Goal: Task Accomplishment & Management: Manage account settings

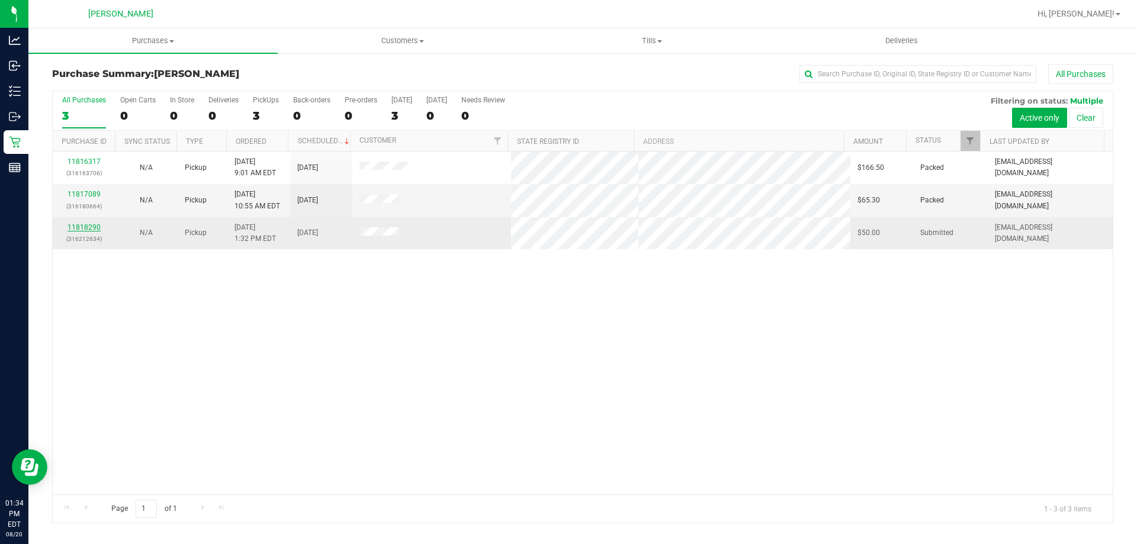
click at [88, 225] on link "11818290" at bounding box center [84, 227] width 33 height 8
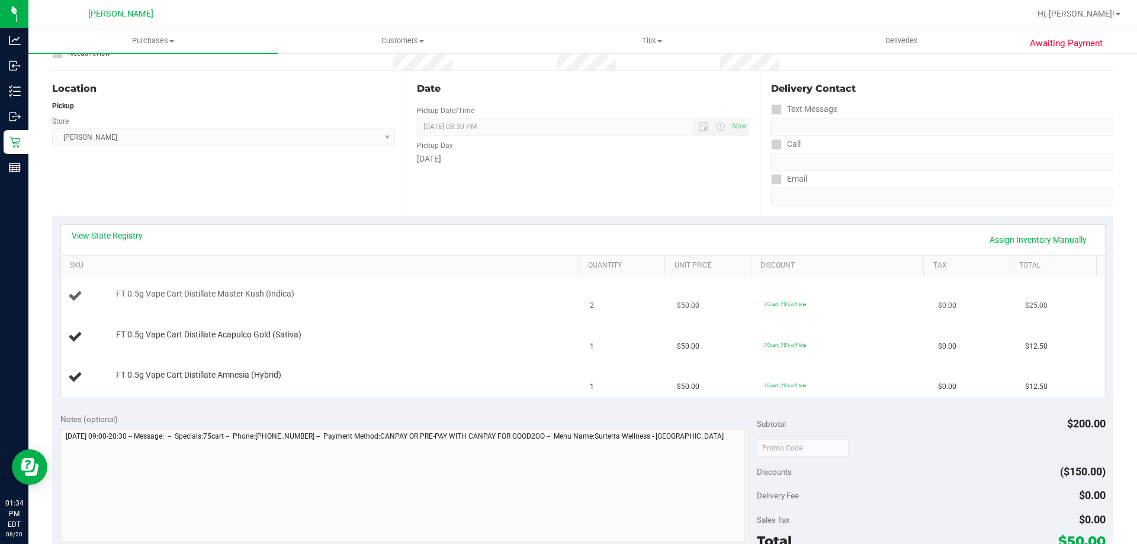
scroll to position [118, 0]
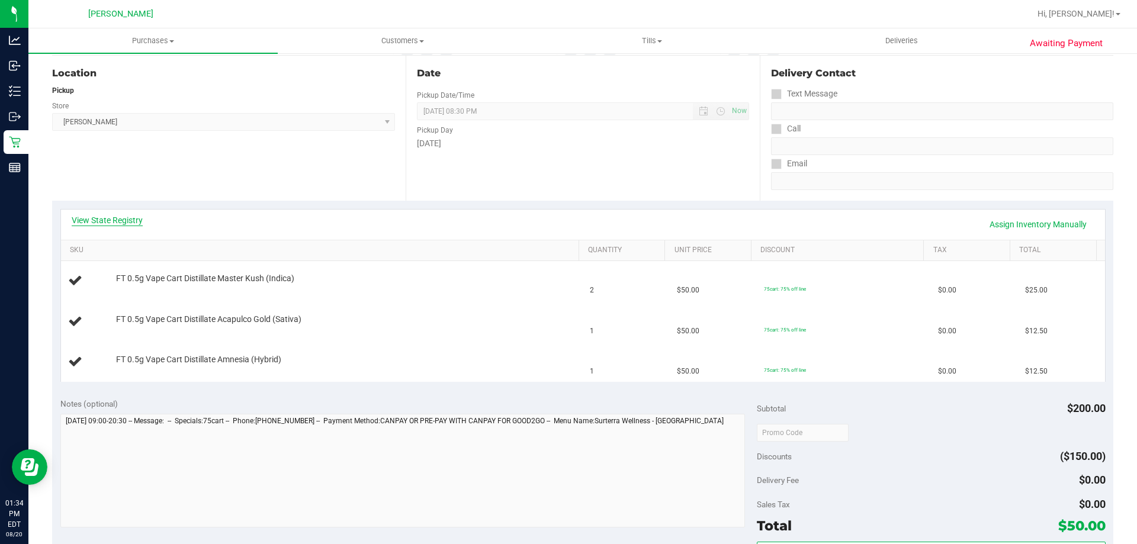
click at [106, 220] on link "View State Registry" at bounding box center [107, 220] width 71 height 12
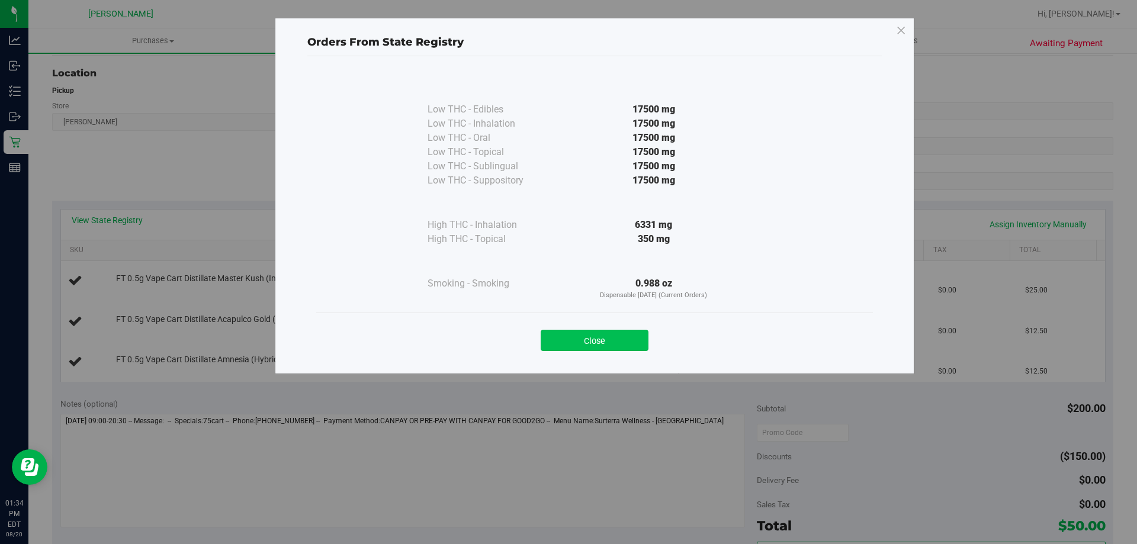
click at [620, 340] on button "Close" at bounding box center [595, 340] width 108 height 21
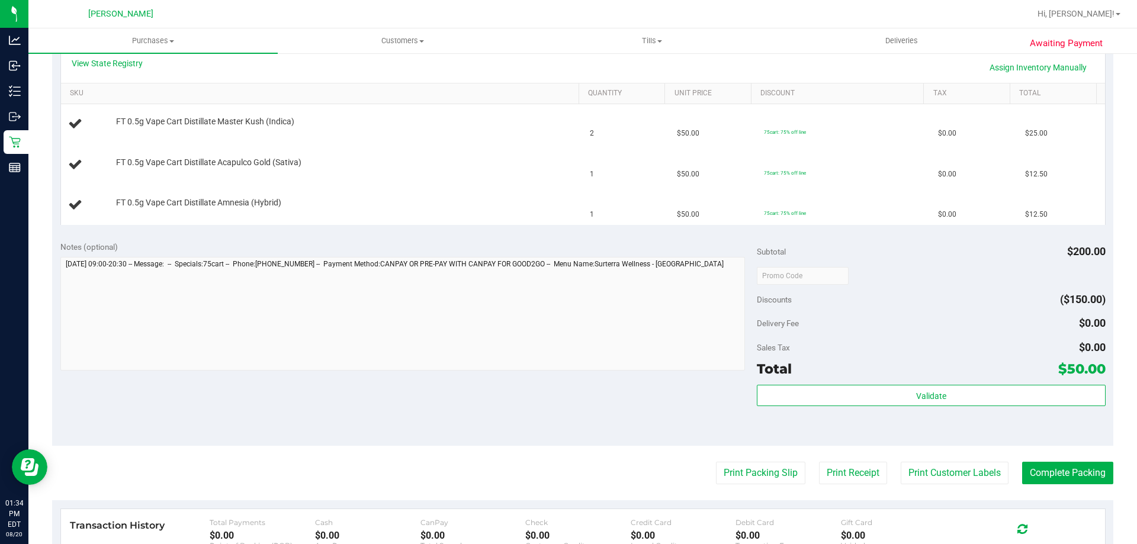
scroll to position [415, 0]
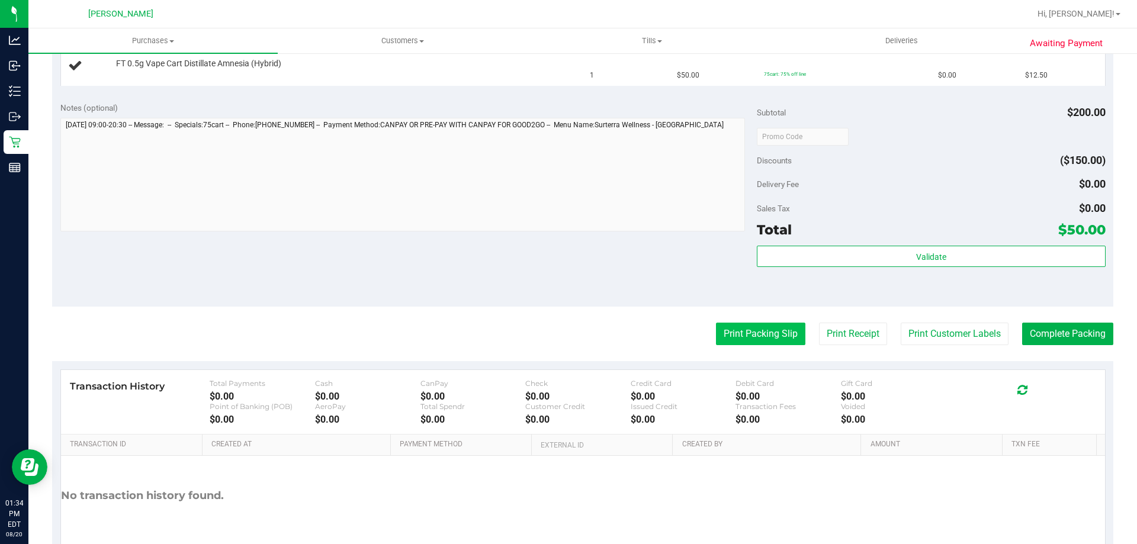
click at [752, 333] on button "Print Packing Slip" at bounding box center [760, 334] width 89 height 23
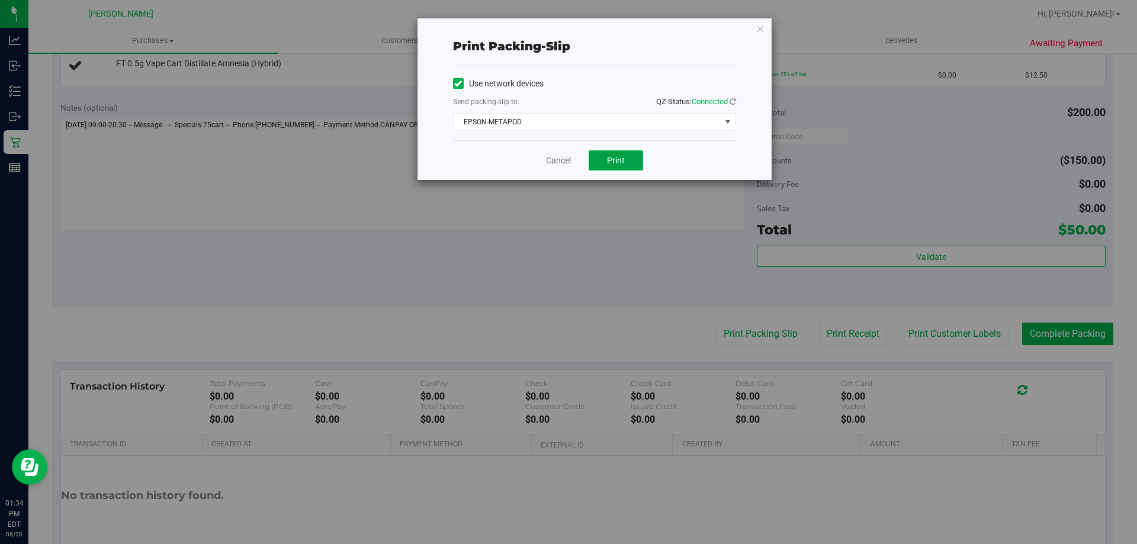
click at [626, 153] on button "Print" at bounding box center [616, 160] width 54 height 20
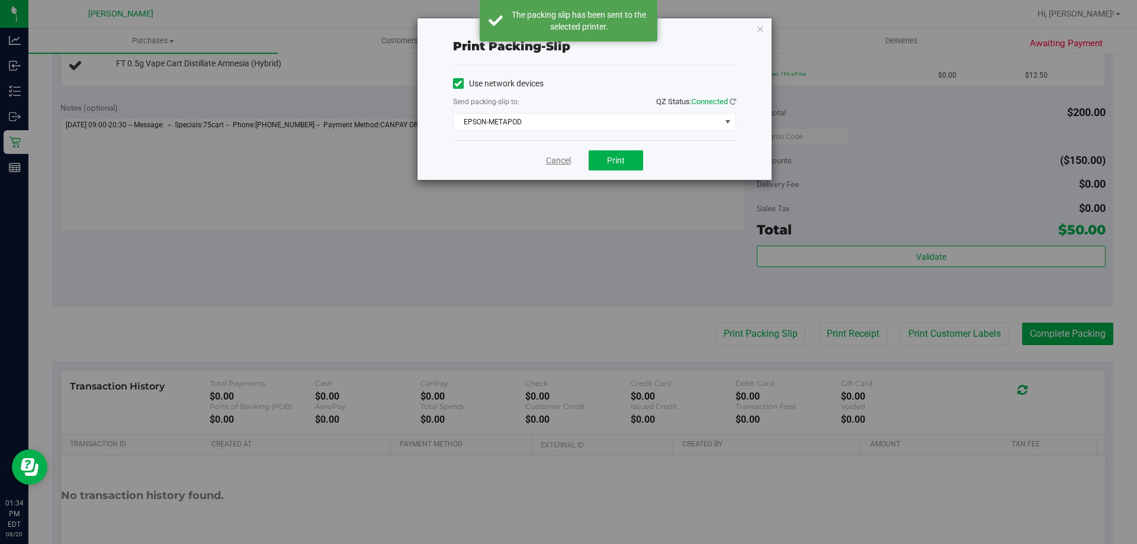
click at [560, 159] on link "Cancel" at bounding box center [558, 161] width 25 height 12
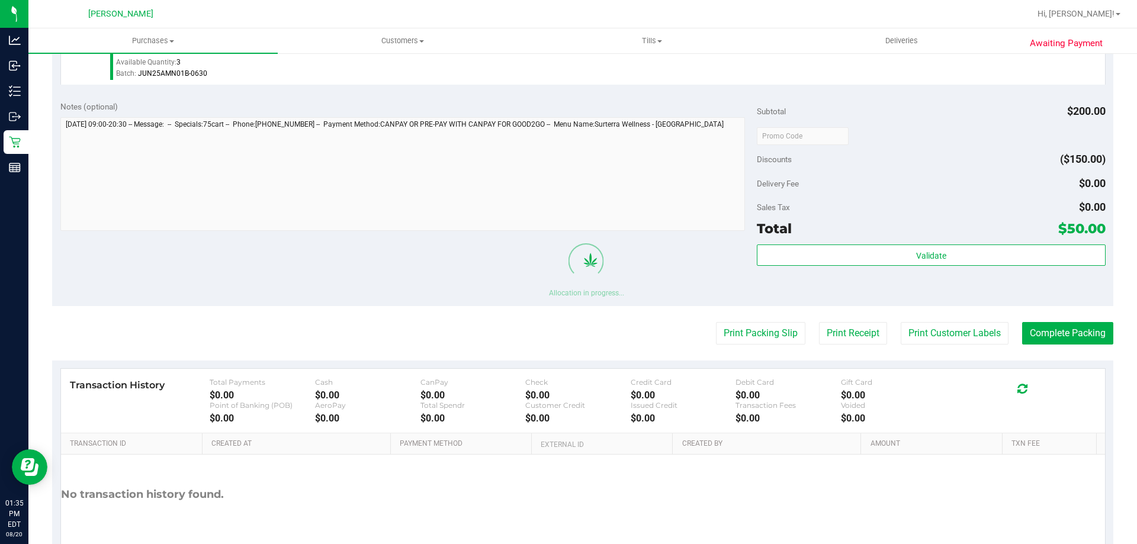
scroll to position [562, 0]
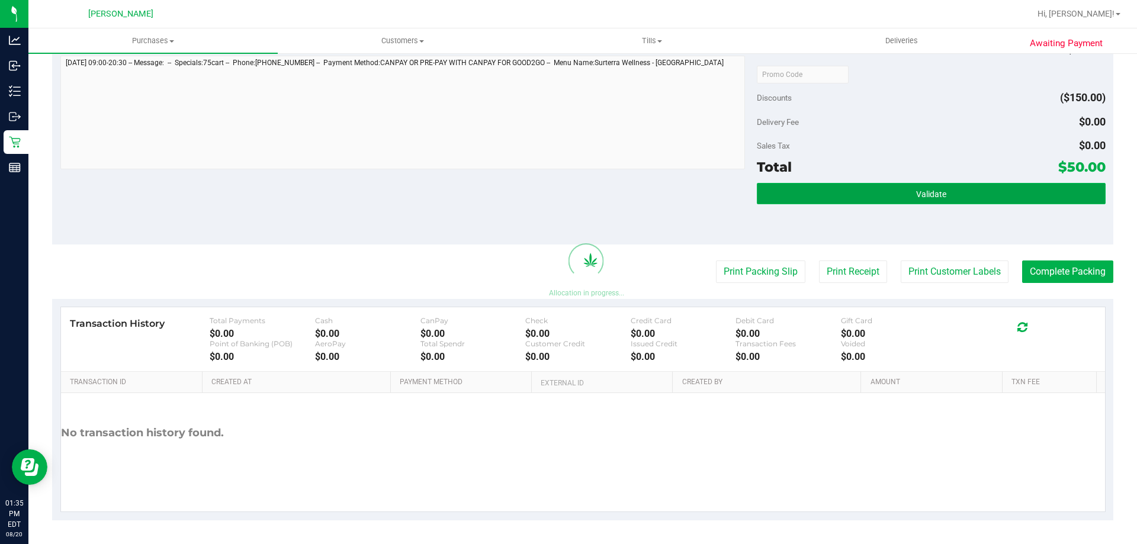
click at [916, 190] on span "Validate" at bounding box center [931, 194] width 30 height 9
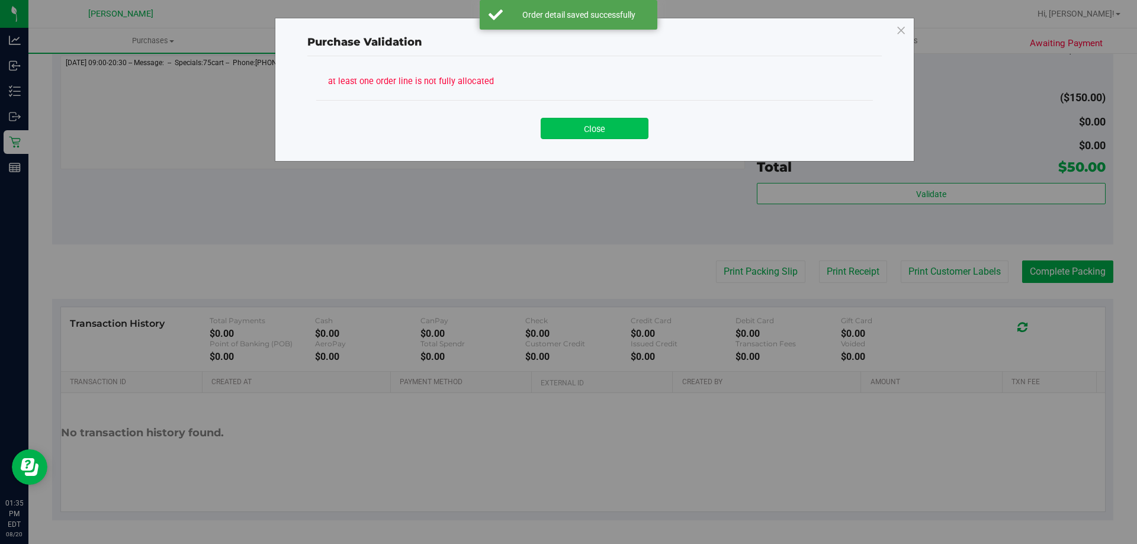
click at [612, 133] on button "Close" at bounding box center [595, 128] width 108 height 21
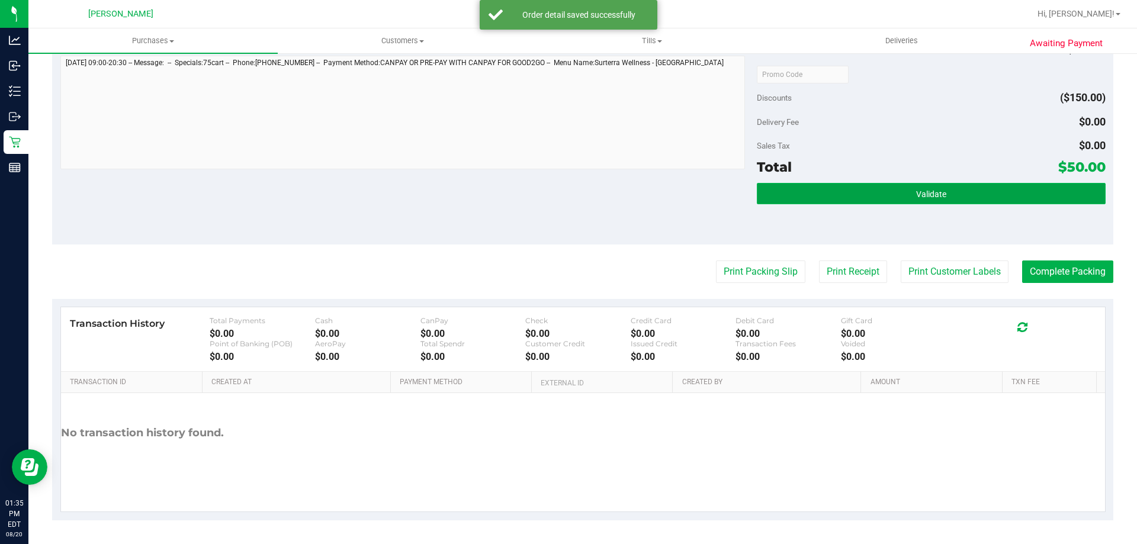
click at [886, 193] on button "Validate" at bounding box center [931, 193] width 348 height 21
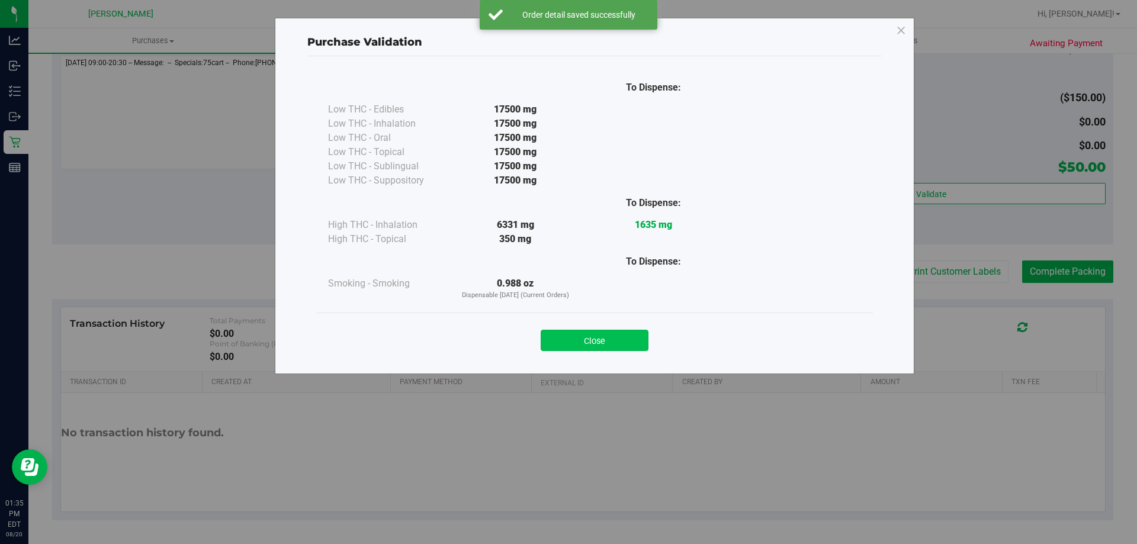
click at [620, 341] on button "Close" at bounding box center [595, 340] width 108 height 21
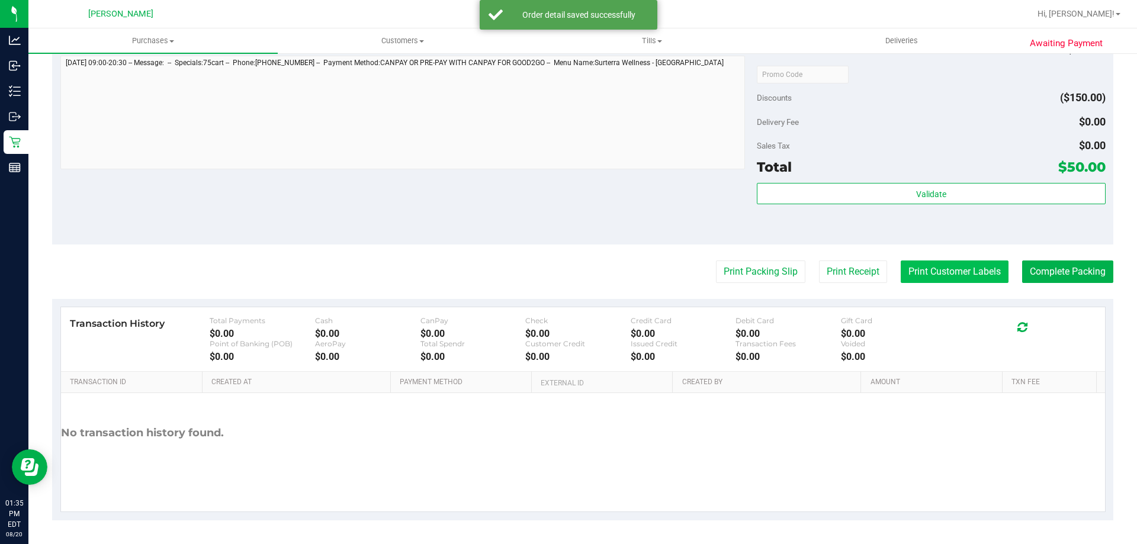
click at [944, 276] on button "Print Customer Labels" at bounding box center [955, 272] width 108 height 23
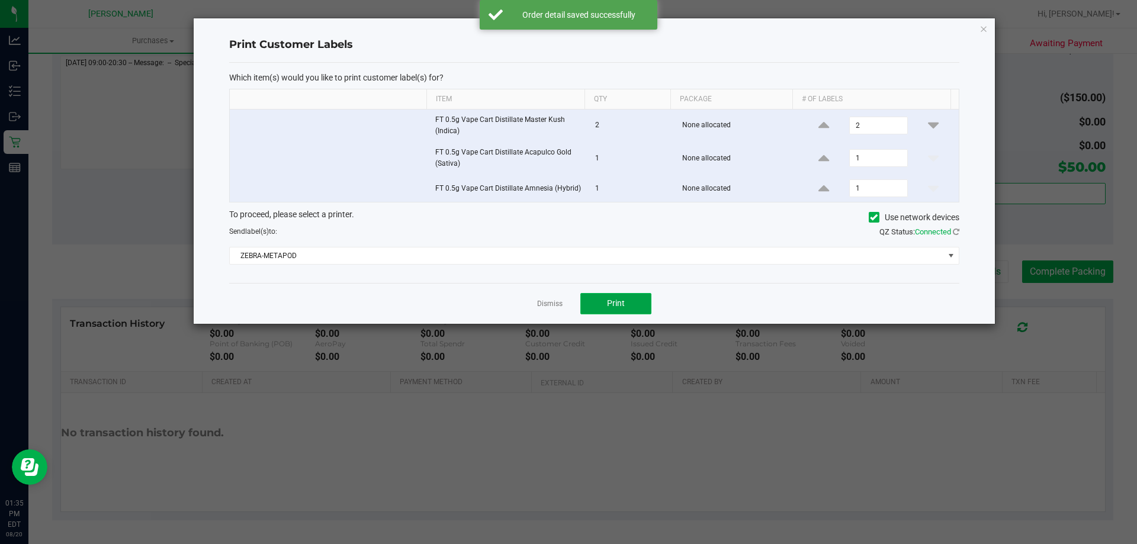
click at [616, 296] on button "Print" at bounding box center [616, 303] width 71 height 21
click at [552, 303] on link "Dismiss" at bounding box center [549, 304] width 25 height 10
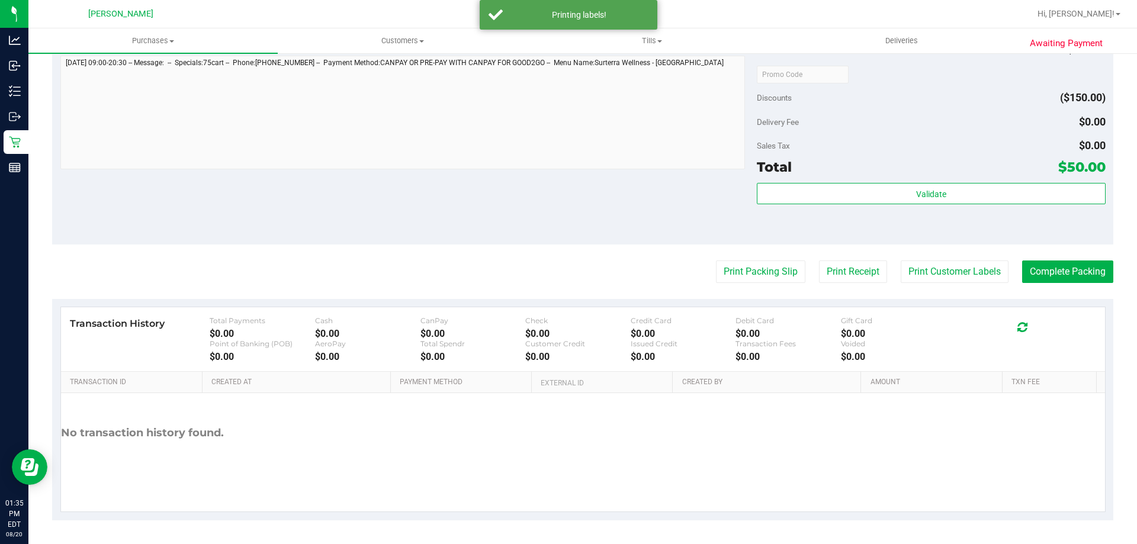
click at [1063, 285] on purchase-details "Back Edit Purchase Cancel Purchase View Profile # 11818290 BioTrack ID: - Submi…" at bounding box center [582, 11] width 1061 height 1018
click at [1063, 272] on button "Complete Packing" at bounding box center [1067, 272] width 91 height 23
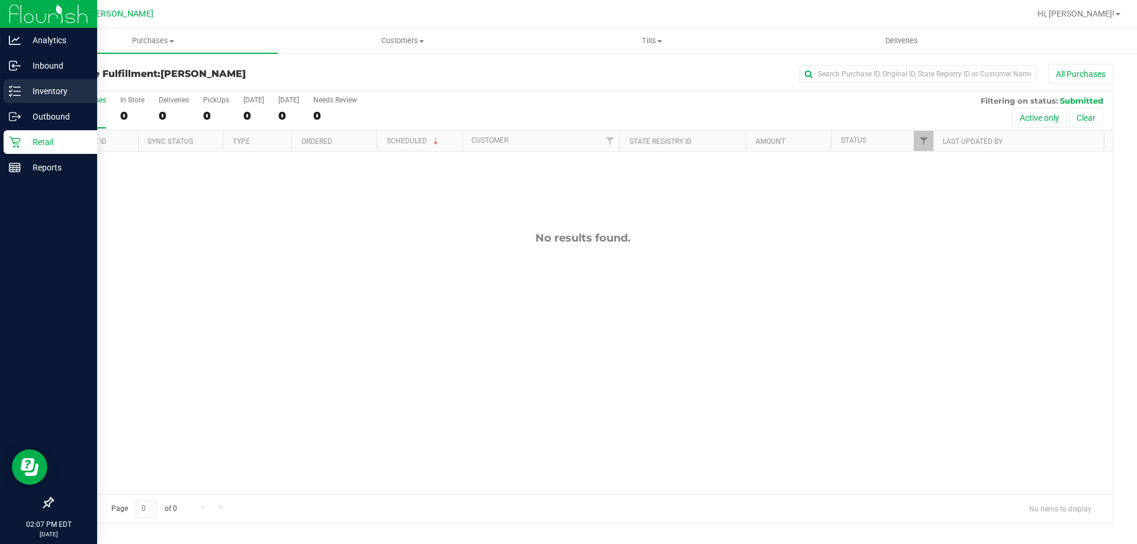
click at [53, 87] on p "Inventory" at bounding box center [56, 91] width 71 height 14
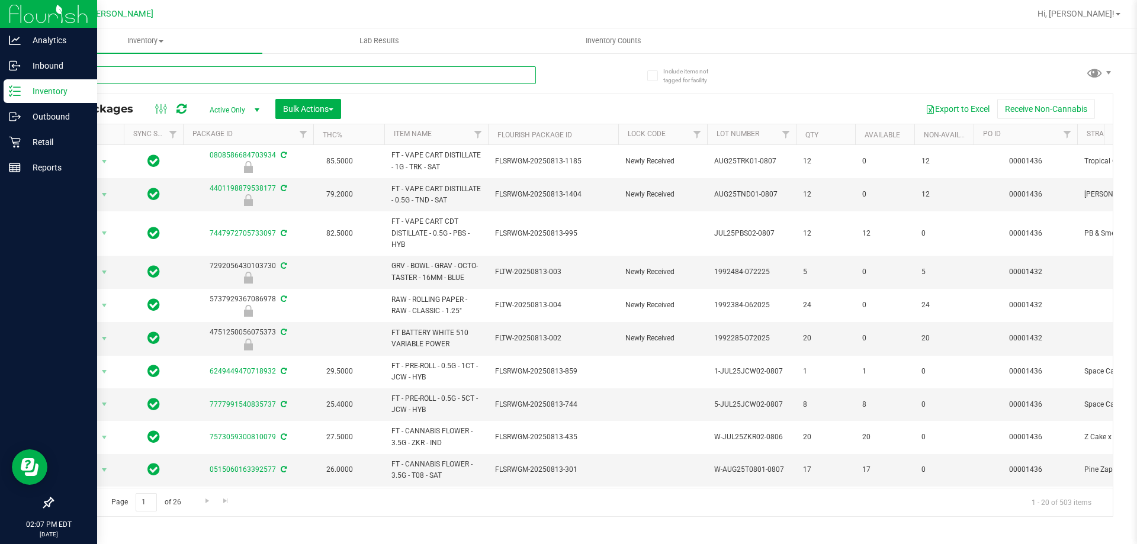
click at [150, 76] on input "text" at bounding box center [294, 75] width 484 height 18
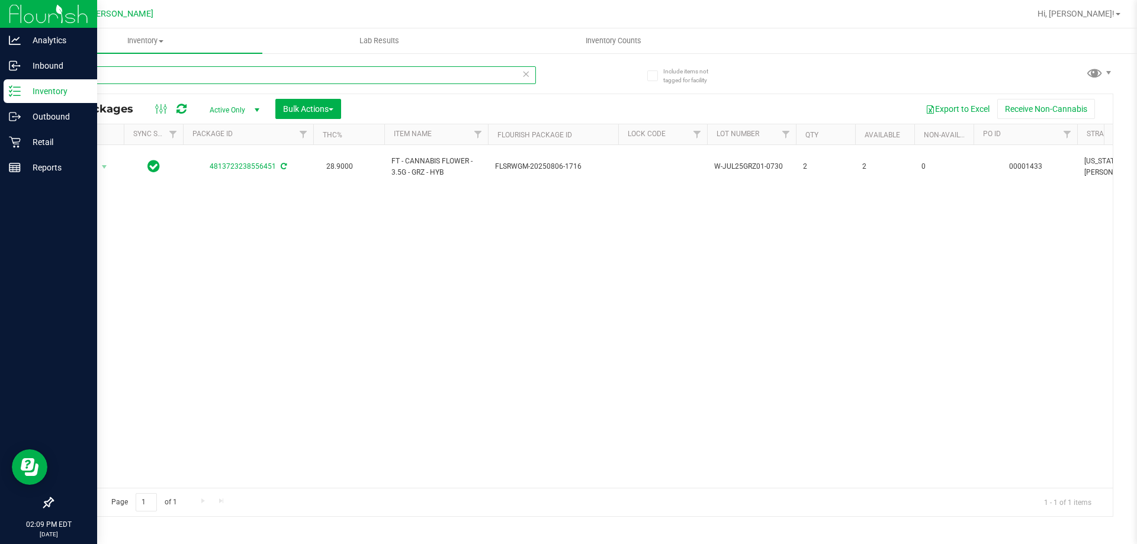
type input "g"
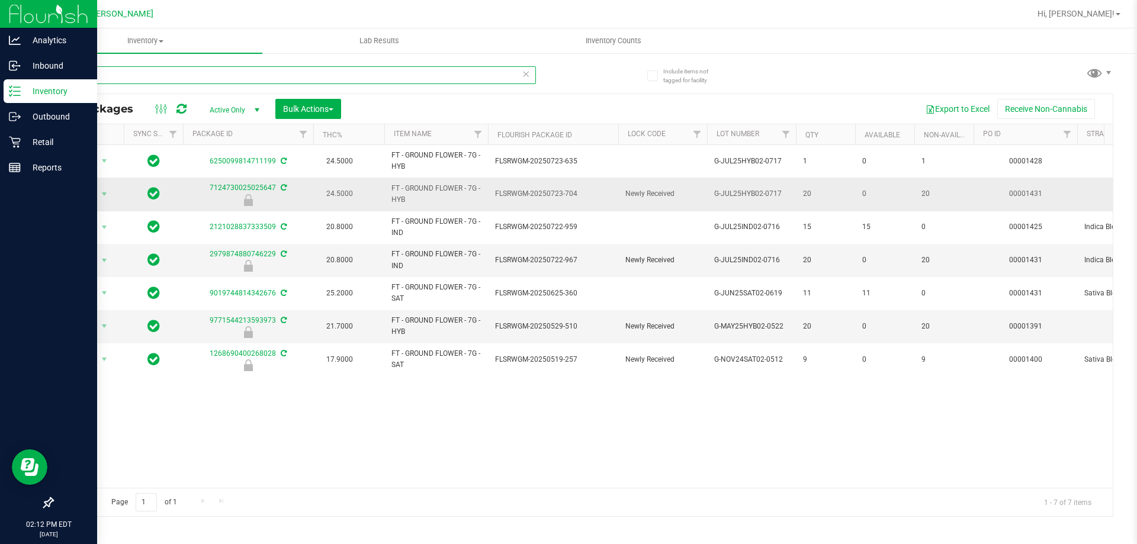
type input "g"
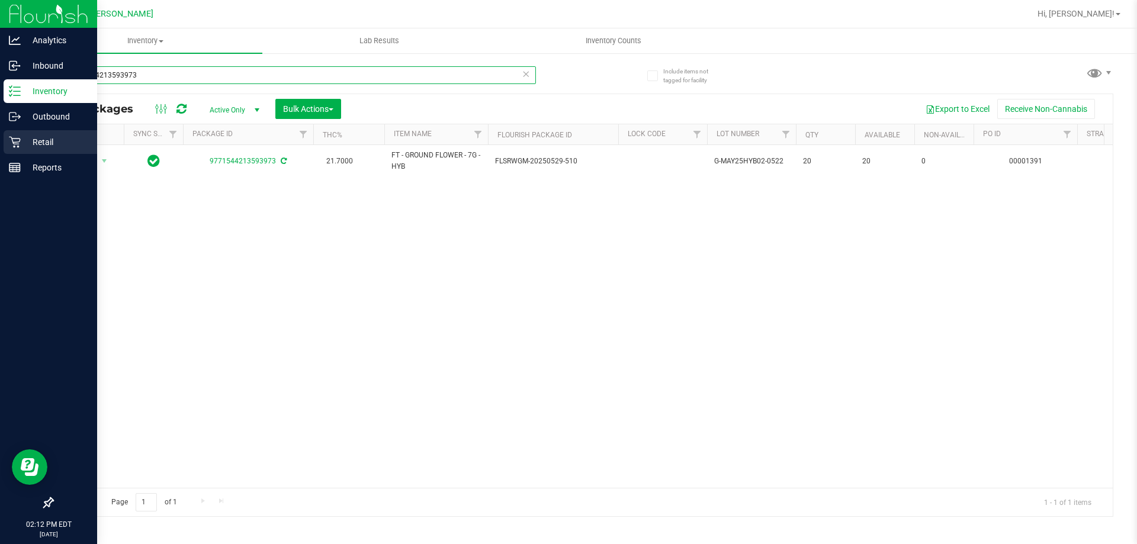
type input "9771544213593973"
click at [46, 137] on p "Retail" at bounding box center [56, 142] width 71 height 14
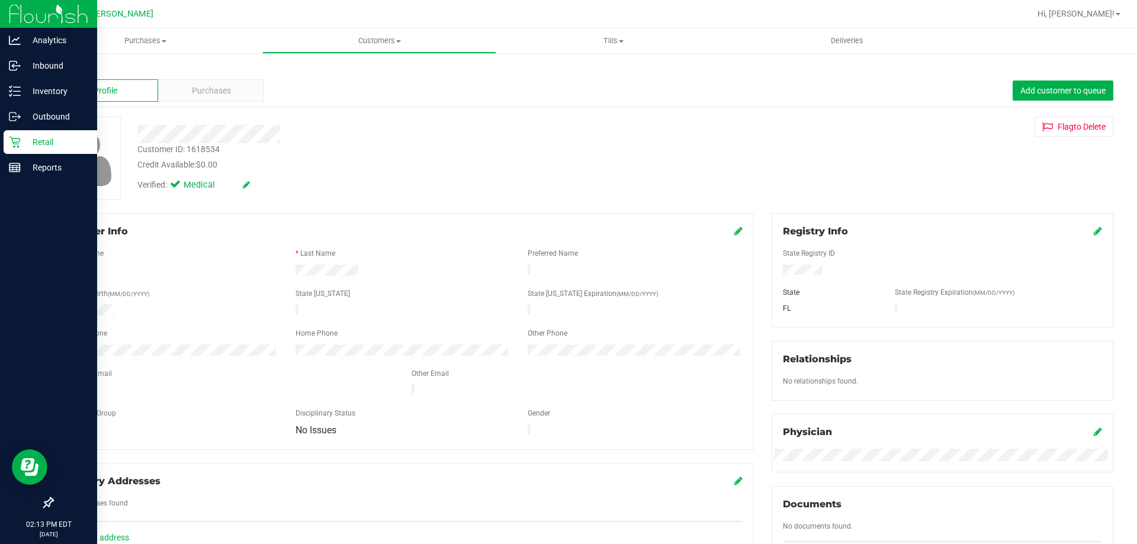
click at [53, 136] on p "Retail" at bounding box center [56, 142] width 71 height 14
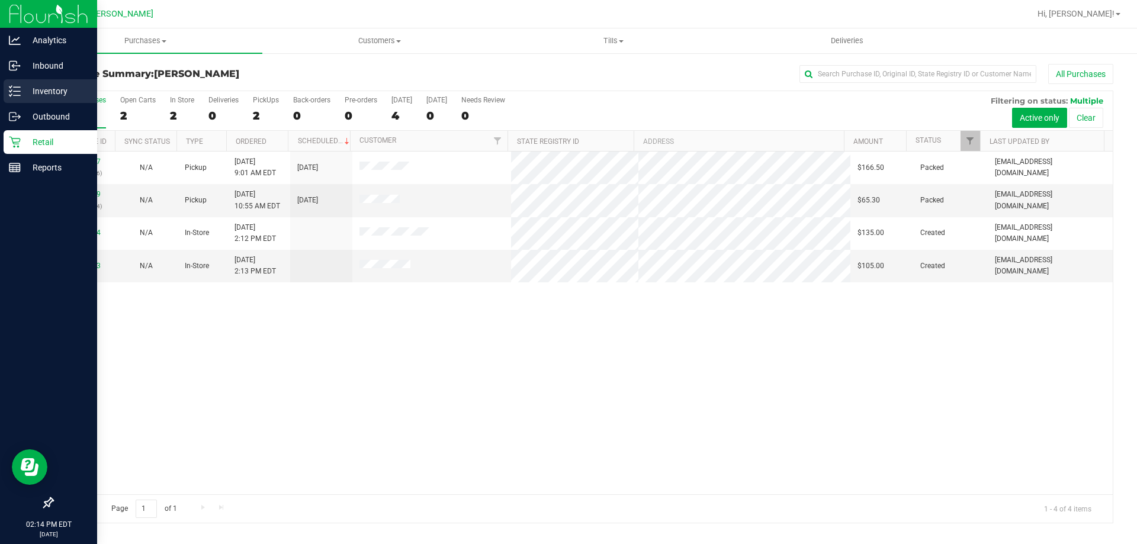
click at [41, 85] on p "Inventory" at bounding box center [56, 91] width 71 height 14
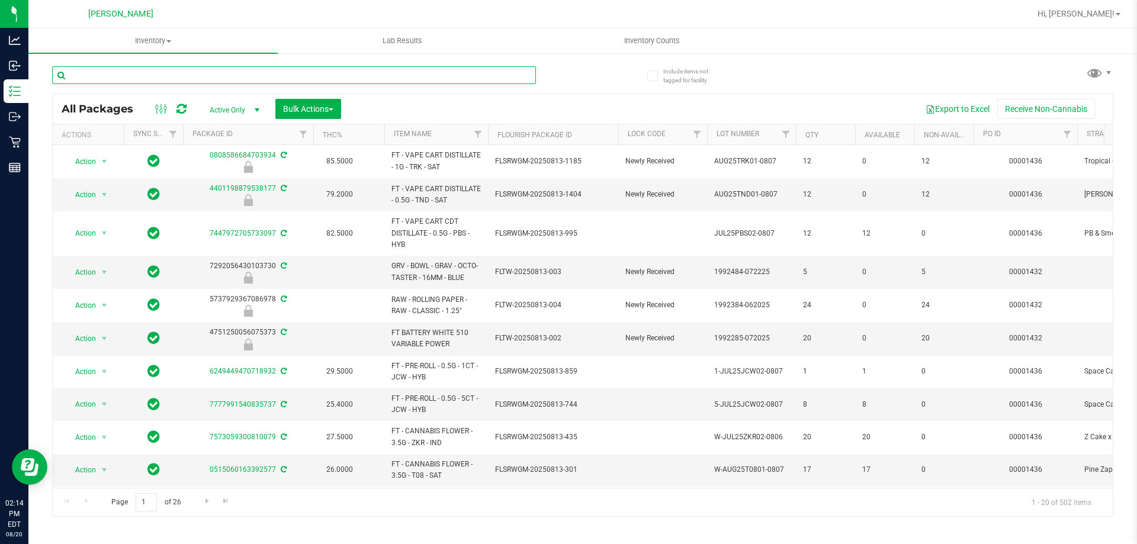
click at [179, 73] on input "text" at bounding box center [294, 75] width 484 height 18
type input "jcw"
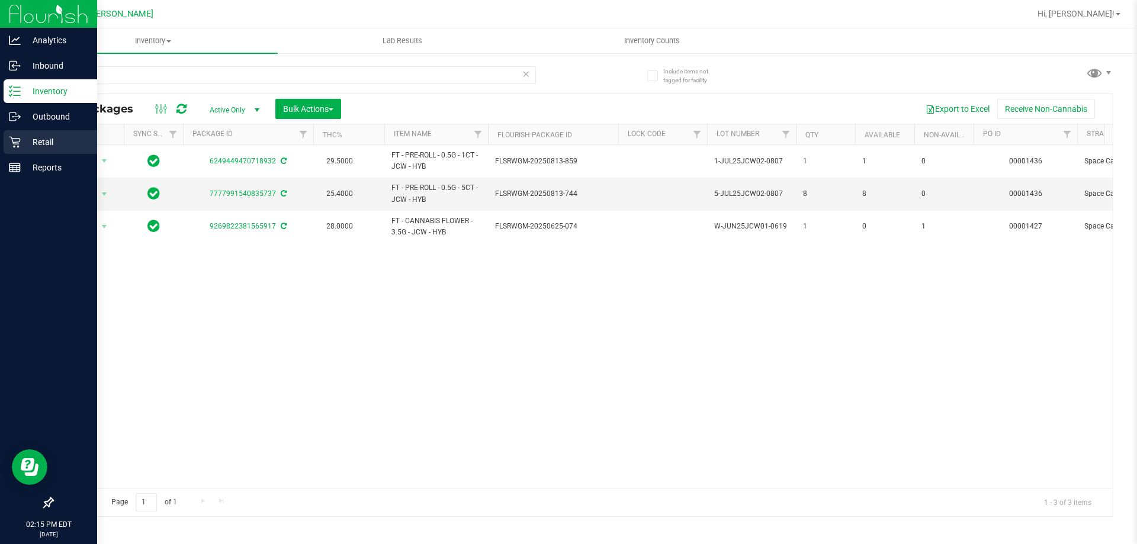
click at [35, 138] on p "Retail" at bounding box center [56, 142] width 71 height 14
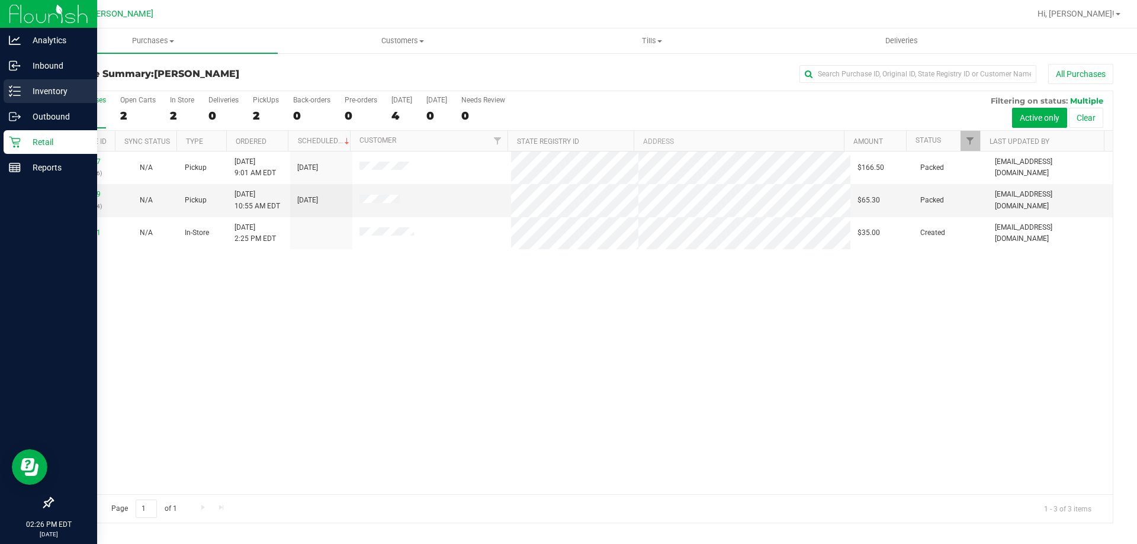
click at [62, 93] on p "Inventory" at bounding box center [56, 91] width 71 height 14
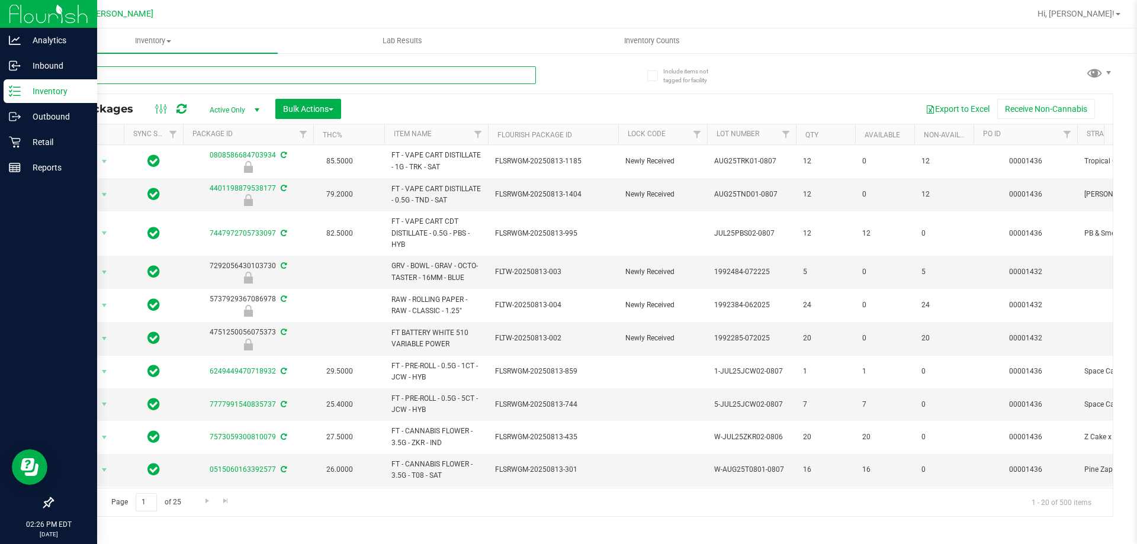
click at [98, 77] on input "text" at bounding box center [294, 75] width 484 height 18
type input "pine zap f2"
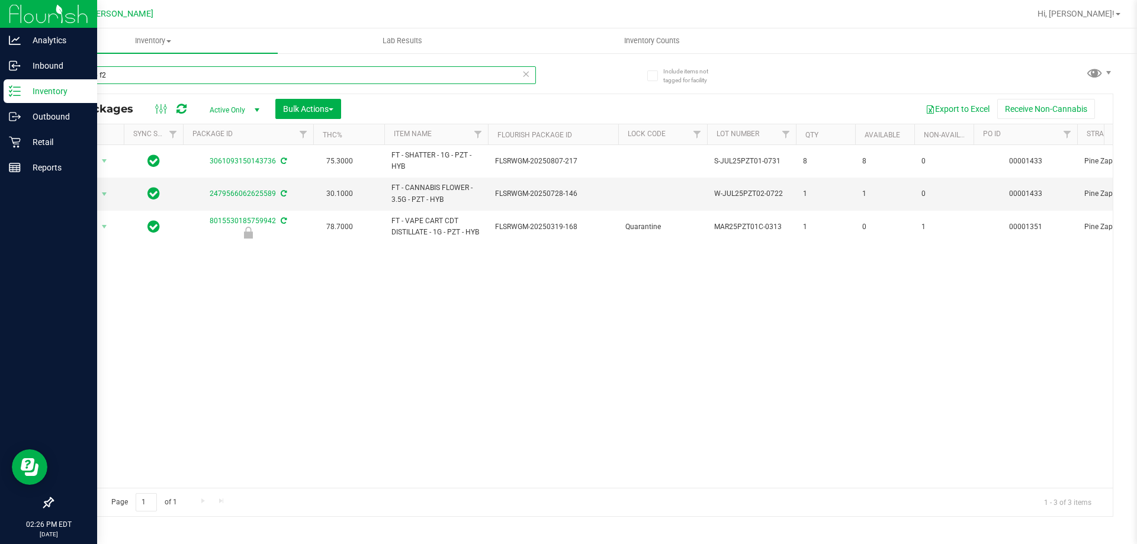
drag, startPoint x: 127, startPoint y: 78, endPoint x: 55, endPoint y: 79, distance: 72.3
click at [56, 79] on input "pine zap f2" at bounding box center [294, 75] width 484 height 18
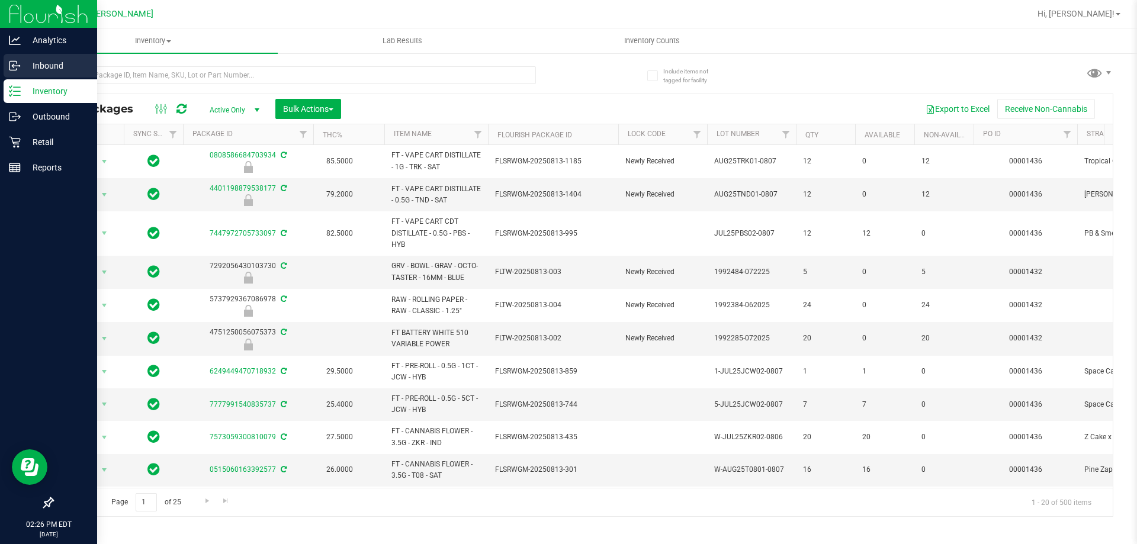
click at [53, 59] on p "Inbound" at bounding box center [56, 66] width 71 height 14
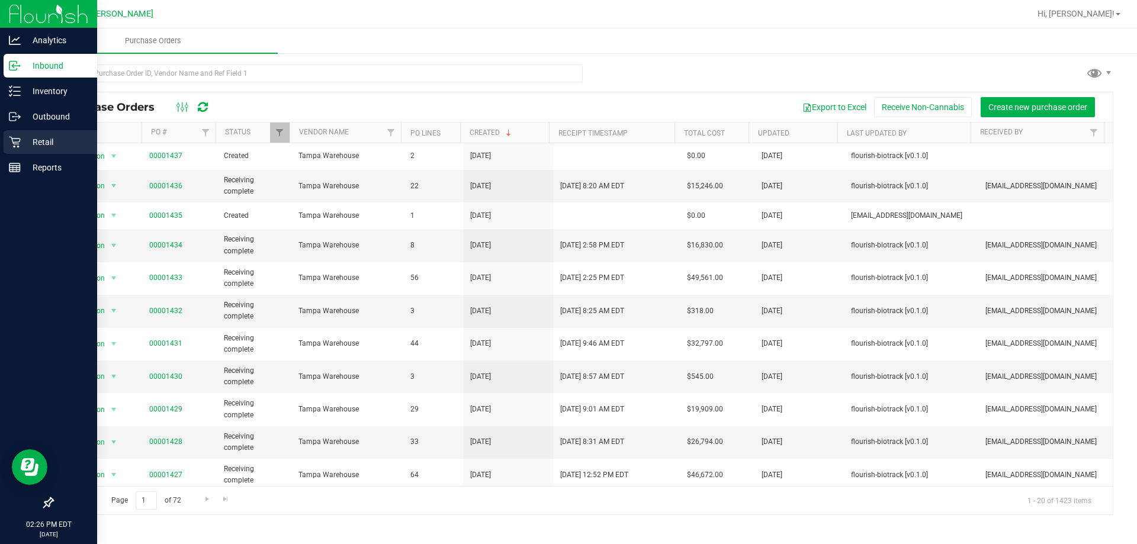
click at [37, 143] on p "Retail" at bounding box center [56, 142] width 71 height 14
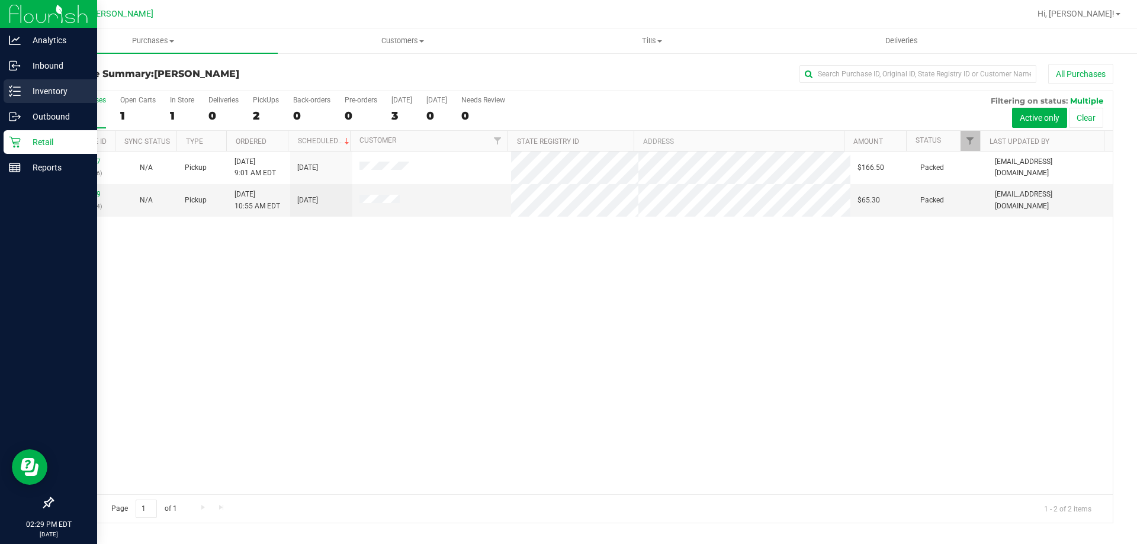
click at [40, 88] on p "Inventory" at bounding box center [56, 91] width 71 height 14
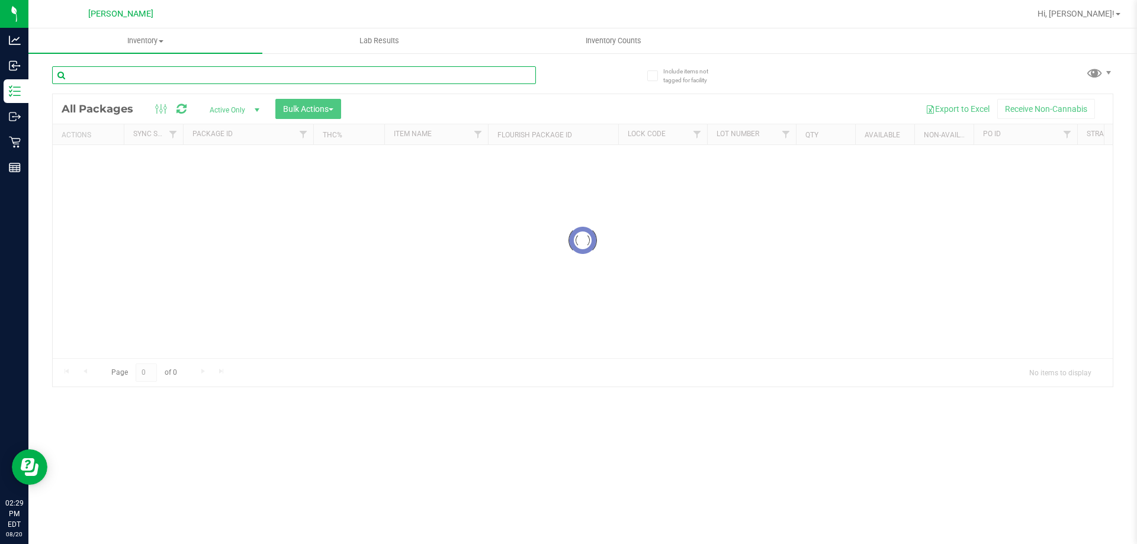
click at [123, 70] on input "text" at bounding box center [294, 75] width 484 height 18
type input "s"
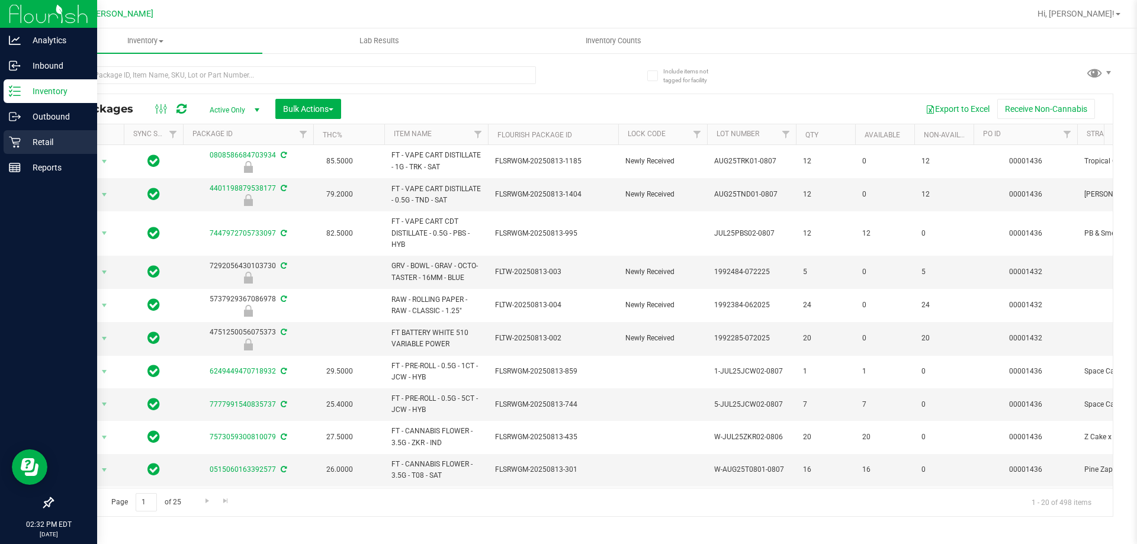
click at [56, 139] on p "Retail" at bounding box center [56, 142] width 71 height 14
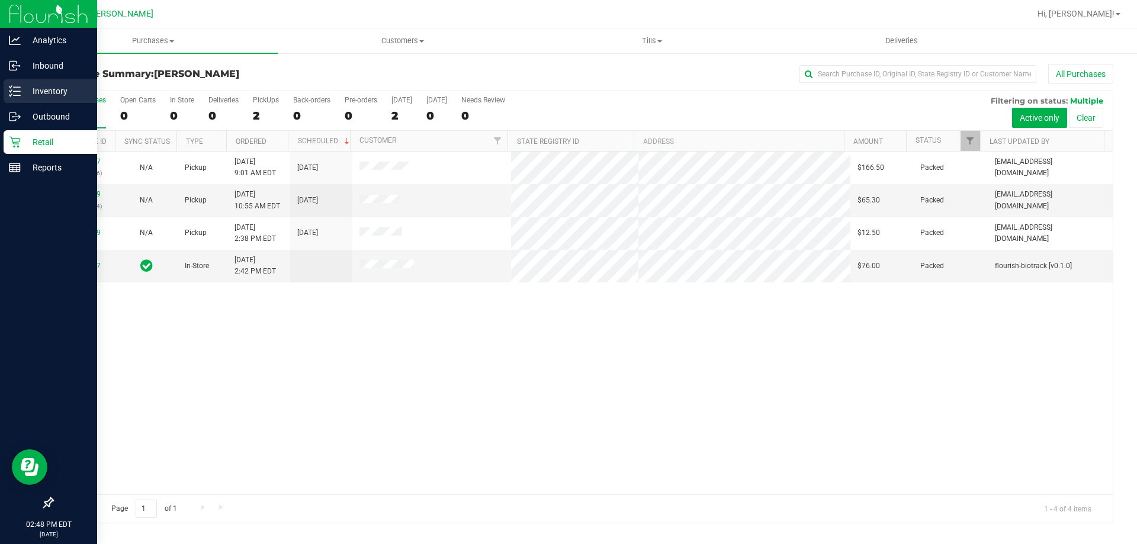
click at [66, 88] on p "Inventory" at bounding box center [56, 91] width 71 height 14
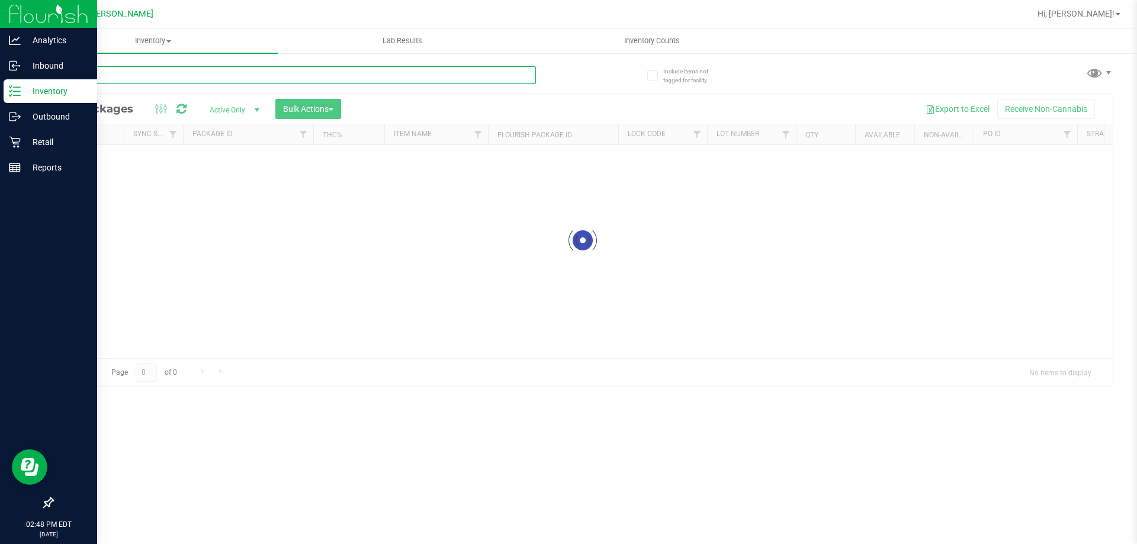
click at [149, 77] on div "Inventory All packages All inventory Waste log Create inventory Lab Results Inv…" at bounding box center [582, 286] width 1109 height 516
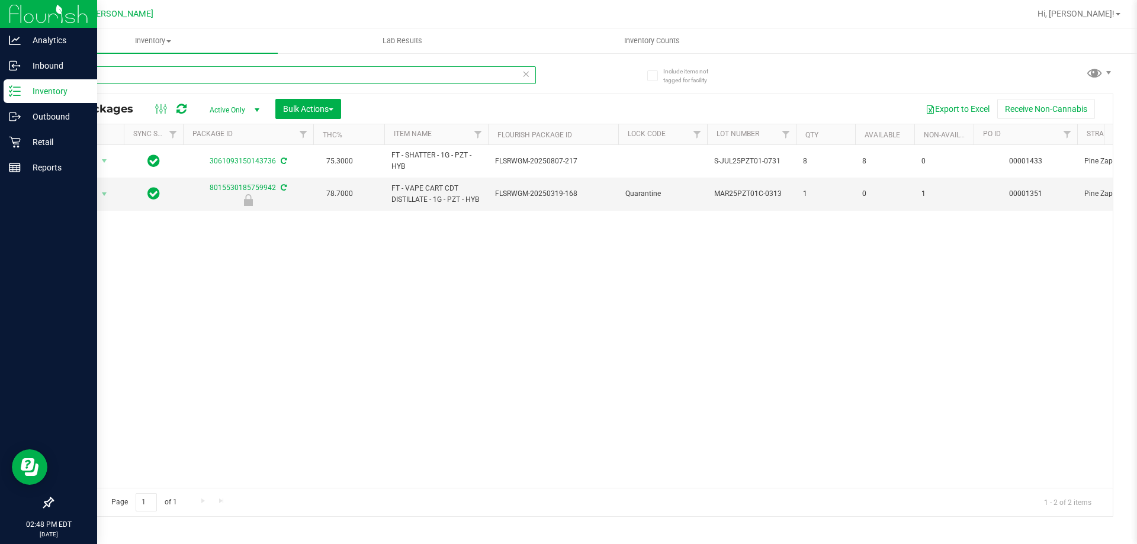
type input "p"
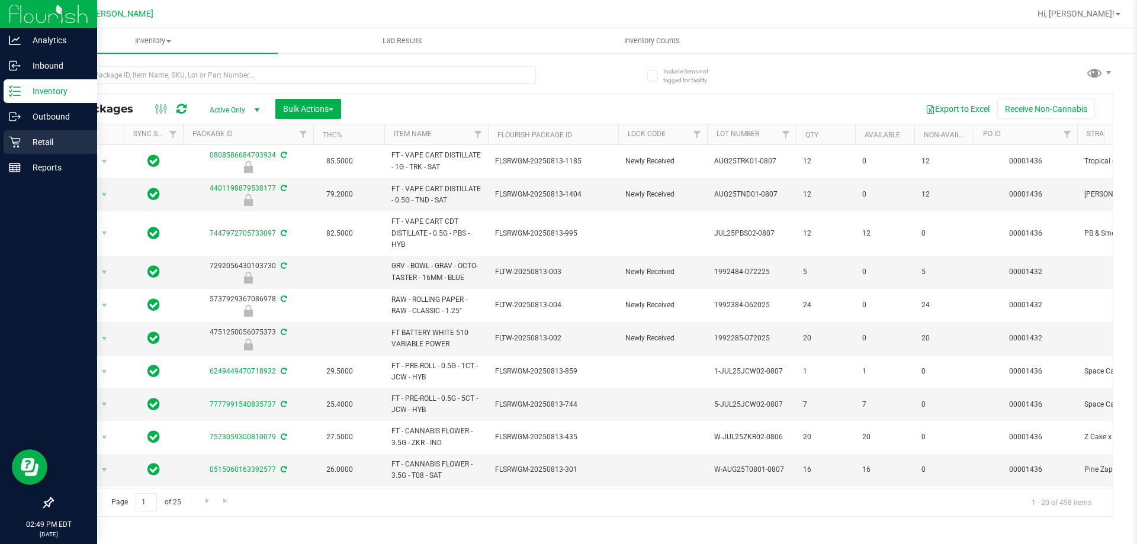
click at [21, 135] on p "Retail" at bounding box center [56, 142] width 71 height 14
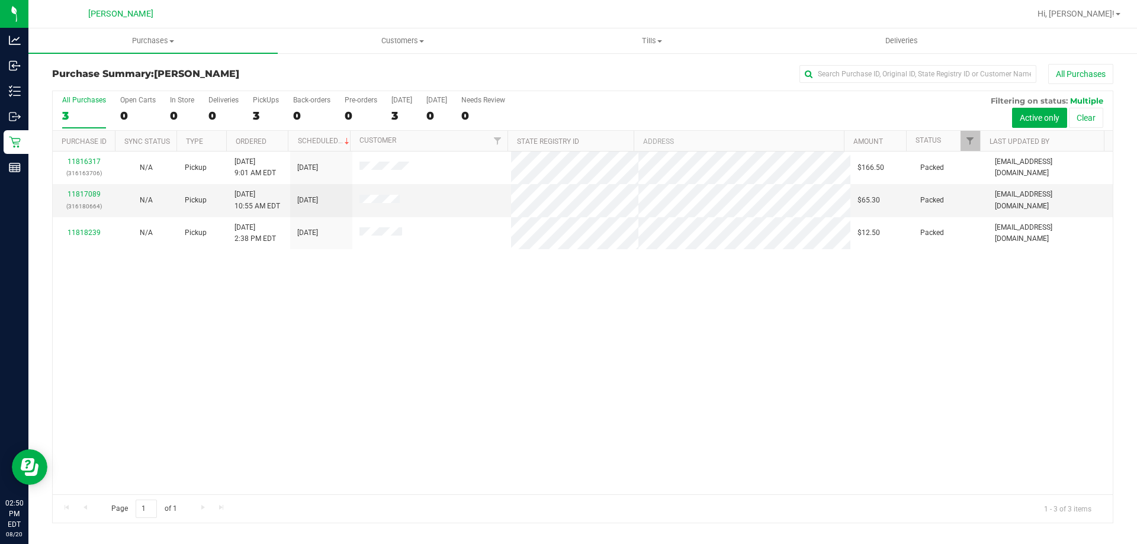
click at [567, 343] on div "11816317 (316163706) N/A Pickup 8/20/2025 9:01 AM EDT 8/20/2025 $166.50 Packed …" at bounding box center [583, 323] width 1060 height 343
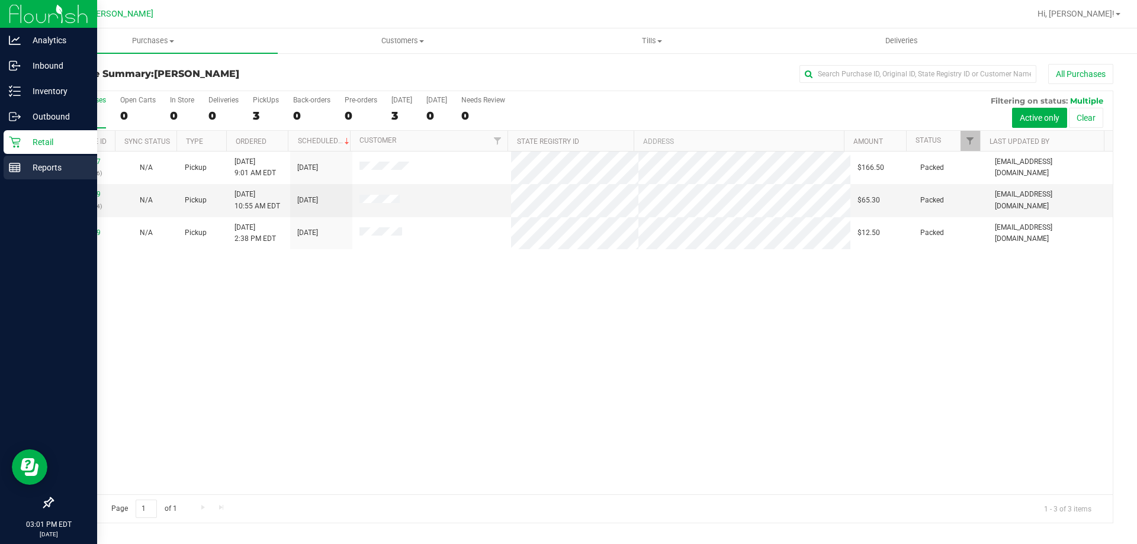
click at [36, 165] on p "Reports" at bounding box center [56, 168] width 71 height 14
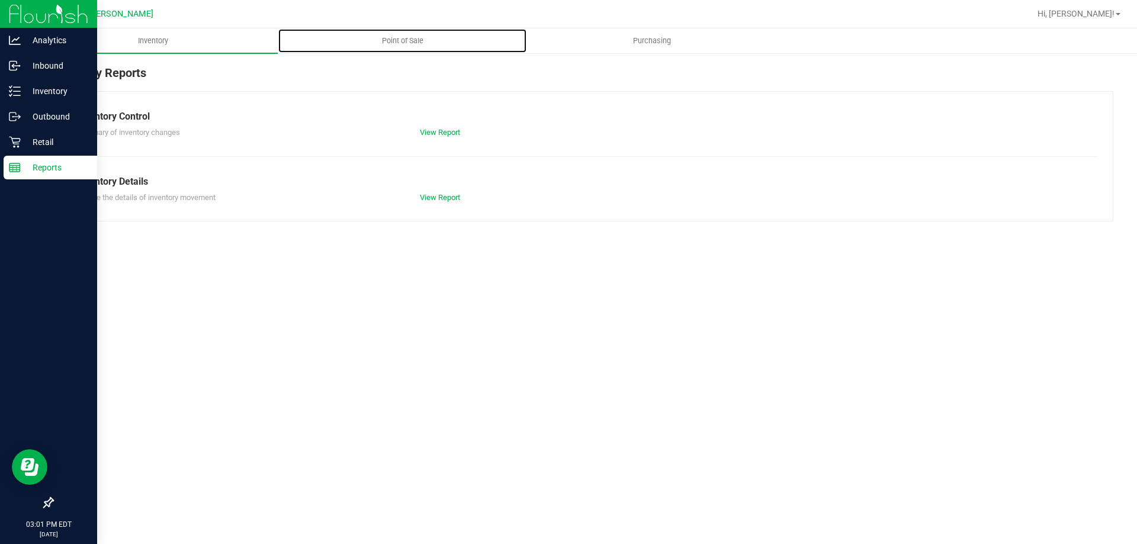
click at [403, 41] on span "Point of Sale" at bounding box center [402, 41] width 73 height 11
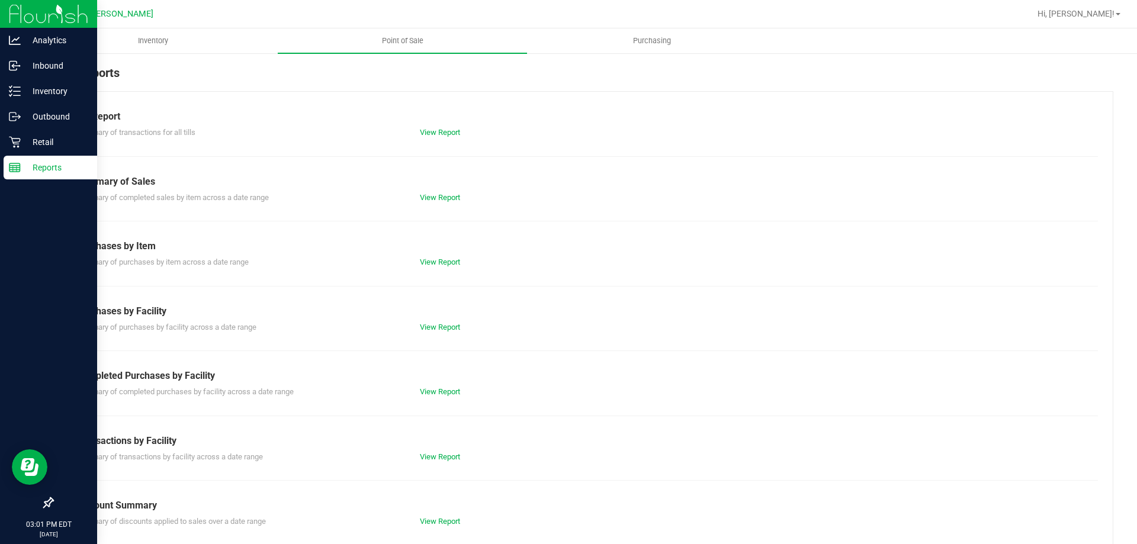
click at [451, 450] on div "Summary of transactions by facility across a date range View Report" at bounding box center [583, 455] width 1031 height 15
click at [450, 453] on link "View Report" at bounding box center [440, 457] width 40 height 9
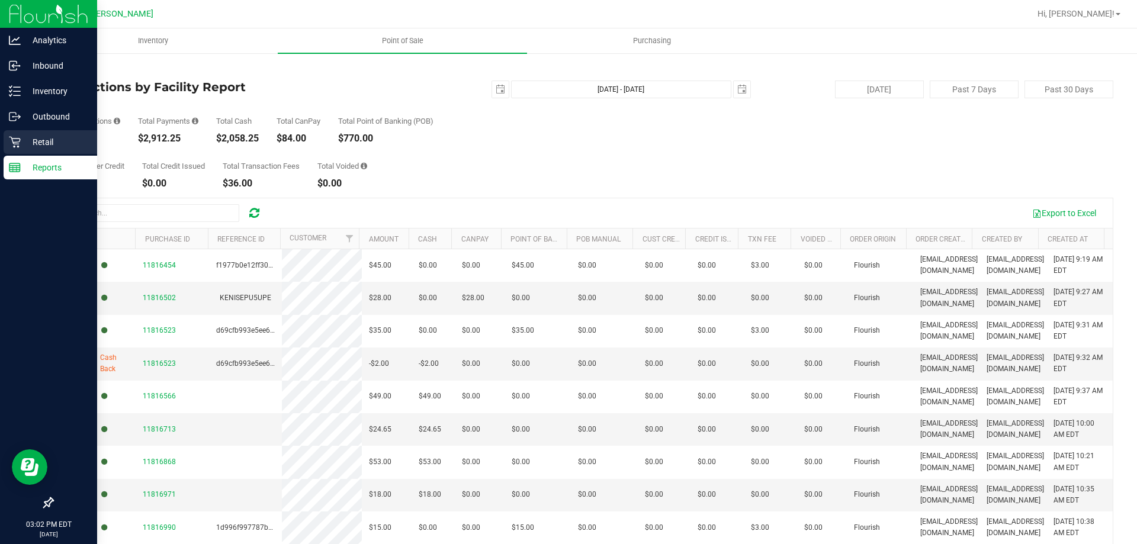
click at [51, 137] on p "Retail" at bounding box center [56, 142] width 71 height 14
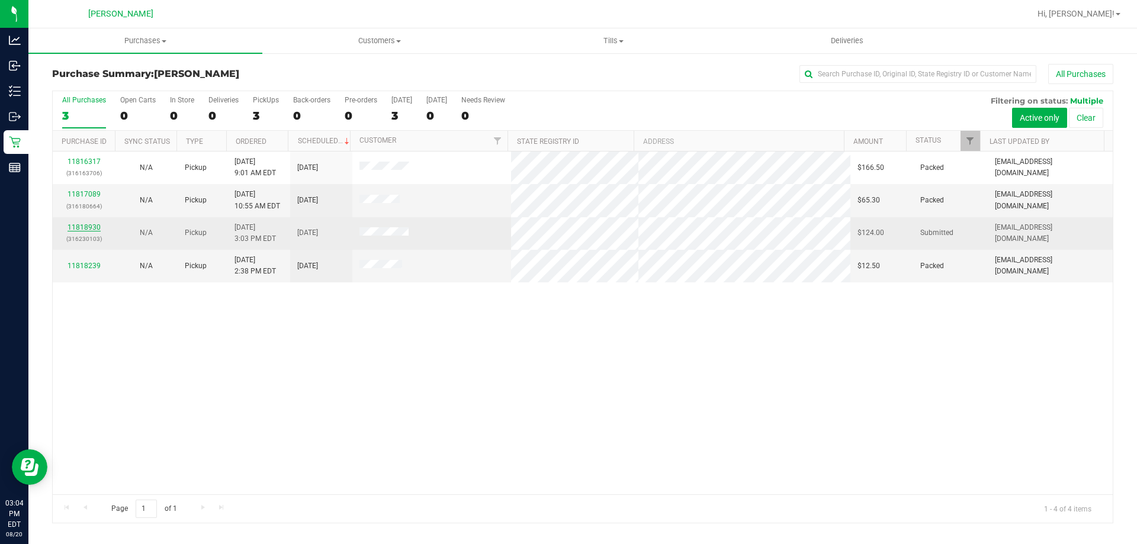
click at [88, 227] on link "11818930" at bounding box center [84, 227] width 33 height 8
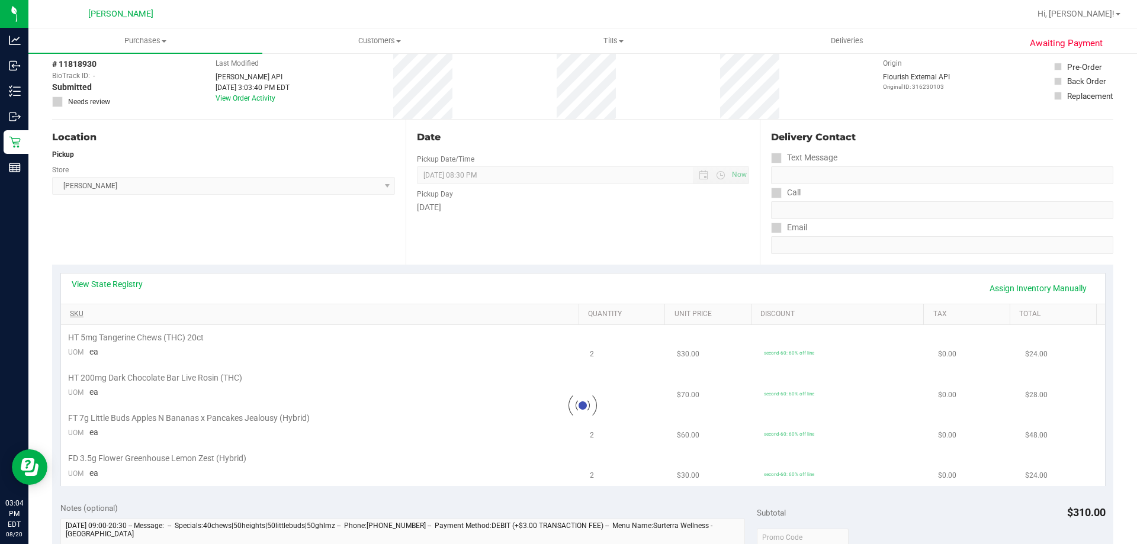
scroll to position [178, 0]
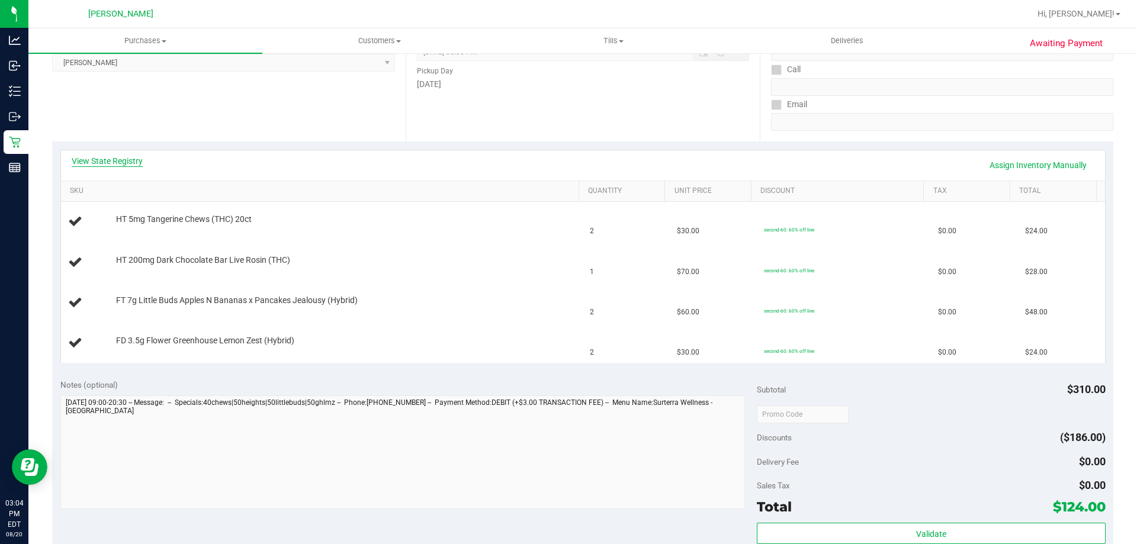
click at [117, 161] on link "View State Registry" at bounding box center [107, 161] width 71 height 12
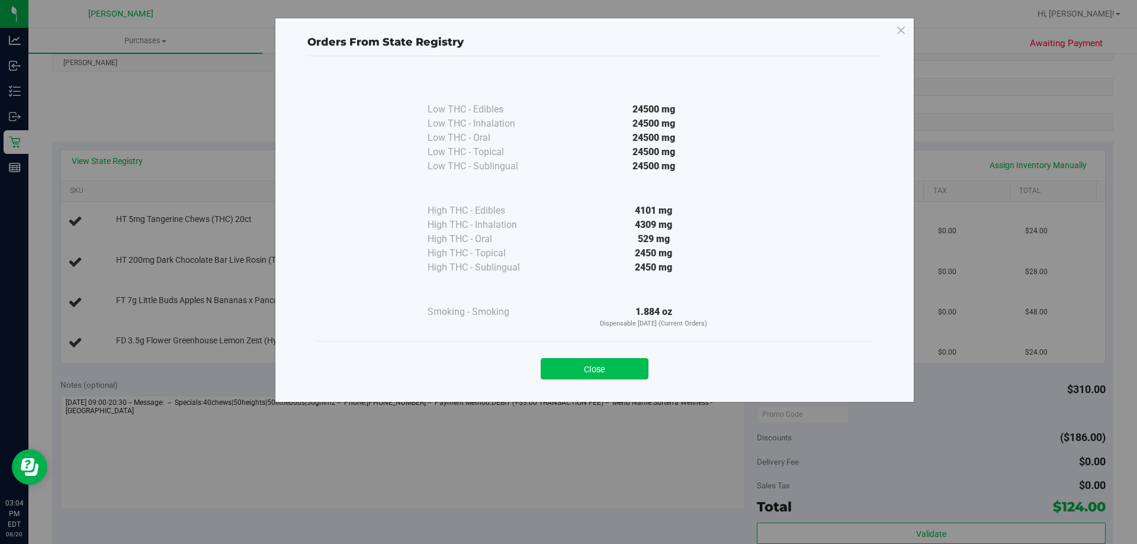
click at [567, 365] on button "Close" at bounding box center [595, 368] width 108 height 21
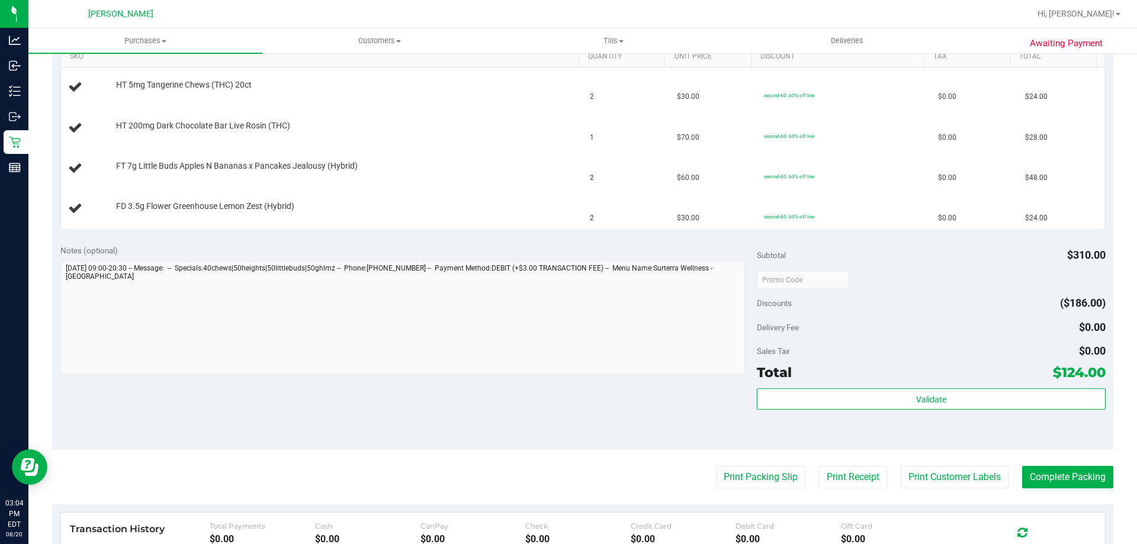
scroll to position [415, 0]
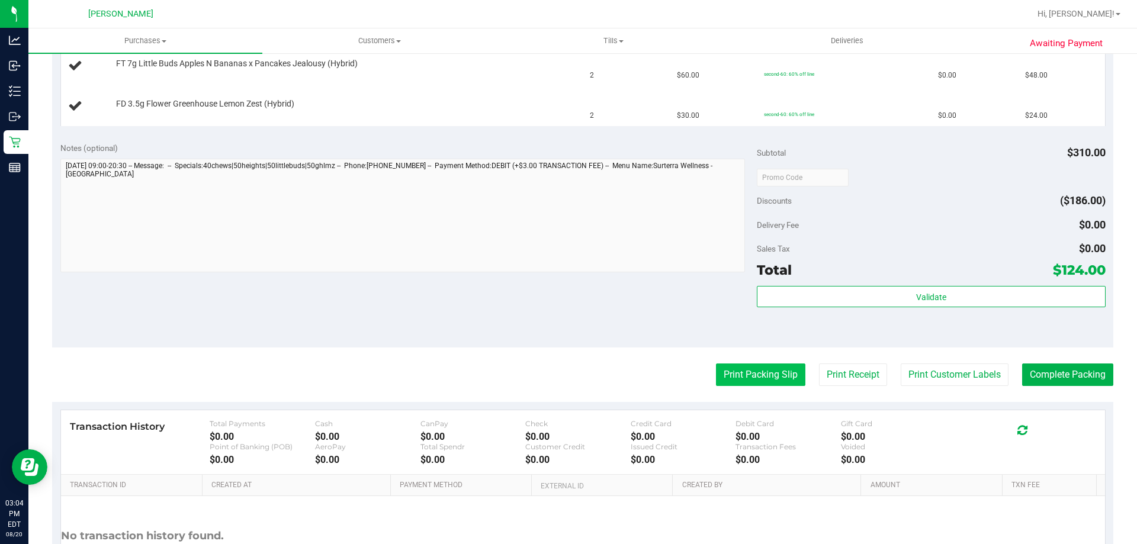
click at [758, 377] on button "Print Packing Slip" at bounding box center [760, 375] width 89 height 23
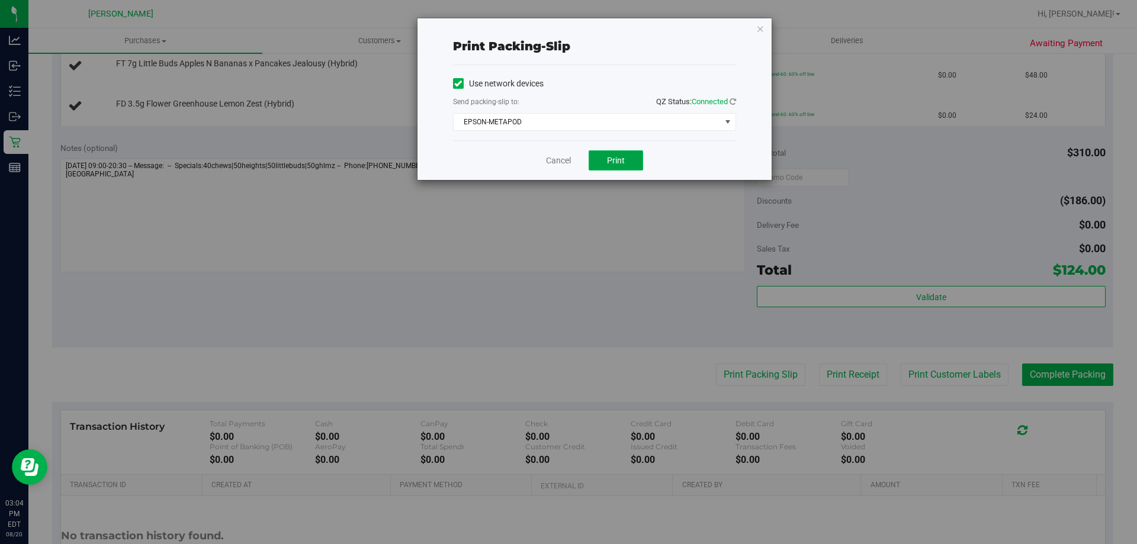
click at [626, 158] on button "Print" at bounding box center [616, 160] width 54 height 20
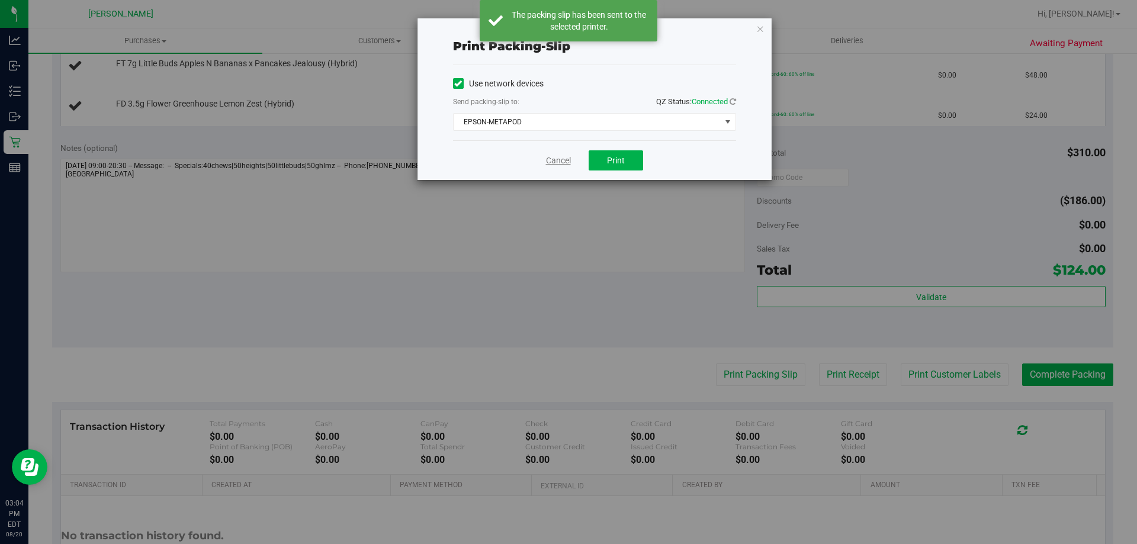
click at [559, 158] on link "Cancel" at bounding box center [558, 161] width 25 height 12
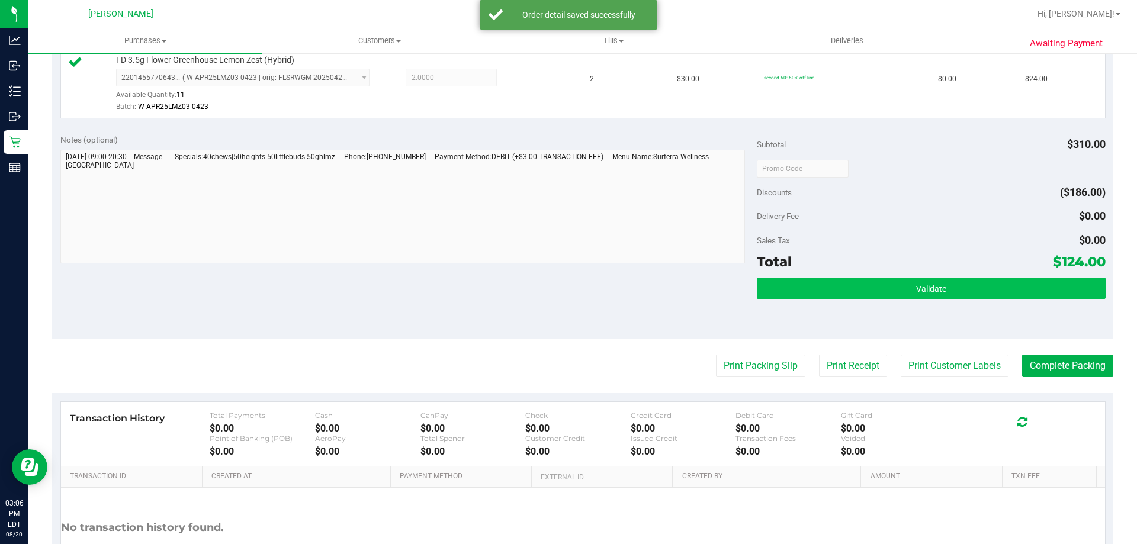
scroll to position [630, 0]
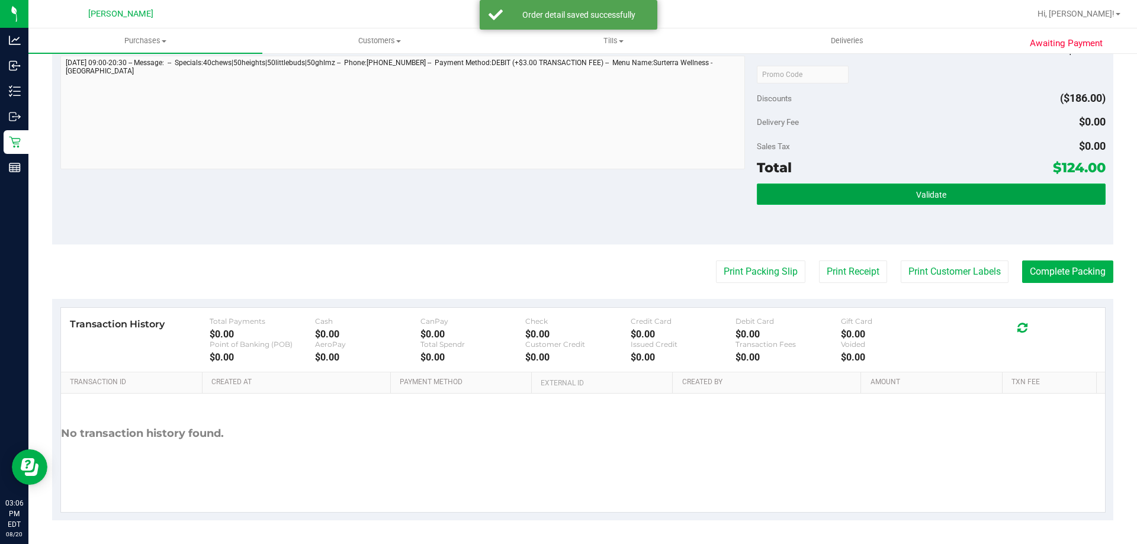
click at [870, 190] on button "Validate" at bounding box center [931, 194] width 348 height 21
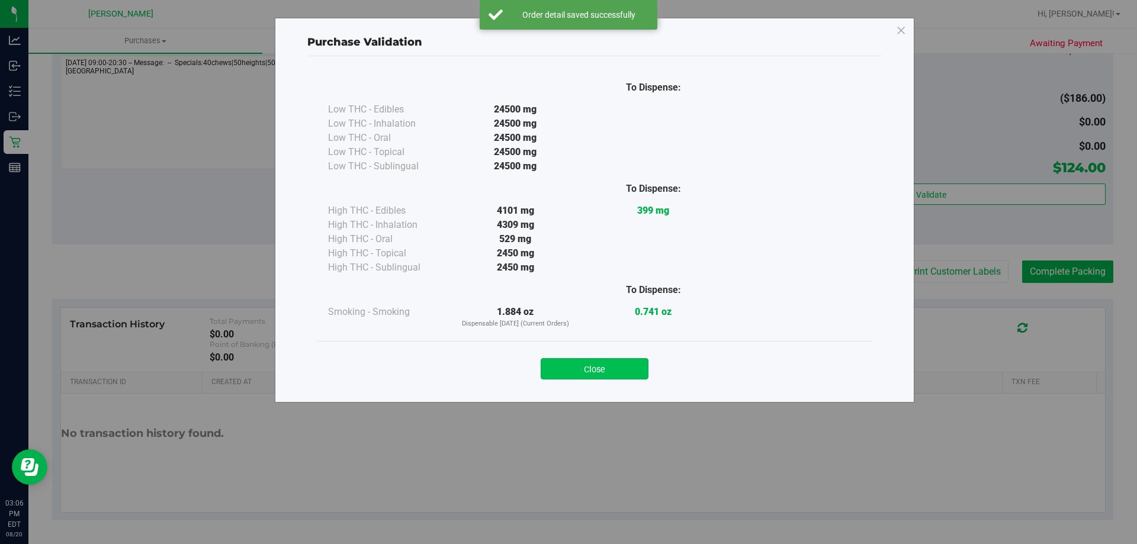
click at [610, 363] on button "Close" at bounding box center [595, 368] width 108 height 21
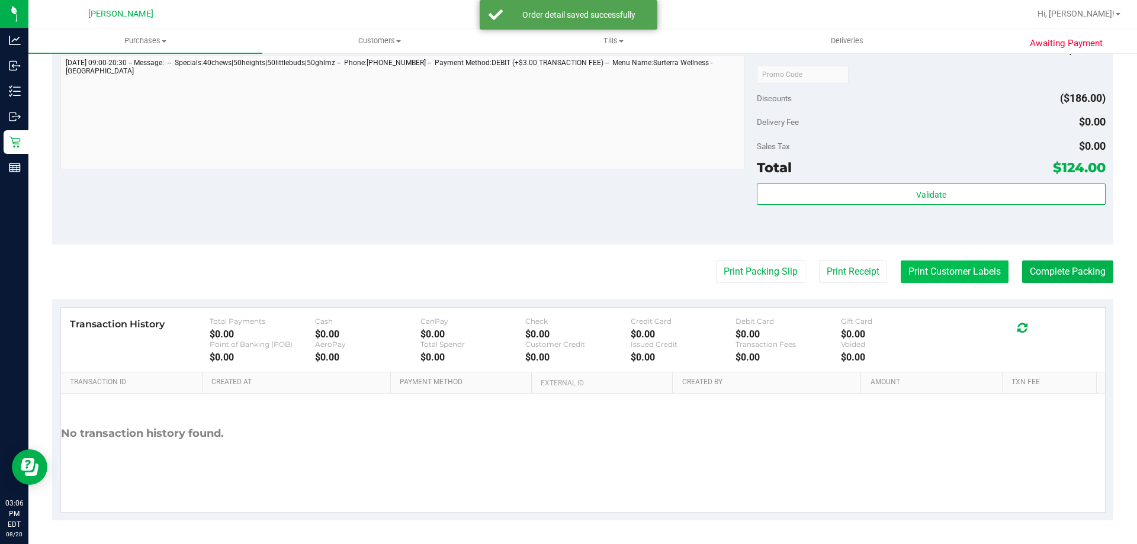
click at [957, 275] on button "Print Customer Labels" at bounding box center [955, 272] width 108 height 23
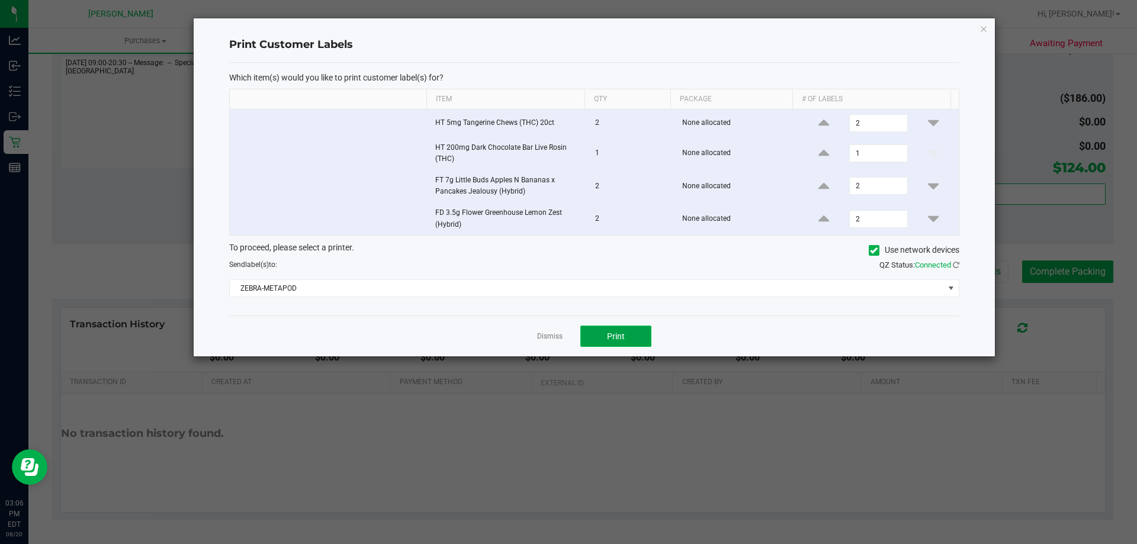
click at [630, 331] on button "Print" at bounding box center [616, 336] width 71 height 21
click at [557, 335] on link "Dismiss" at bounding box center [549, 337] width 25 height 10
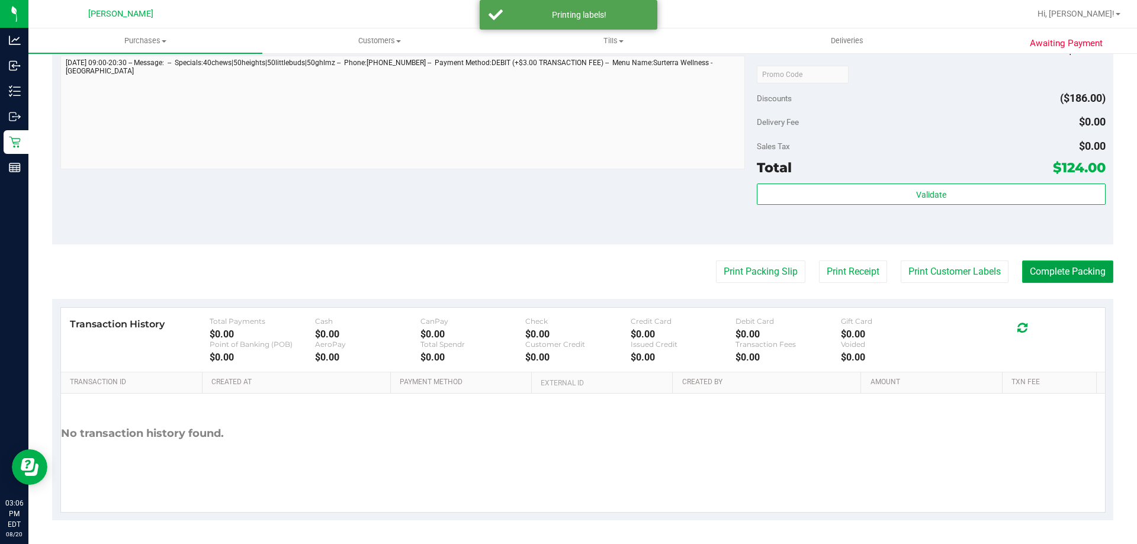
click at [1032, 264] on button "Complete Packing" at bounding box center [1067, 272] width 91 height 23
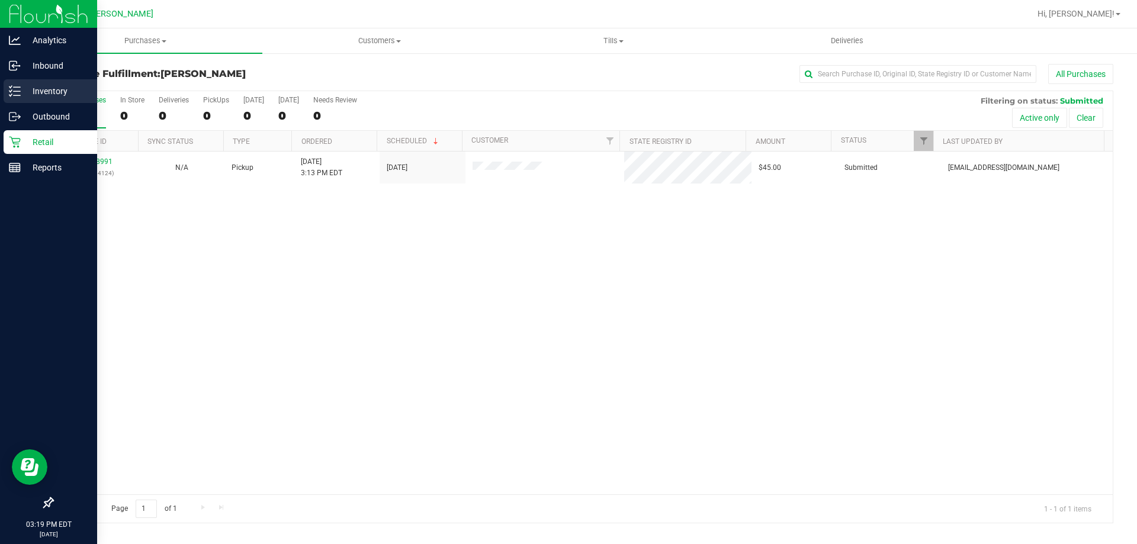
click at [40, 86] on p "Inventory" at bounding box center [56, 91] width 71 height 14
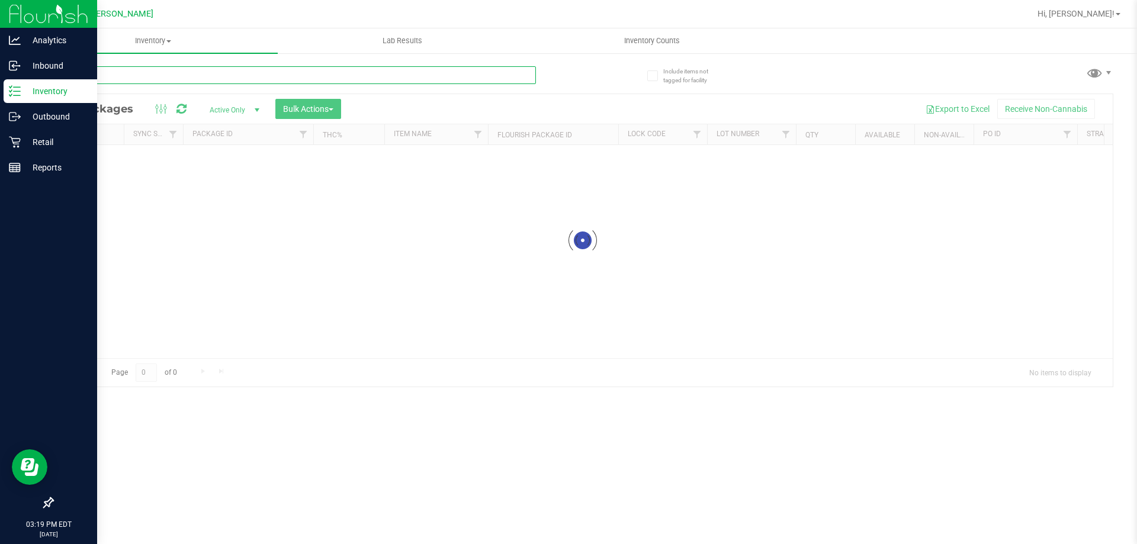
click at [155, 74] on div "Inventory All packages All inventory Waste log Create inventory Lab Results Inv…" at bounding box center [582, 286] width 1109 height 516
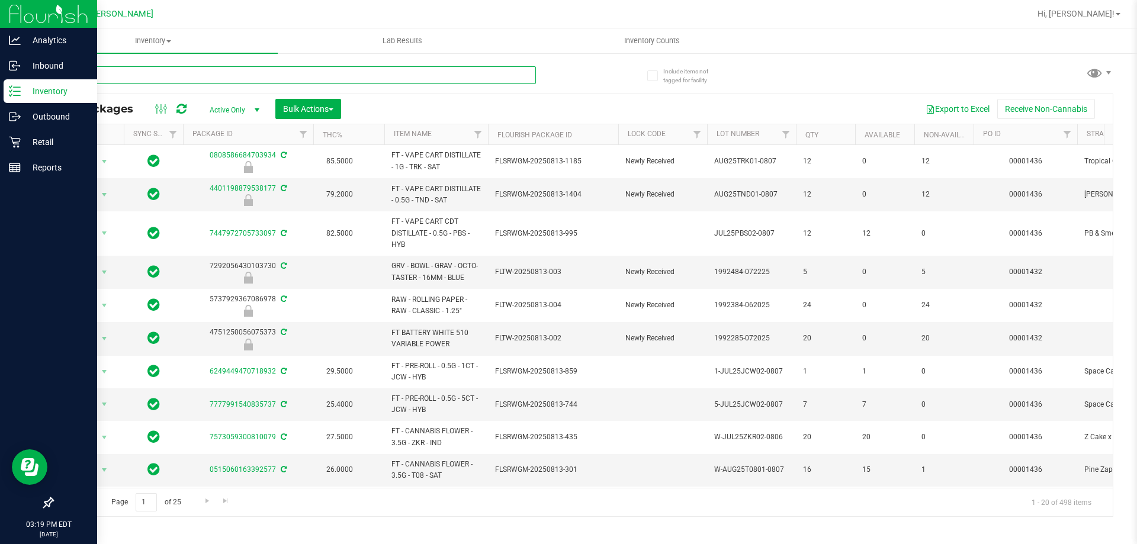
type input "kief"
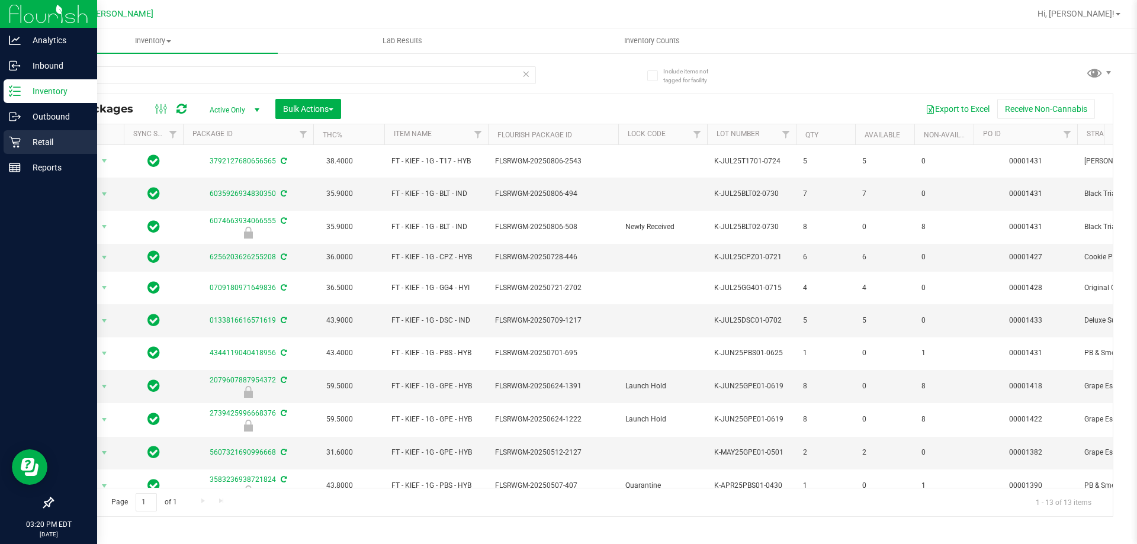
click at [43, 133] on div "Retail" at bounding box center [51, 142] width 94 height 24
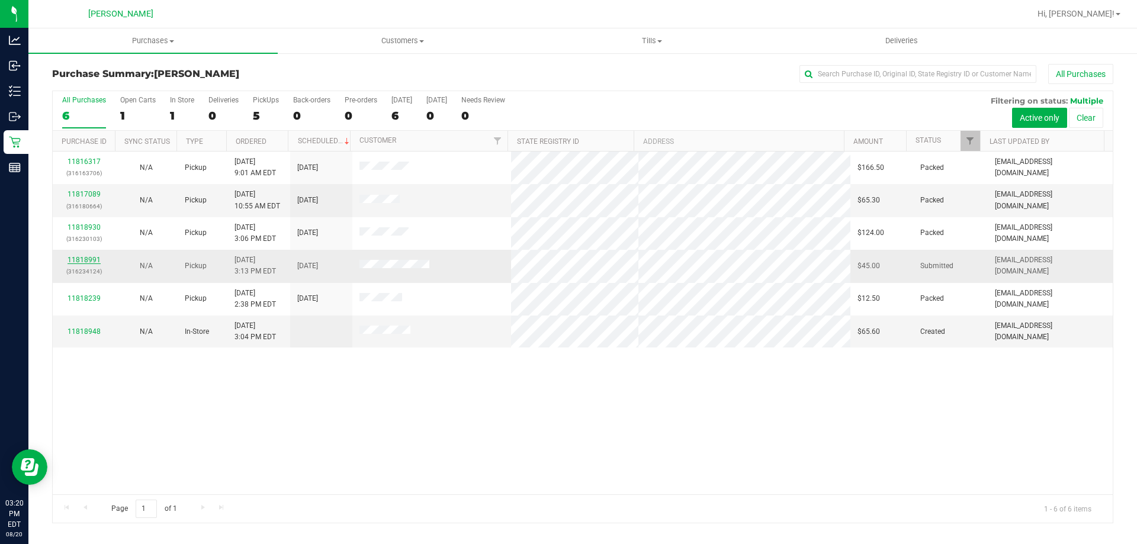
click at [75, 257] on link "11818991" at bounding box center [84, 260] width 33 height 8
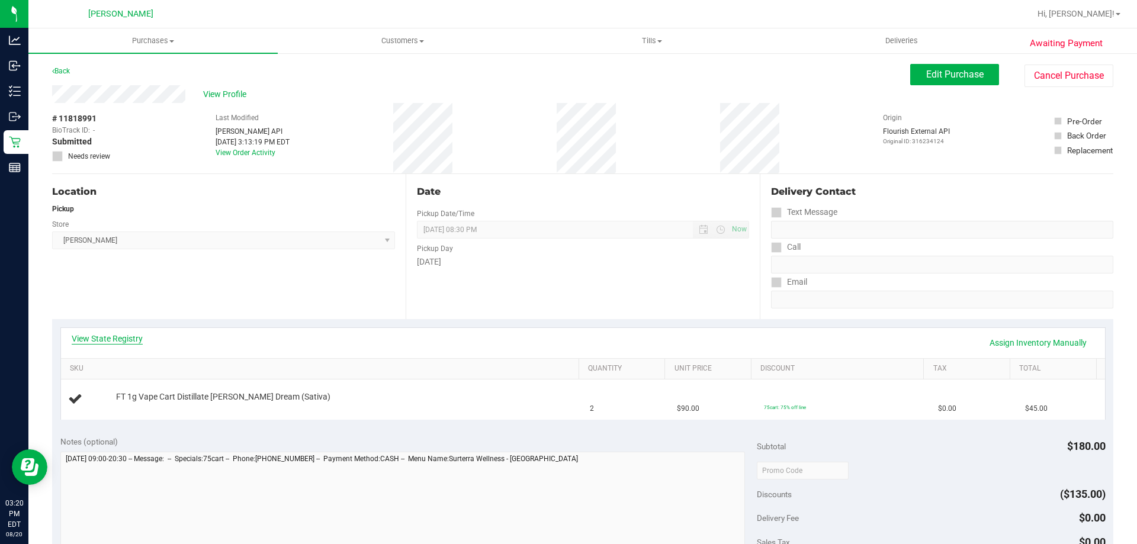
click at [108, 335] on link "View State Registry" at bounding box center [107, 339] width 71 height 12
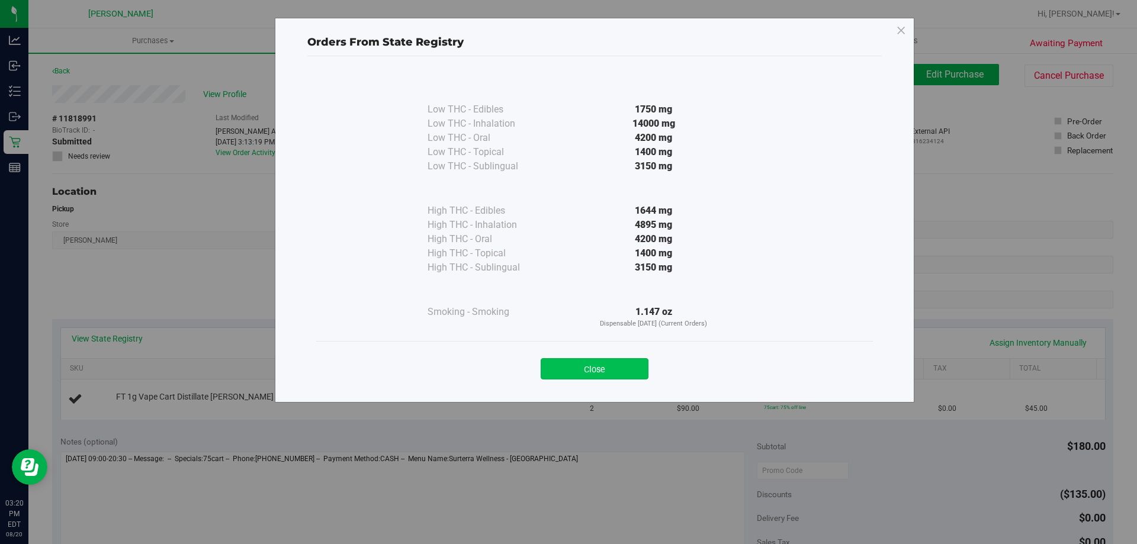
click at [588, 366] on button "Close" at bounding box center [595, 368] width 108 height 21
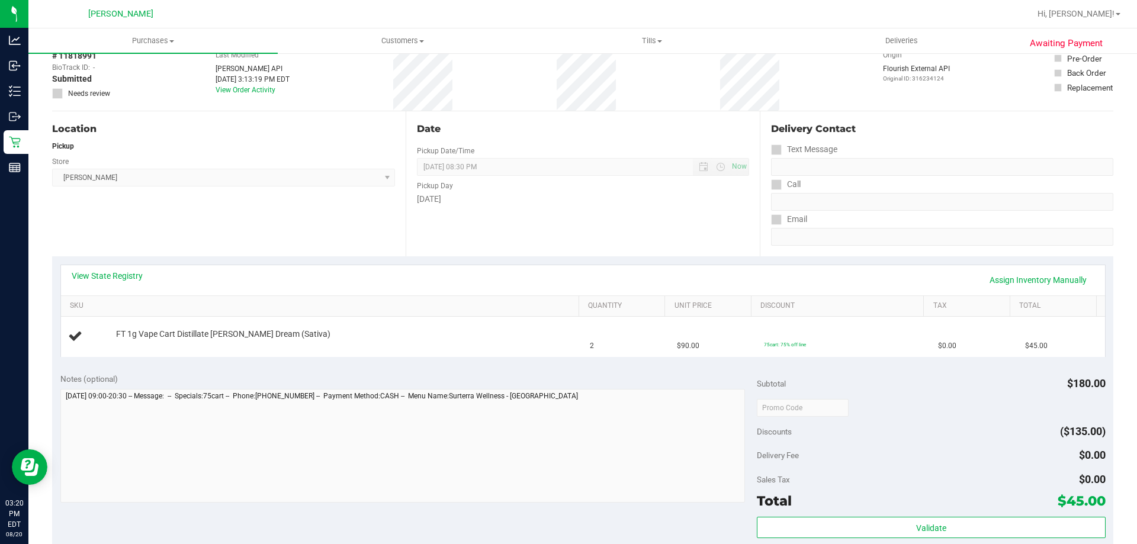
scroll to position [237, 0]
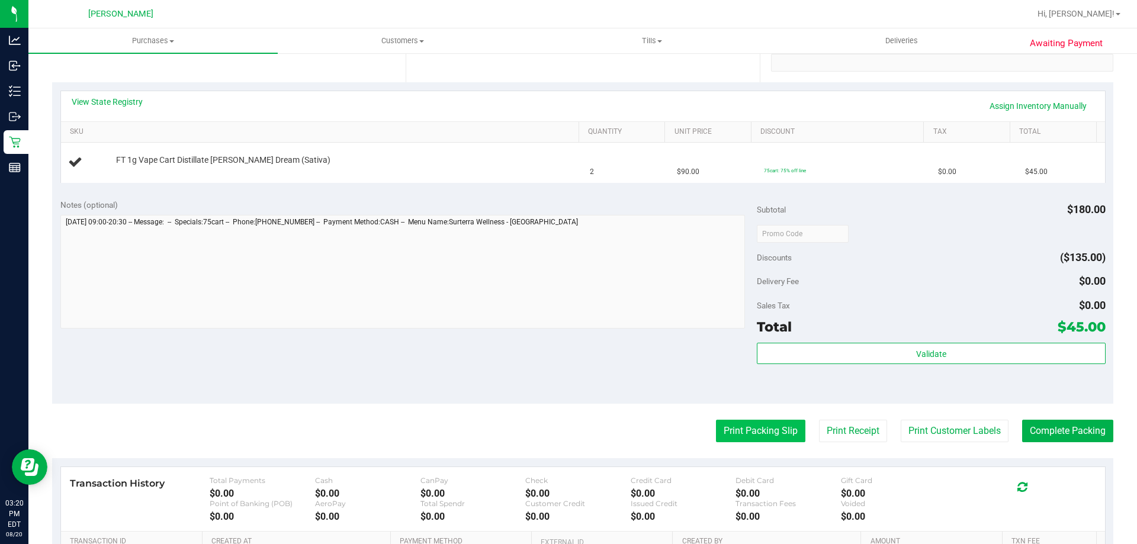
click at [734, 436] on button "Print Packing Slip" at bounding box center [760, 431] width 89 height 23
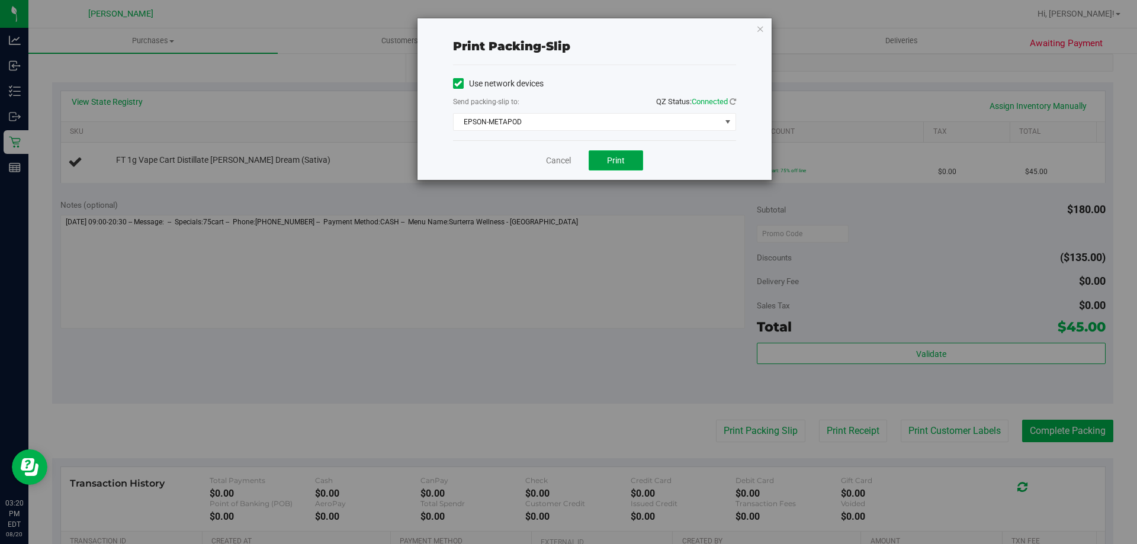
click at [618, 164] on span "Print" at bounding box center [616, 160] width 18 height 9
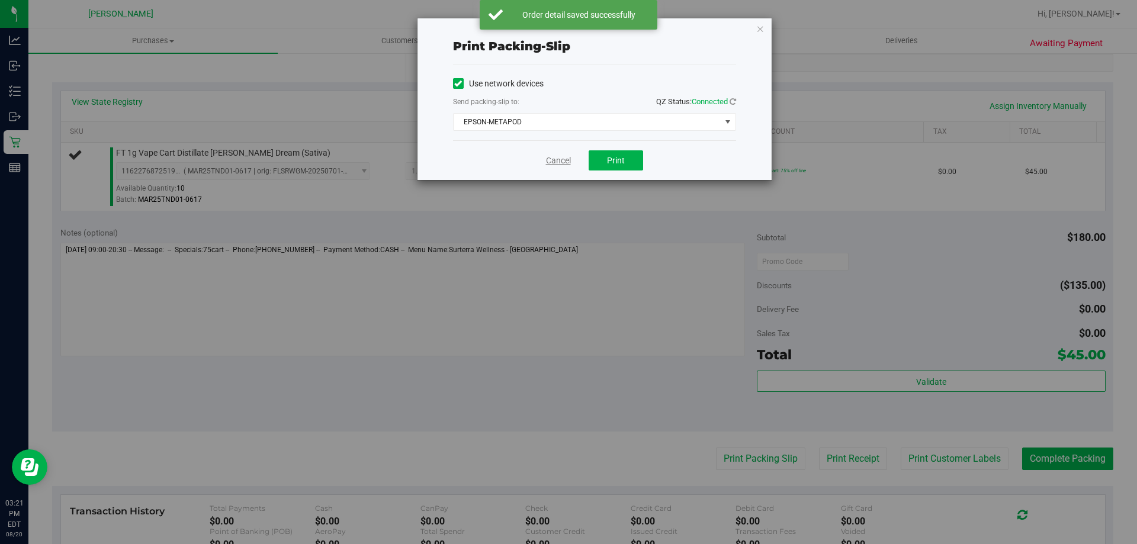
click at [549, 165] on link "Cancel" at bounding box center [558, 161] width 25 height 12
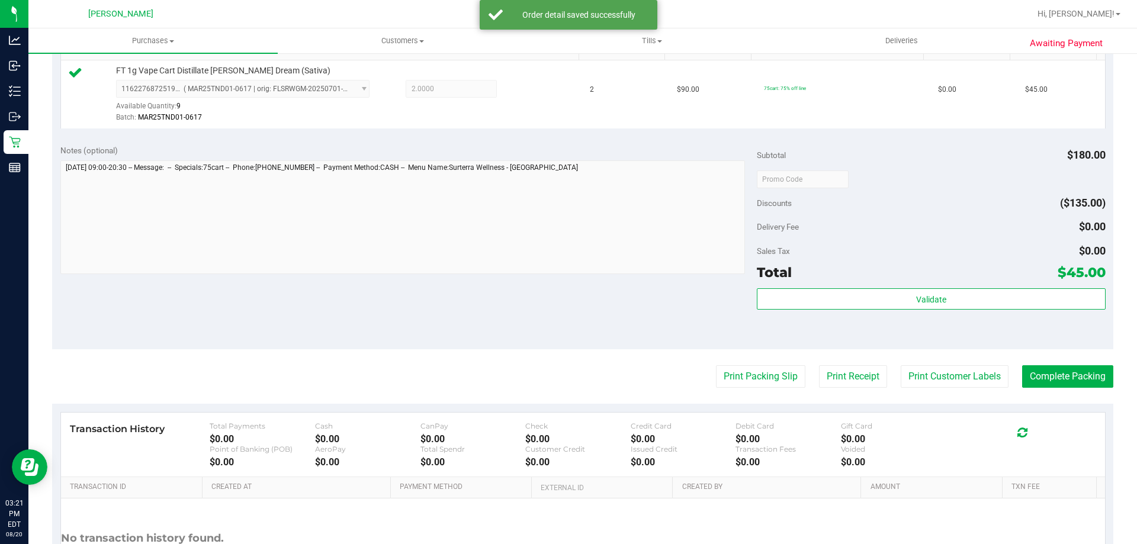
scroll to position [424, 0]
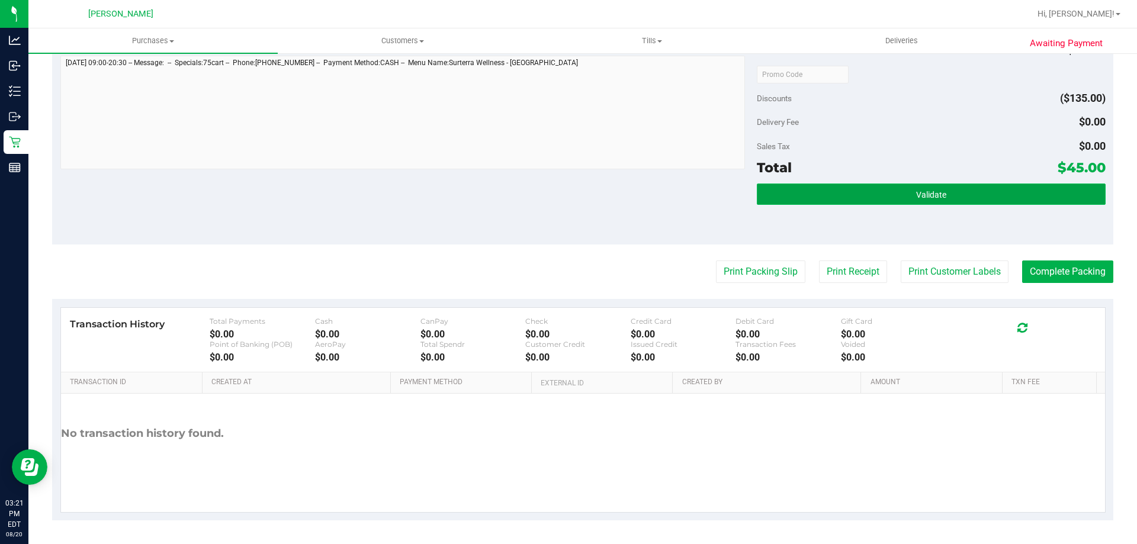
click at [878, 198] on button "Validate" at bounding box center [931, 194] width 348 height 21
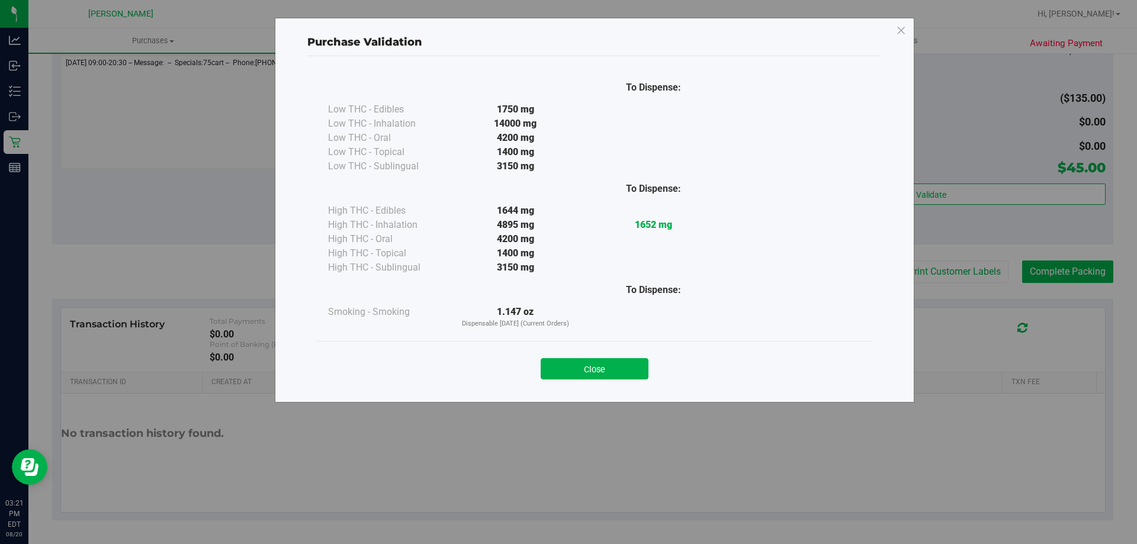
drag, startPoint x: 614, startPoint y: 367, endPoint x: 825, endPoint y: 288, distance: 225.7
click at [621, 367] on button "Close" at bounding box center [595, 368] width 108 height 21
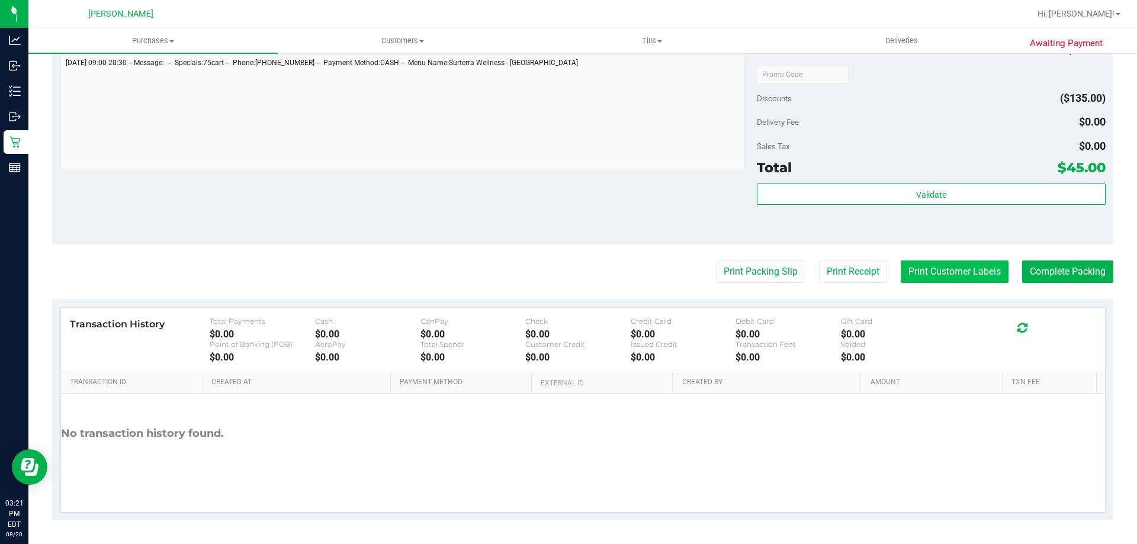
click at [909, 276] on button "Print Customer Labels" at bounding box center [955, 272] width 108 height 23
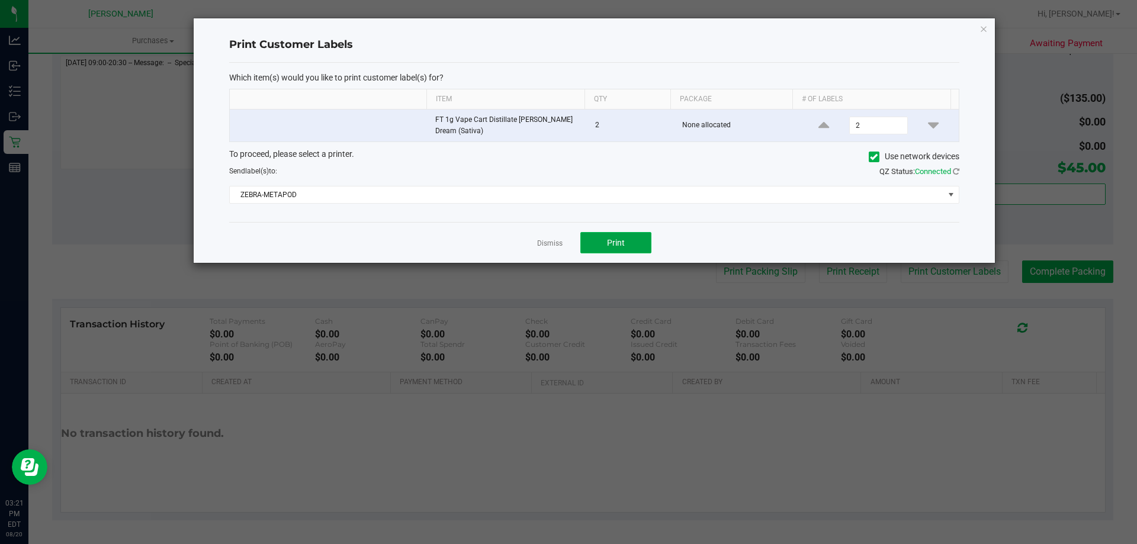
click at [612, 238] on span "Print" at bounding box center [616, 242] width 18 height 9
click at [551, 243] on link "Dismiss" at bounding box center [549, 244] width 25 height 10
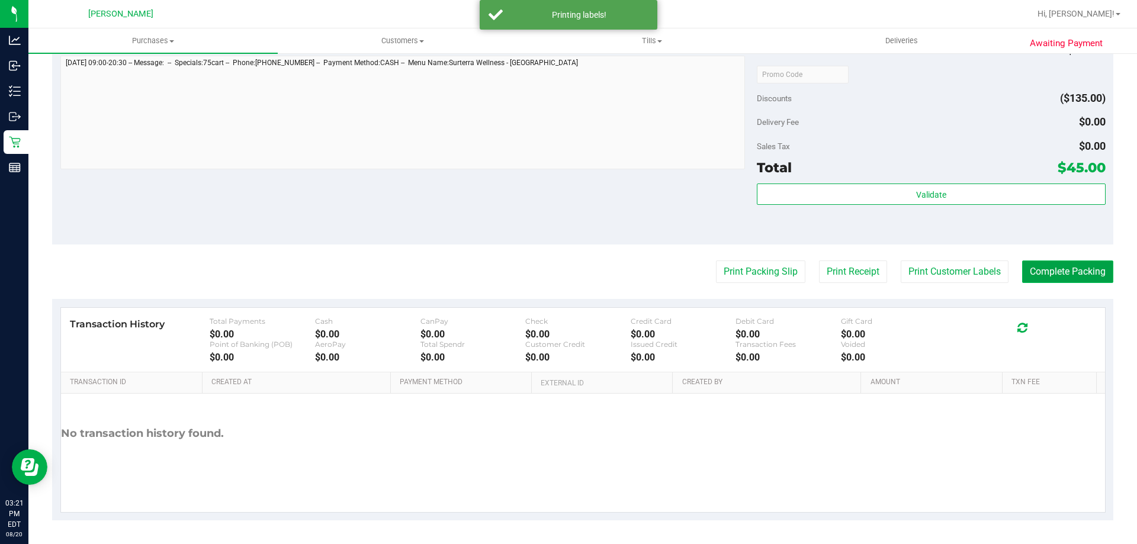
click at [1045, 266] on button "Complete Packing" at bounding box center [1067, 272] width 91 height 23
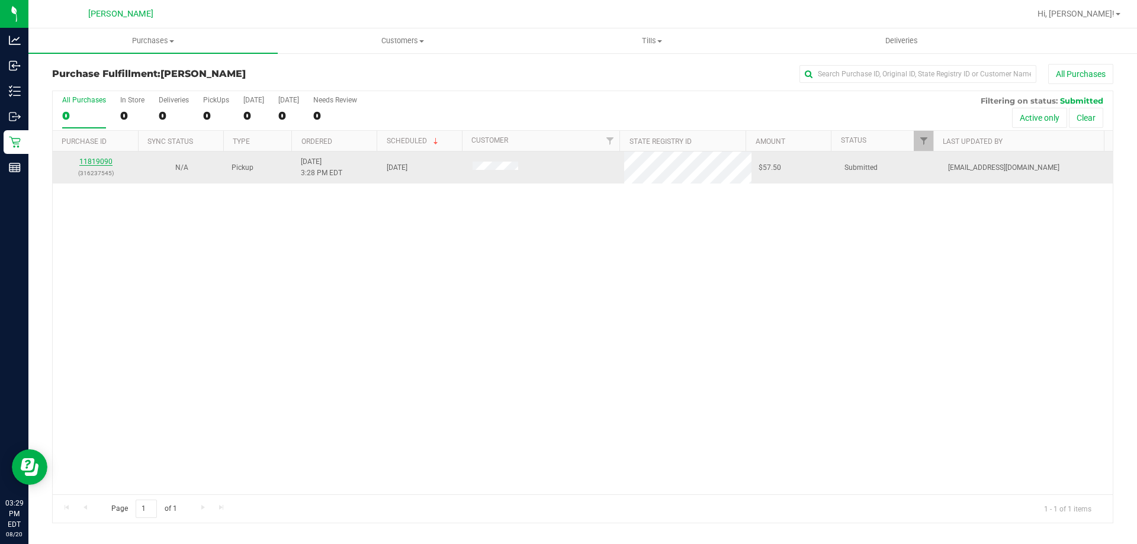
click at [98, 163] on link "11819090" at bounding box center [95, 162] width 33 height 8
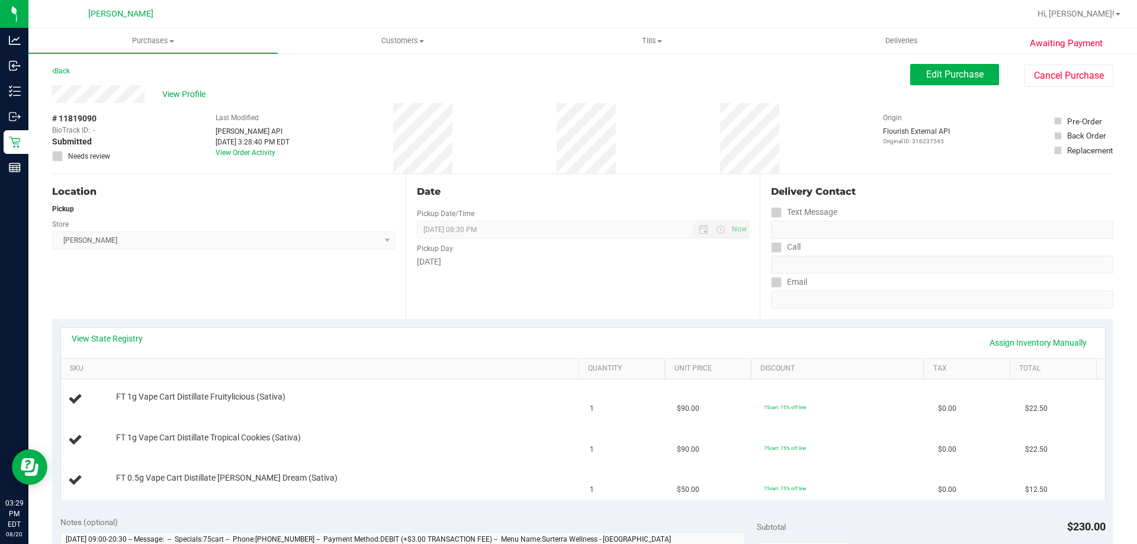
scroll to position [59, 0]
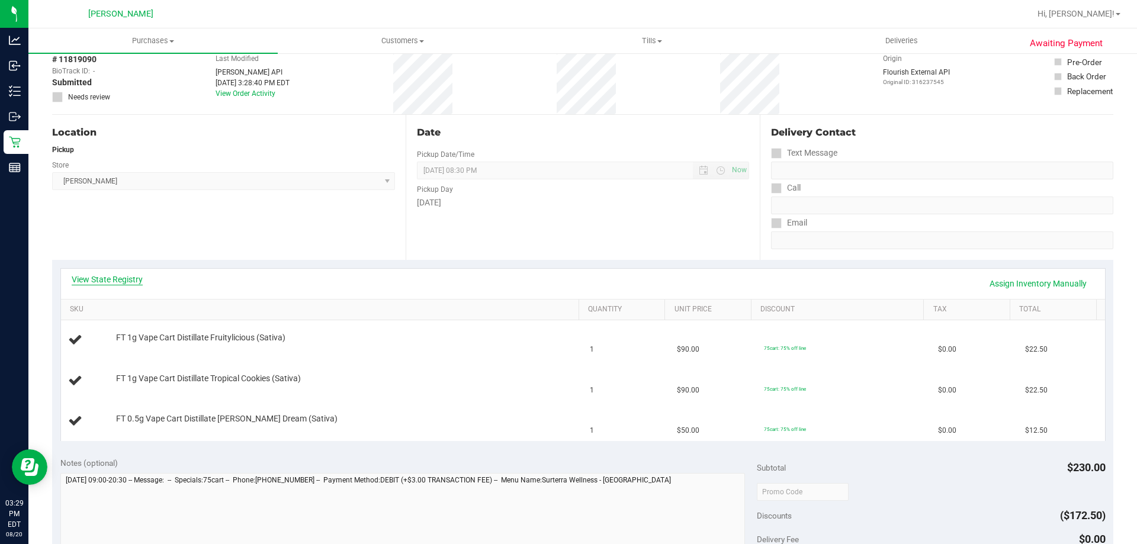
click at [110, 277] on link "View State Registry" at bounding box center [107, 280] width 71 height 12
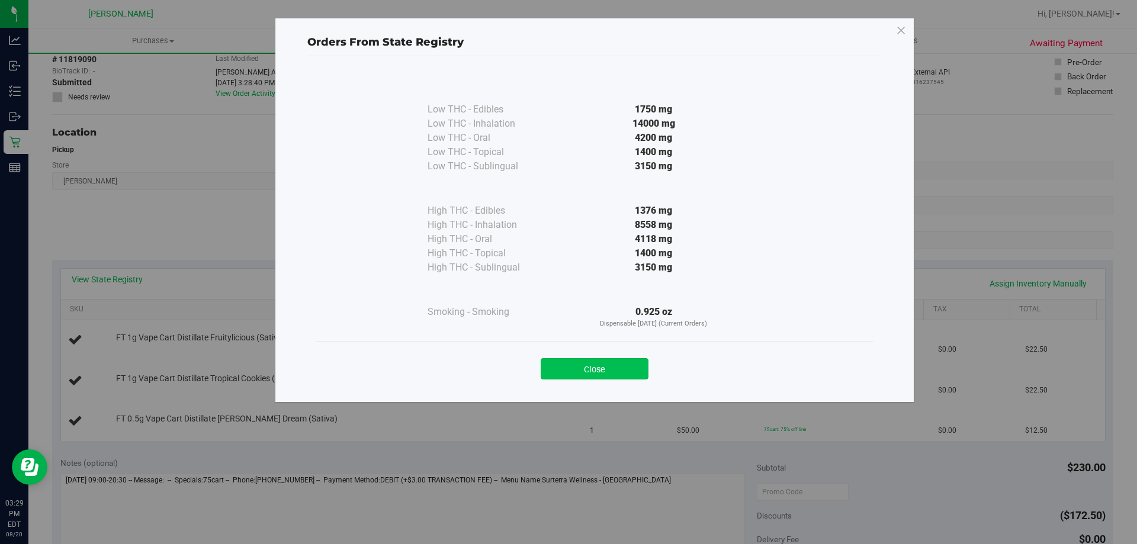
click at [595, 371] on button "Close" at bounding box center [595, 368] width 108 height 21
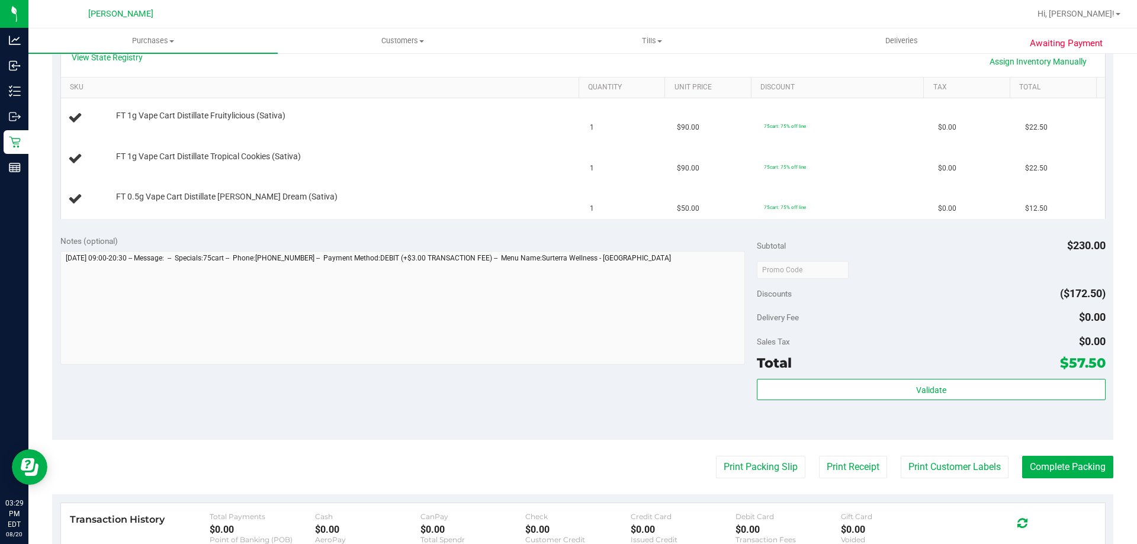
scroll to position [415, 0]
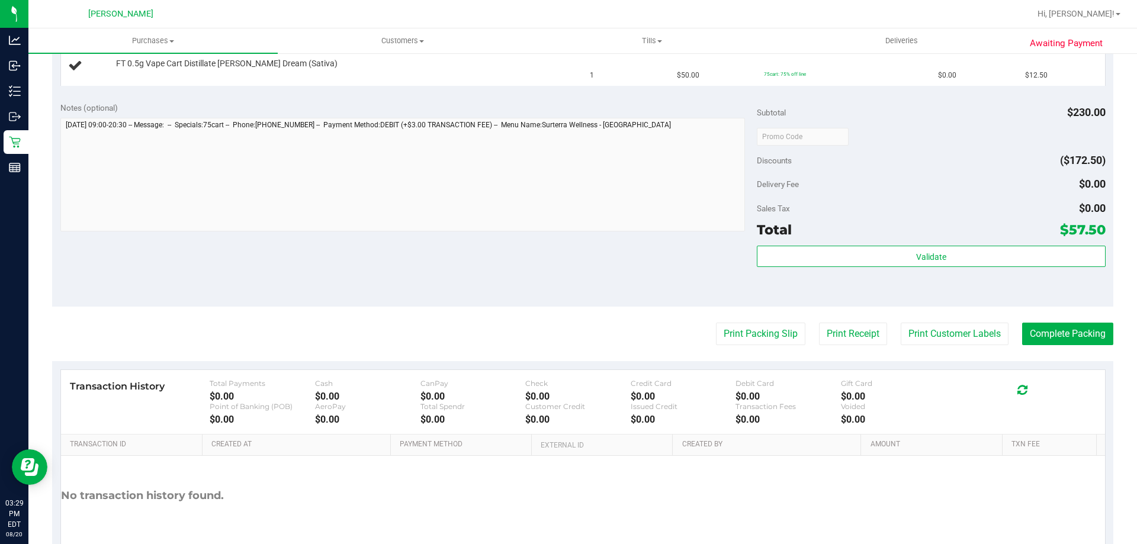
click at [753, 348] on purchase-details "Back Edit Purchase Cancel Purchase View Profile # 11819090 BioTrack ID: - Submi…" at bounding box center [582, 116] width 1061 height 934
click at [756, 338] on button "Print Packing Slip" at bounding box center [760, 334] width 89 height 23
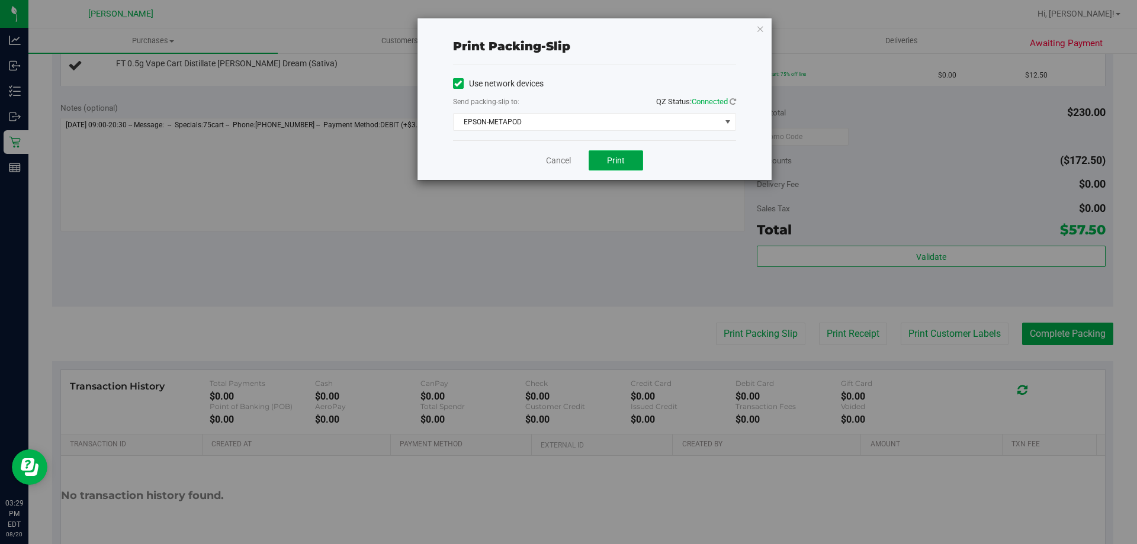
click at [630, 156] on button "Print" at bounding box center [616, 160] width 54 height 20
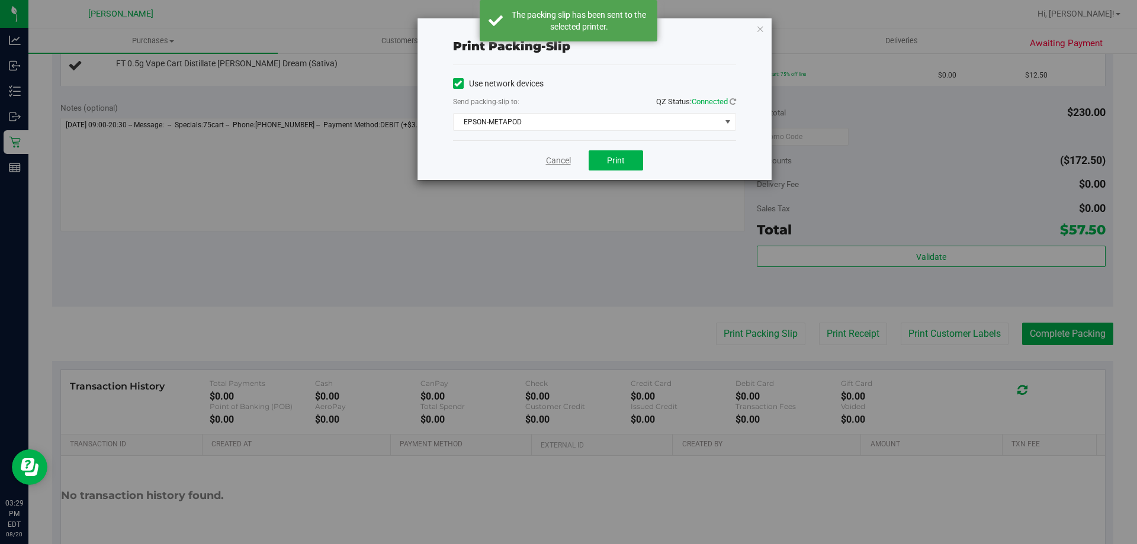
click at [563, 163] on link "Cancel" at bounding box center [558, 161] width 25 height 12
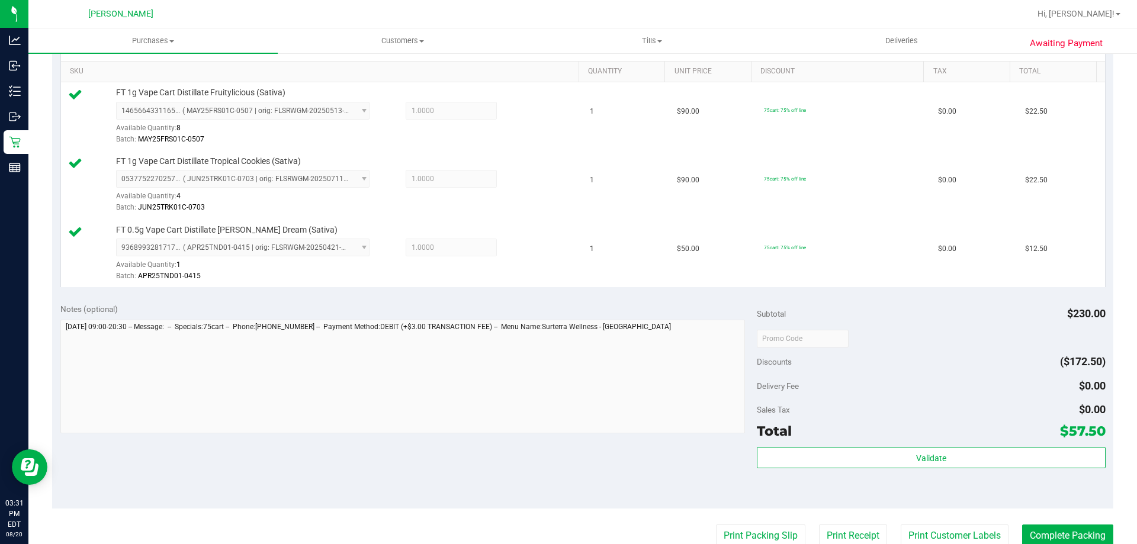
scroll to position [372, 0]
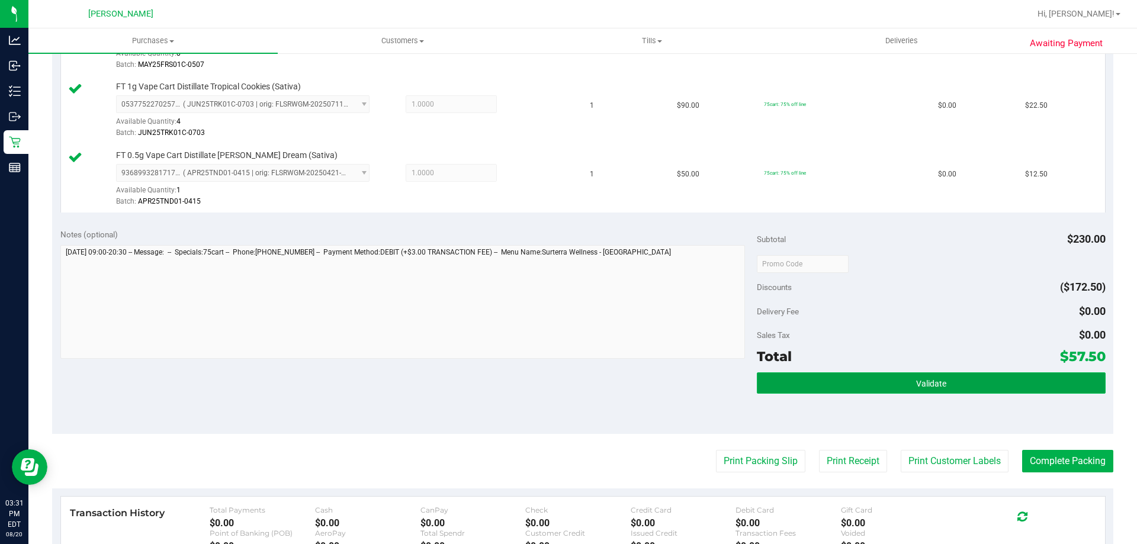
click at [906, 387] on button "Validate" at bounding box center [931, 383] width 348 height 21
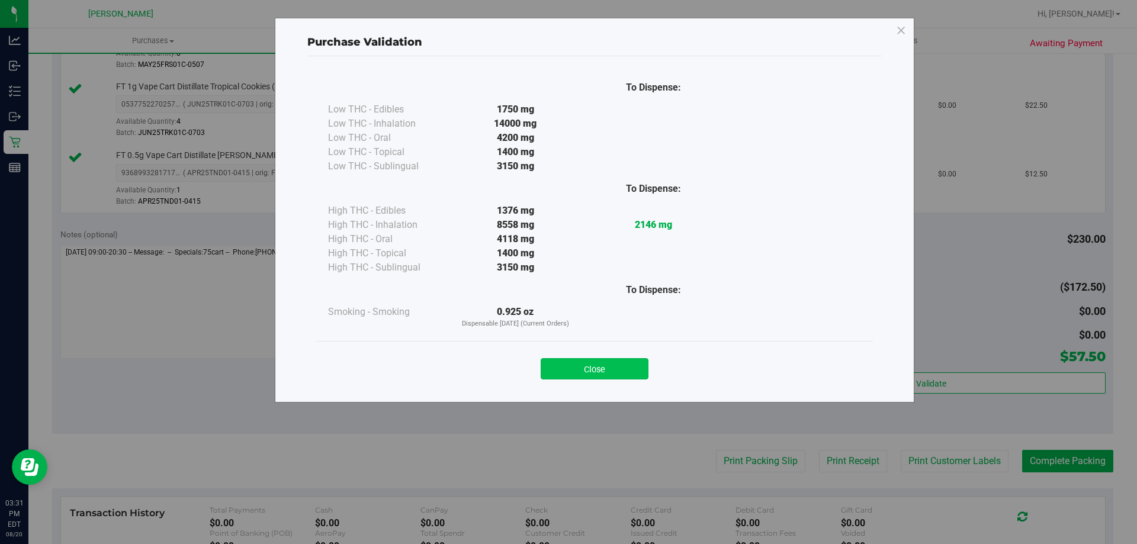
click at [611, 365] on button "Close" at bounding box center [595, 368] width 108 height 21
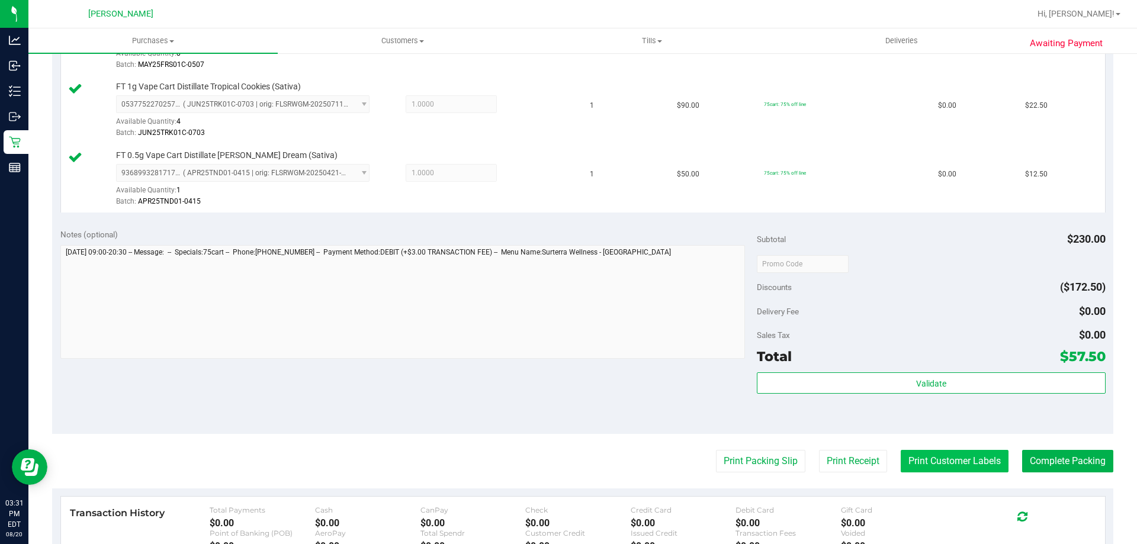
click at [937, 454] on button "Print Customer Labels" at bounding box center [955, 461] width 108 height 23
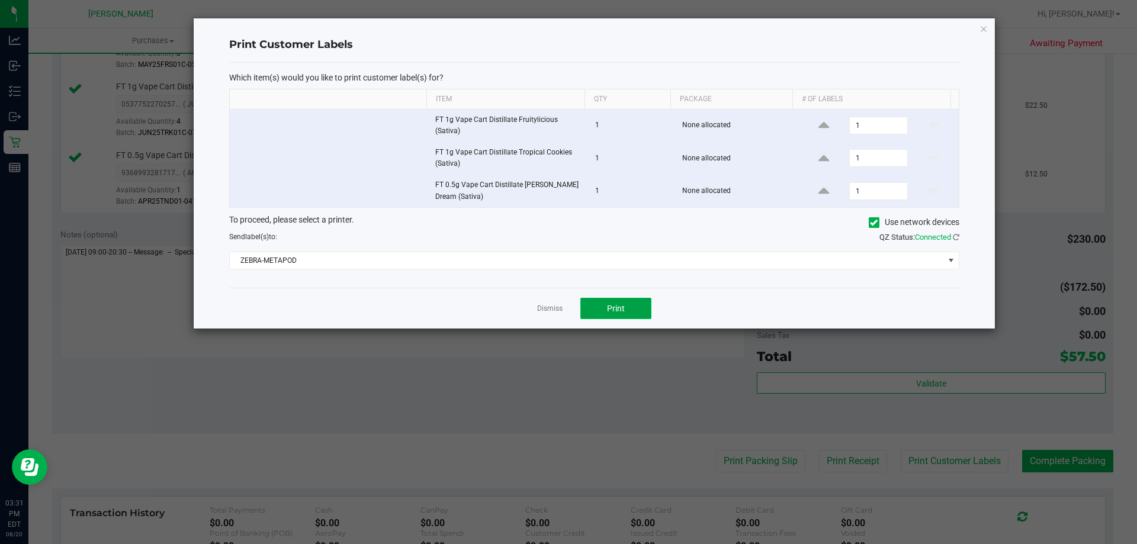
click at [620, 309] on span "Print" at bounding box center [616, 308] width 18 height 9
click at [543, 312] on link "Dismiss" at bounding box center [549, 309] width 25 height 10
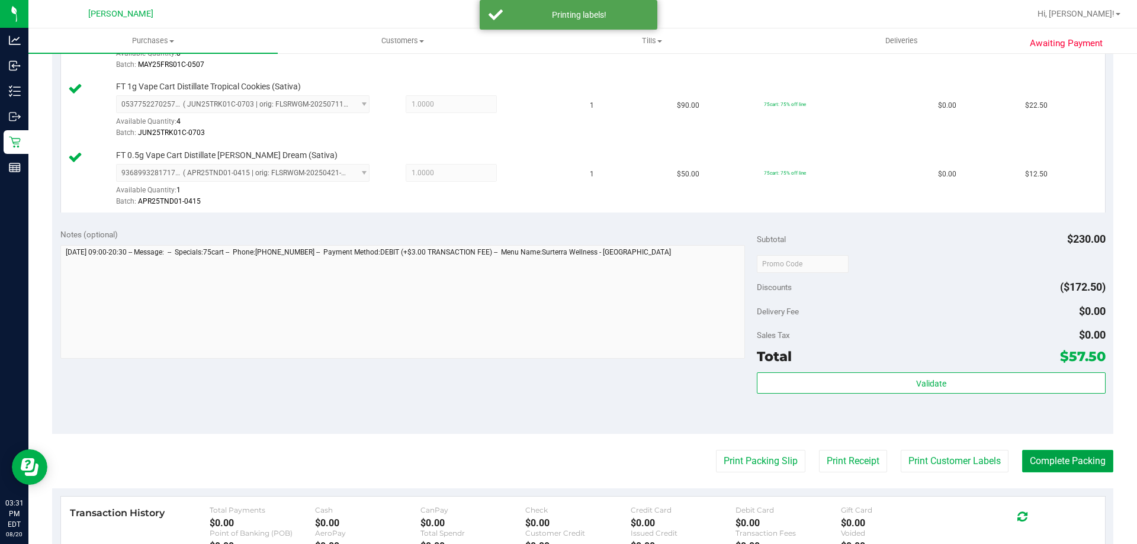
click at [1070, 454] on button "Complete Packing" at bounding box center [1067, 461] width 91 height 23
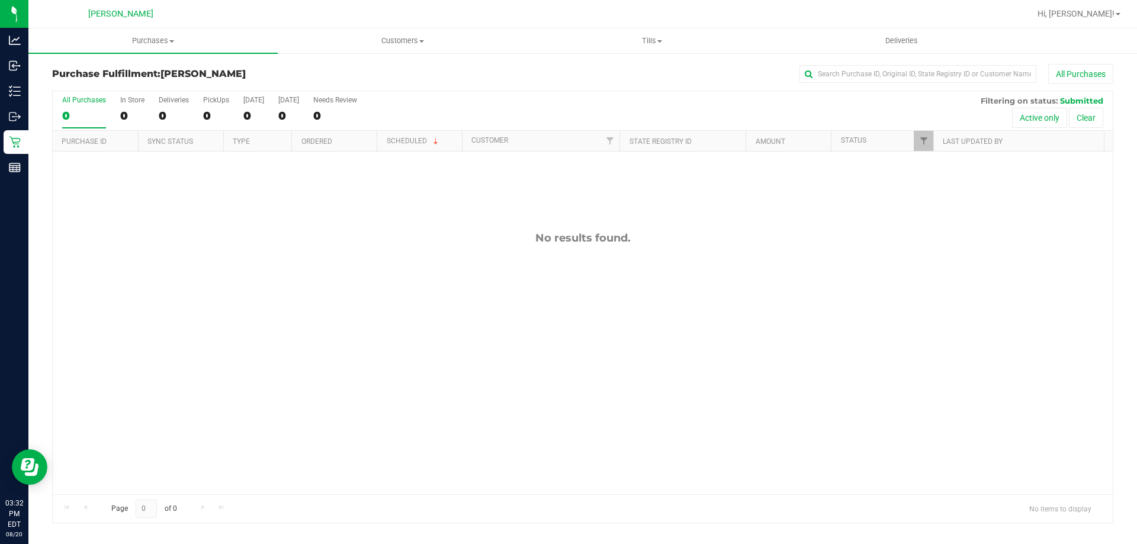
click at [503, 522] on div "Page 0 of 0 No items to display" at bounding box center [583, 509] width 1060 height 28
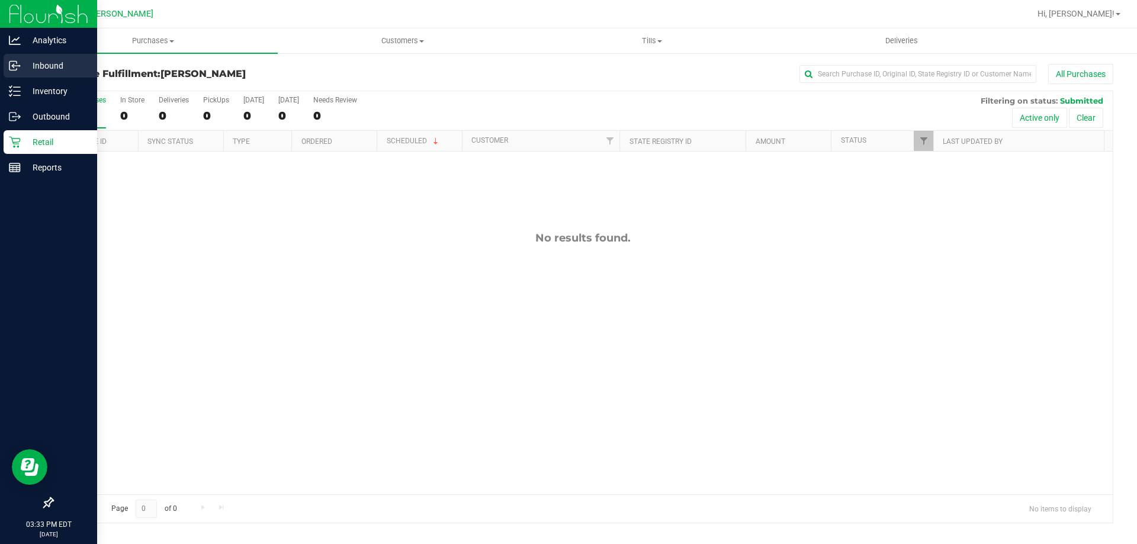
click at [42, 60] on p "Inbound" at bounding box center [56, 66] width 71 height 14
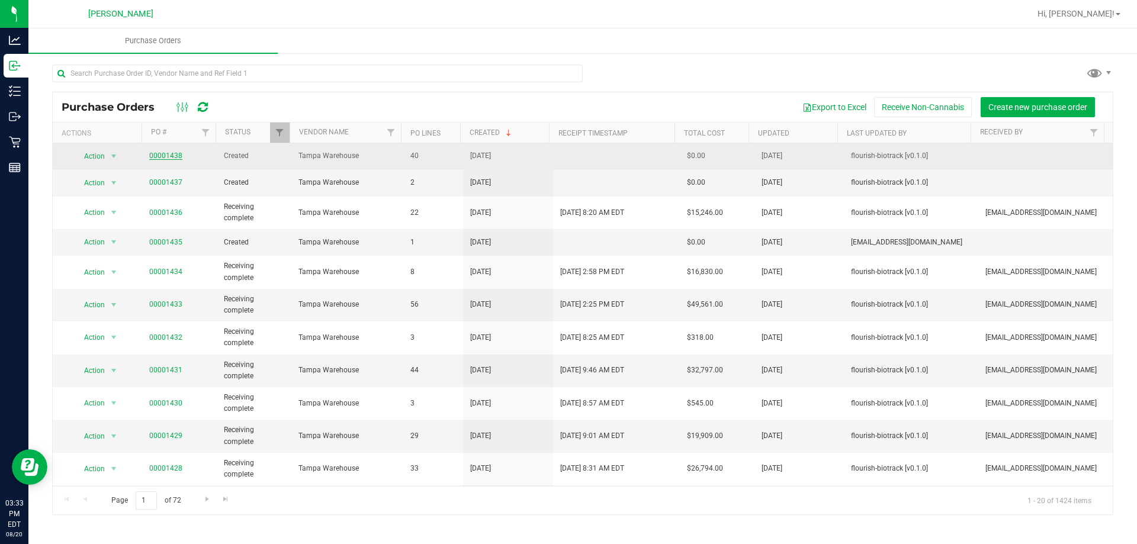
click at [163, 153] on link "00001438" at bounding box center [165, 156] width 33 height 8
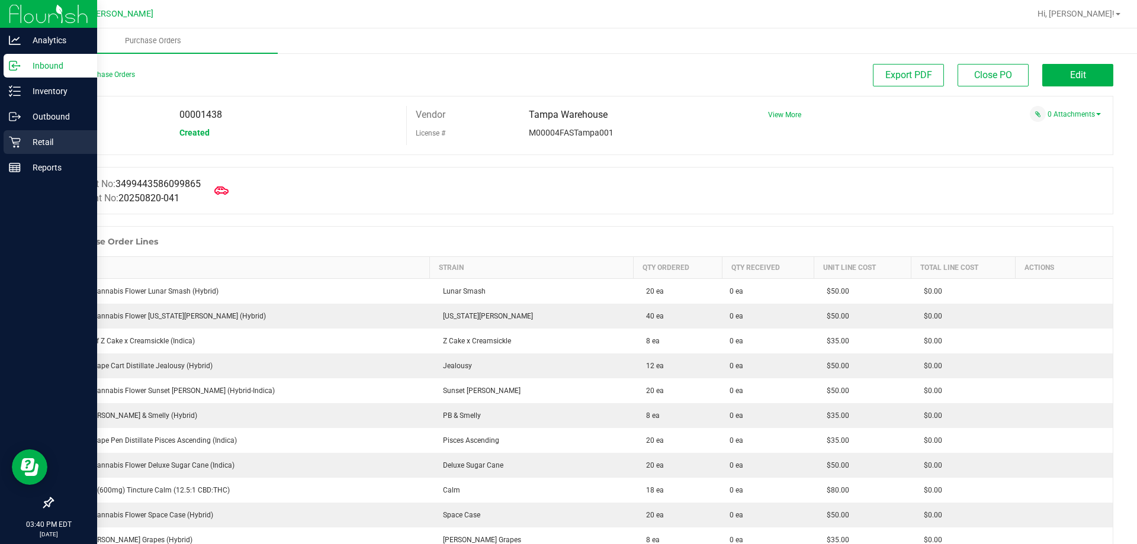
click at [39, 137] on p "Retail" at bounding box center [56, 142] width 71 height 14
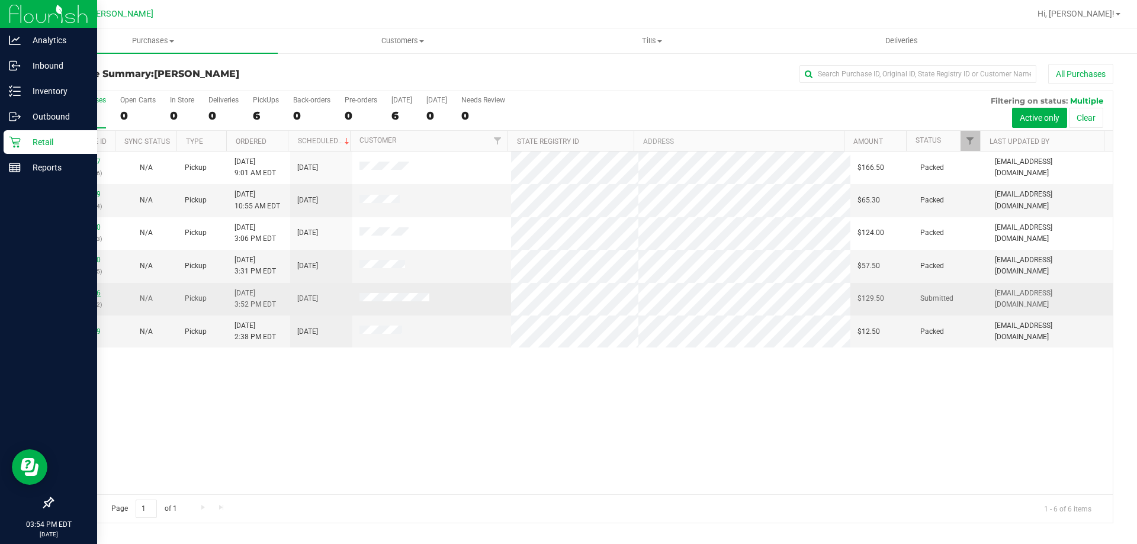
click at [90, 292] on link "11819246" at bounding box center [84, 293] width 33 height 8
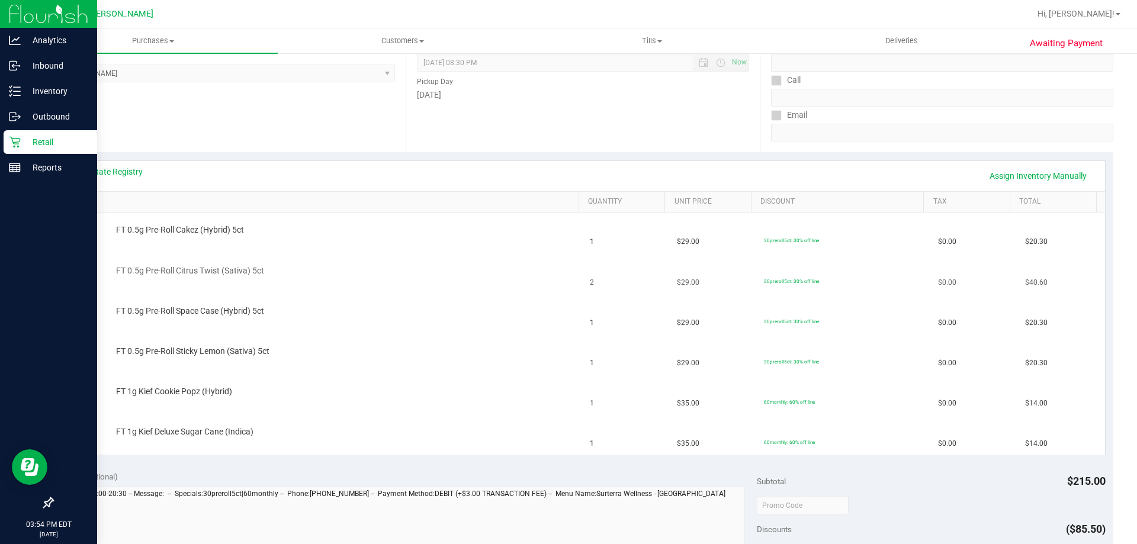
scroll to position [178, 0]
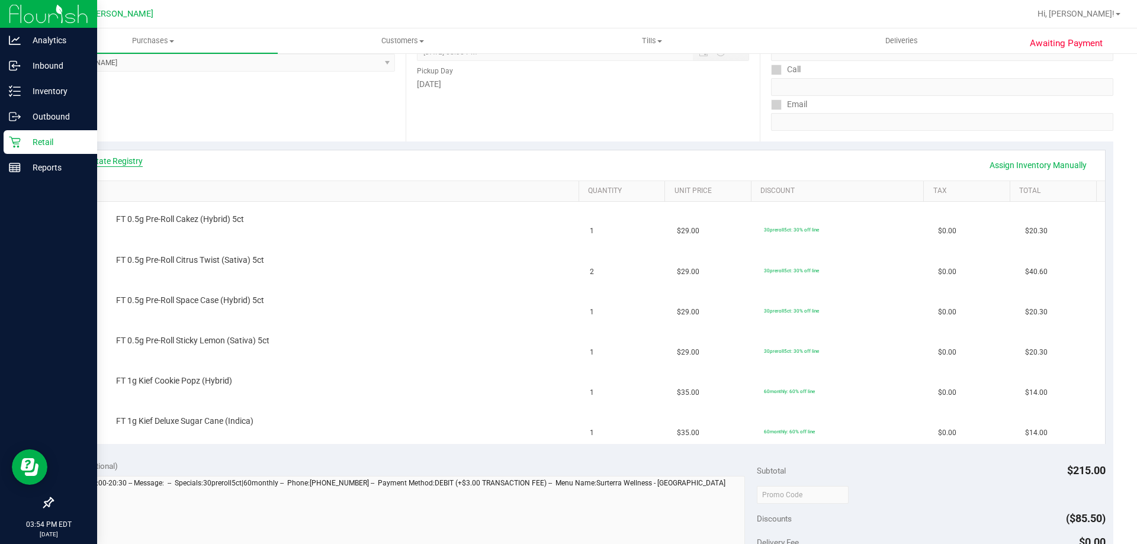
click at [129, 155] on link "View State Registry" at bounding box center [107, 161] width 71 height 12
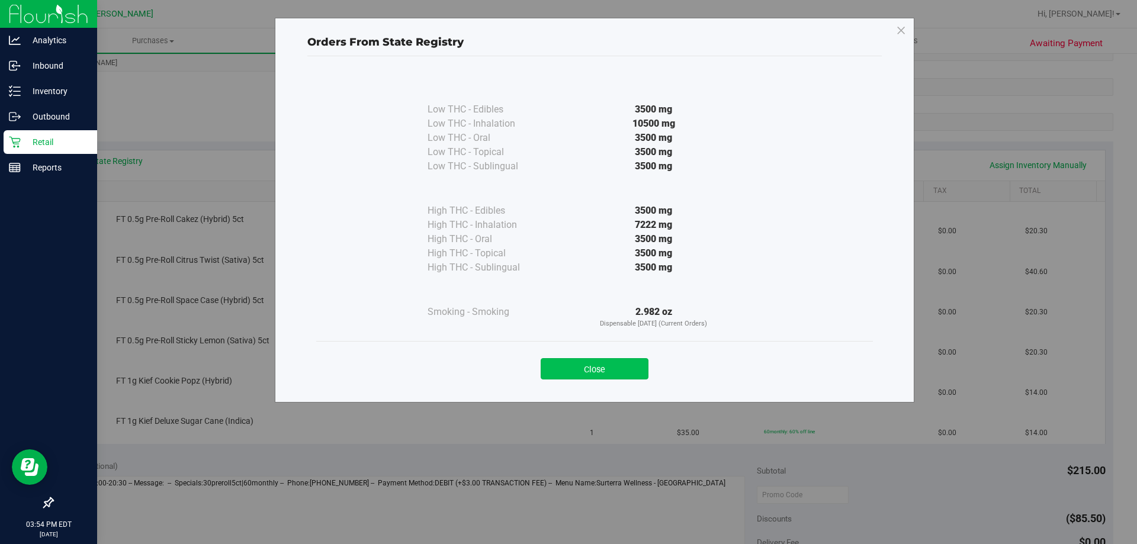
click at [610, 377] on button "Close" at bounding box center [595, 368] width 108 height 21
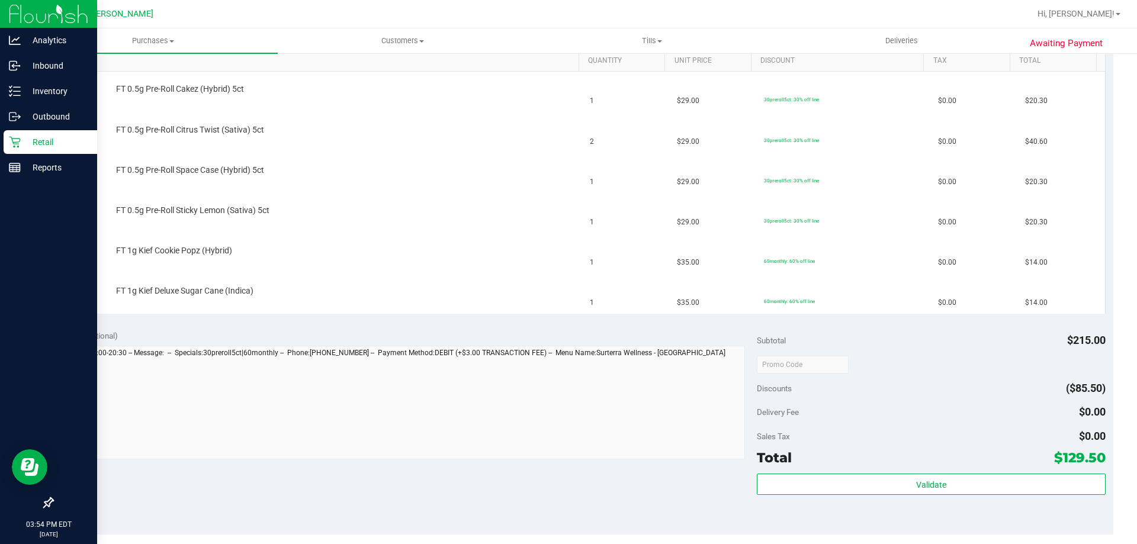
scroll to position [415, 0]
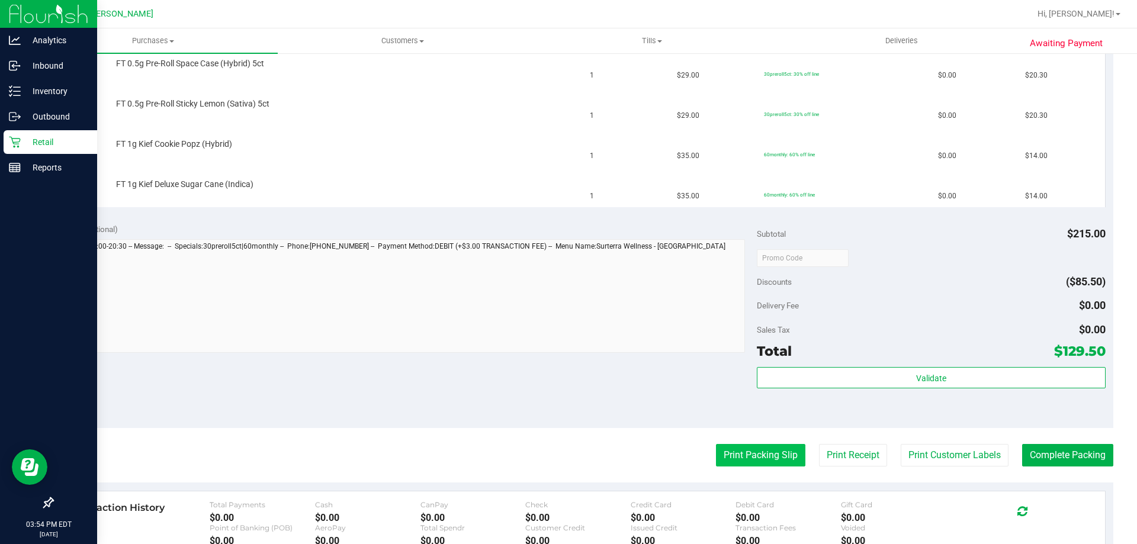
click at [755, 465] on button "Print Packing Slip" at bounding box center [760, 455] width 89 height 23
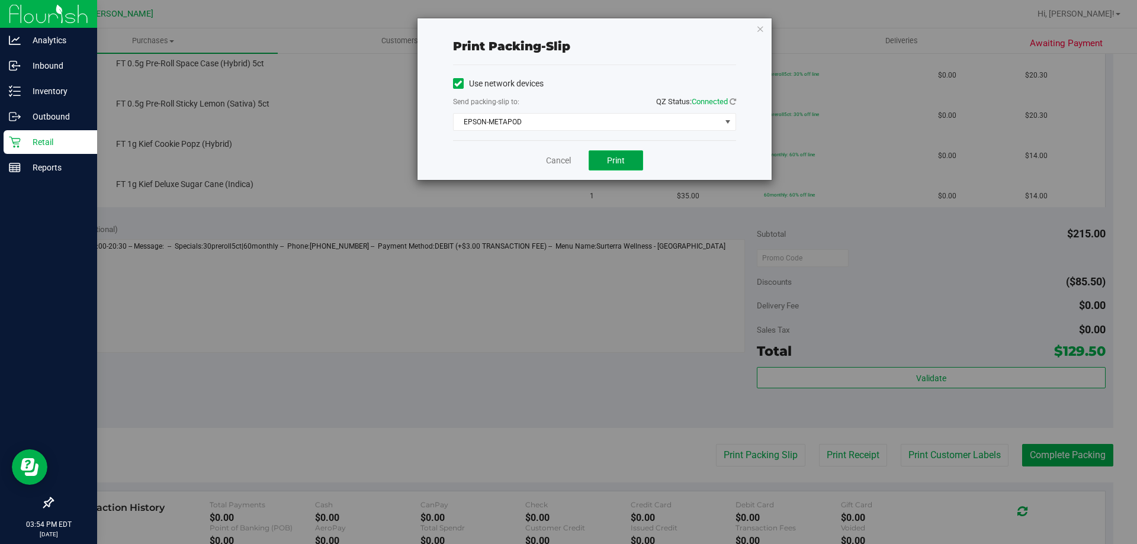
click at [602, 158] on button "Print" at bounding box center [616, 160] width 54 height 20
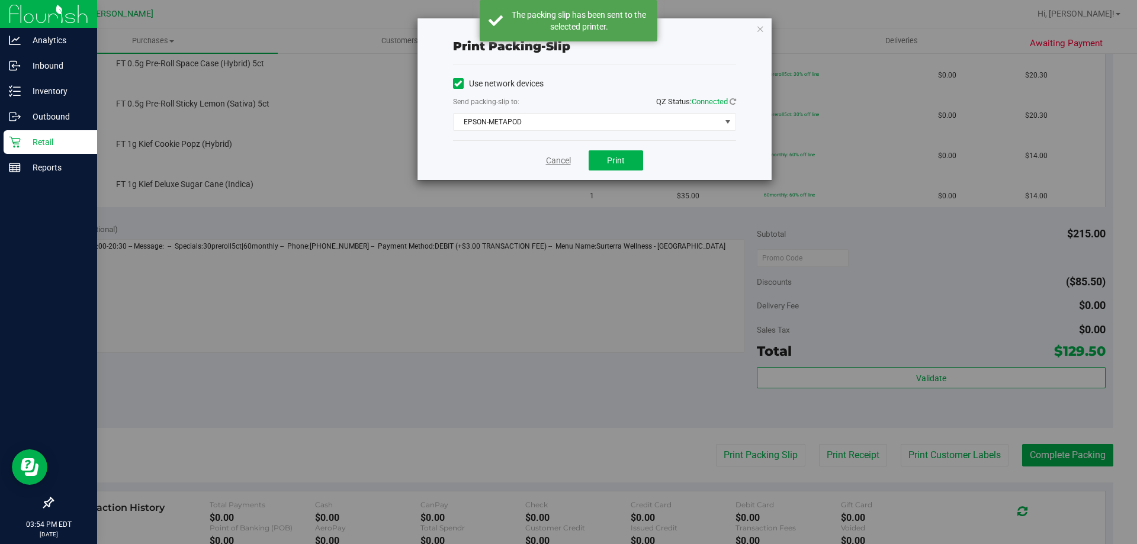
click at [549, 160] on link "Cancel" at bounding box center [558, 161] width 25 height 12
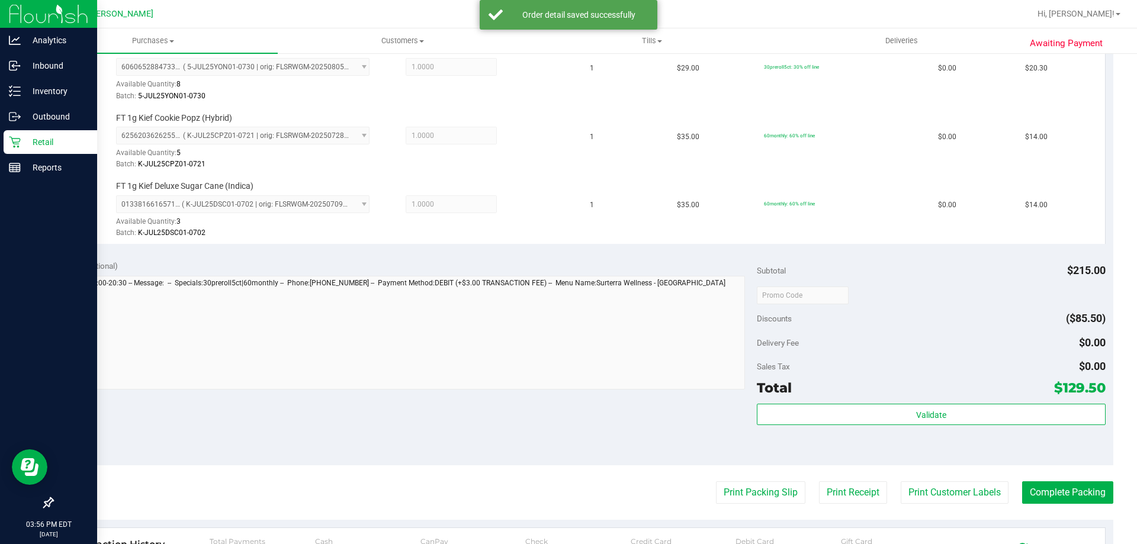
scroll to position [636, 0]
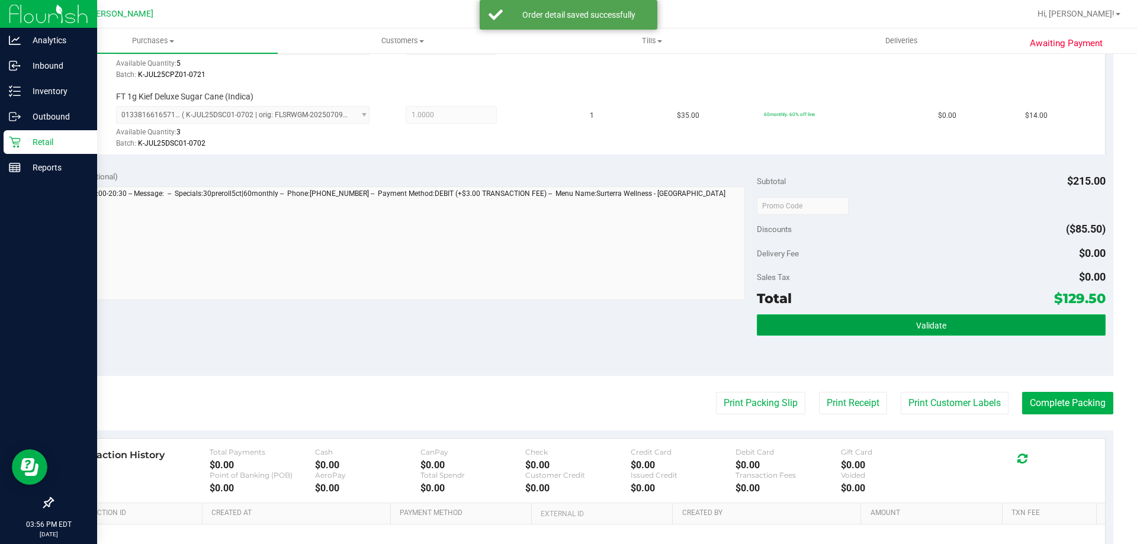
click at [972, 323] on button "Validate" at bounding box center [931, 325] width 348 height 21
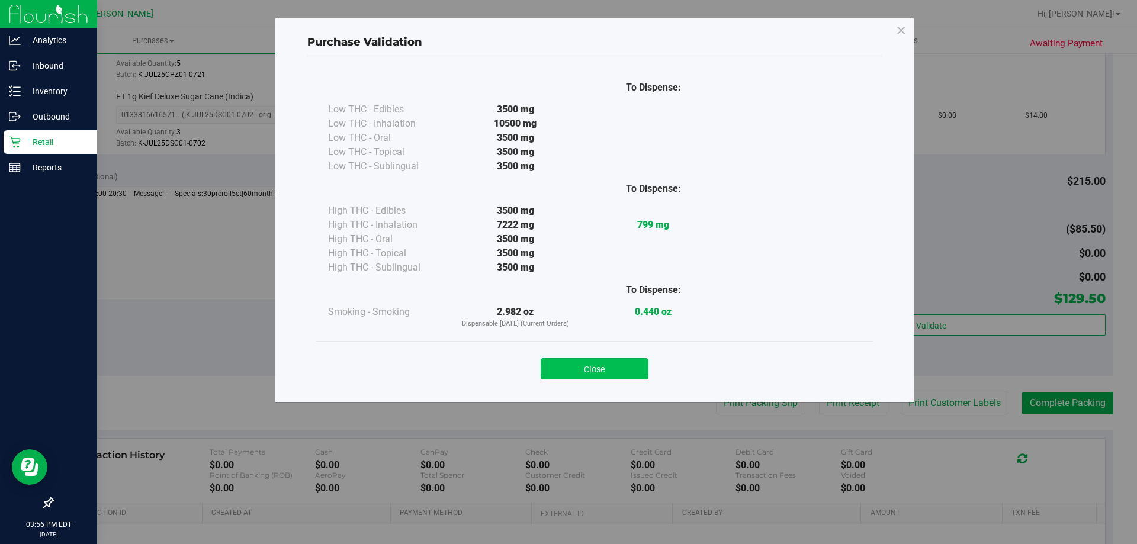
click at [618, 365] on button "Close" at bounding box center [595, 368] width 108 height 21
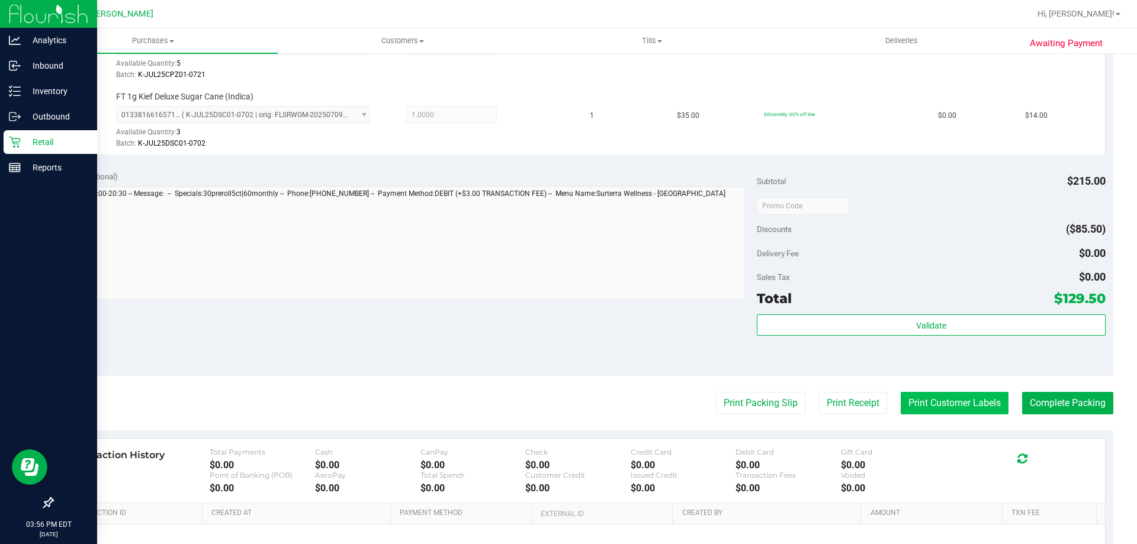
click at [928, 404] on button "Print Customer Labels" at bounding box center [955, 403] width 108 height 23
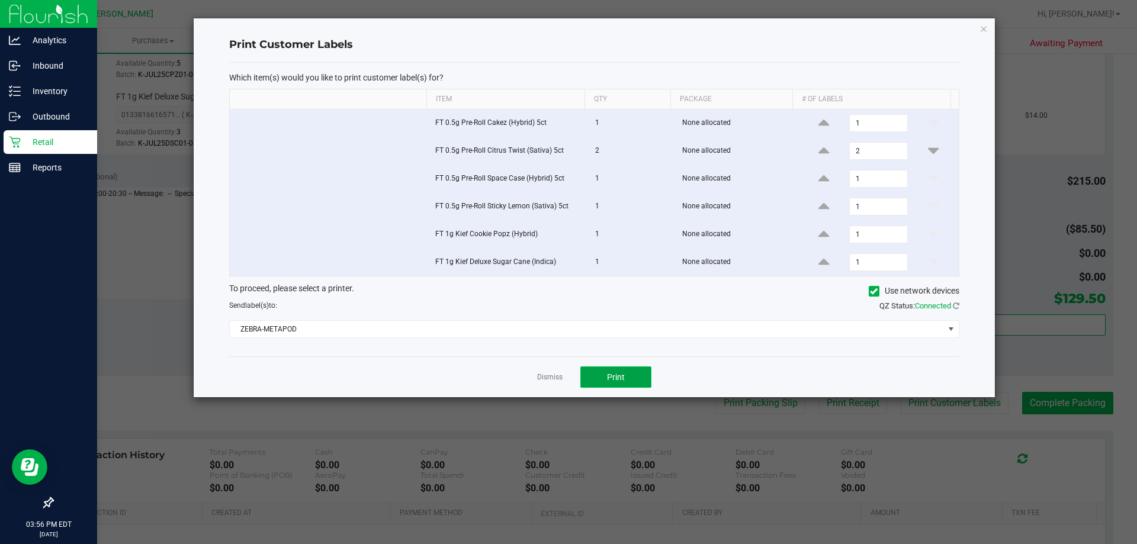
click at [630, 376] on button "Print" at bounding box center [616, 377] width 71 height 21
click at [549, 375] on link "Dismiss" at bounding box center [549, 378] width 25 height 10
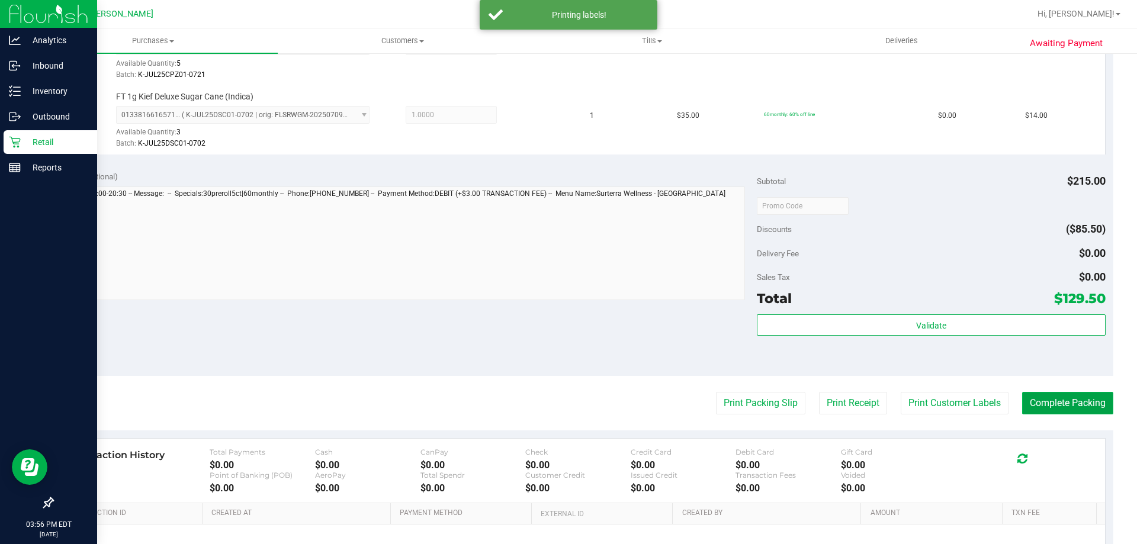
click at [1056, 397] on button "Complete Packing" at bounding box center [1067, 403] width 91 height 23
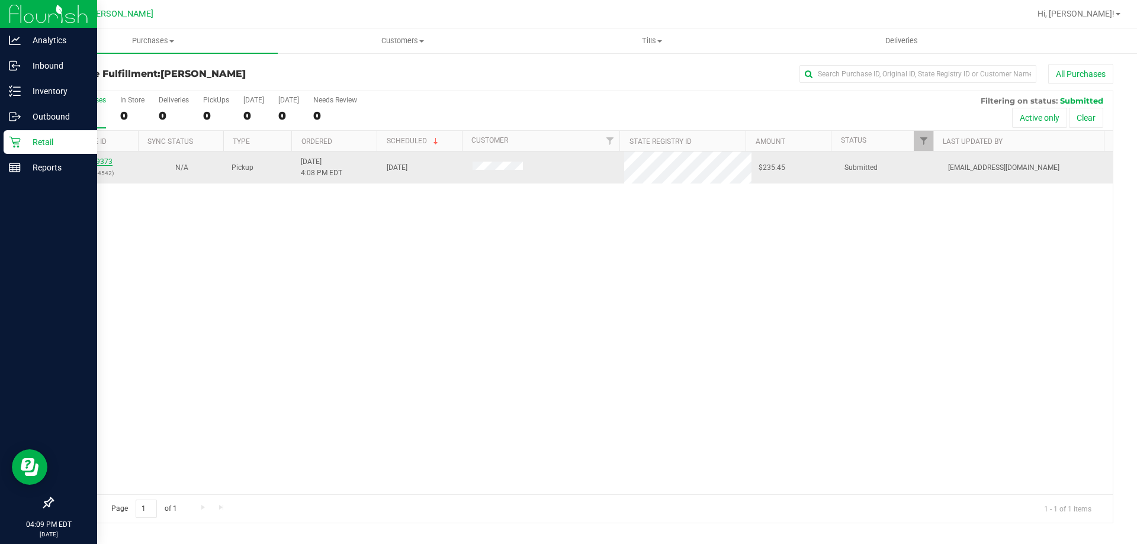
click at [95, 161] on link "11819373" at bounding box center [95, 162] width 33 height 8
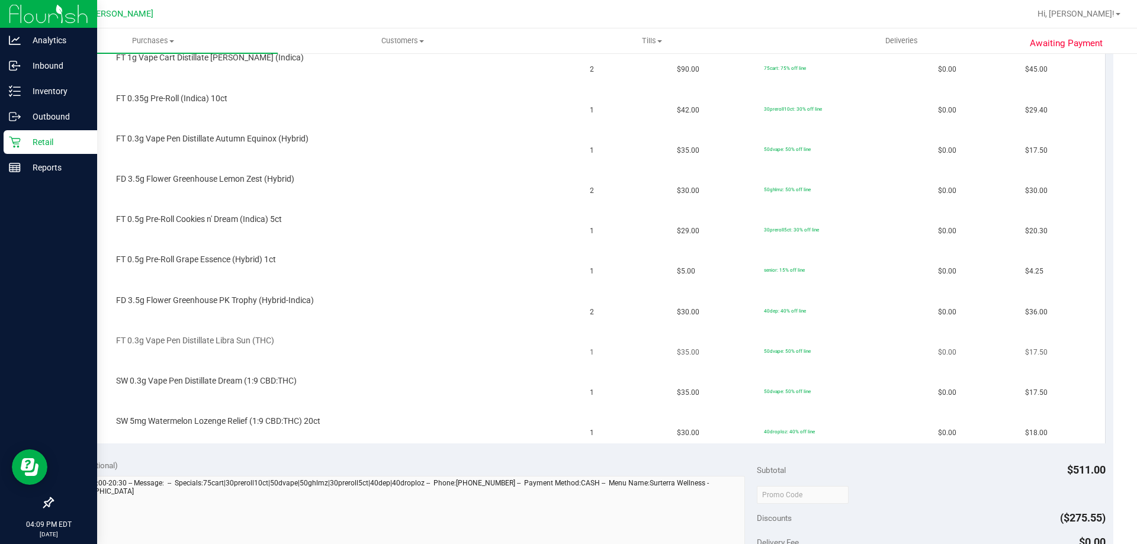
scroll to position [178, 0]
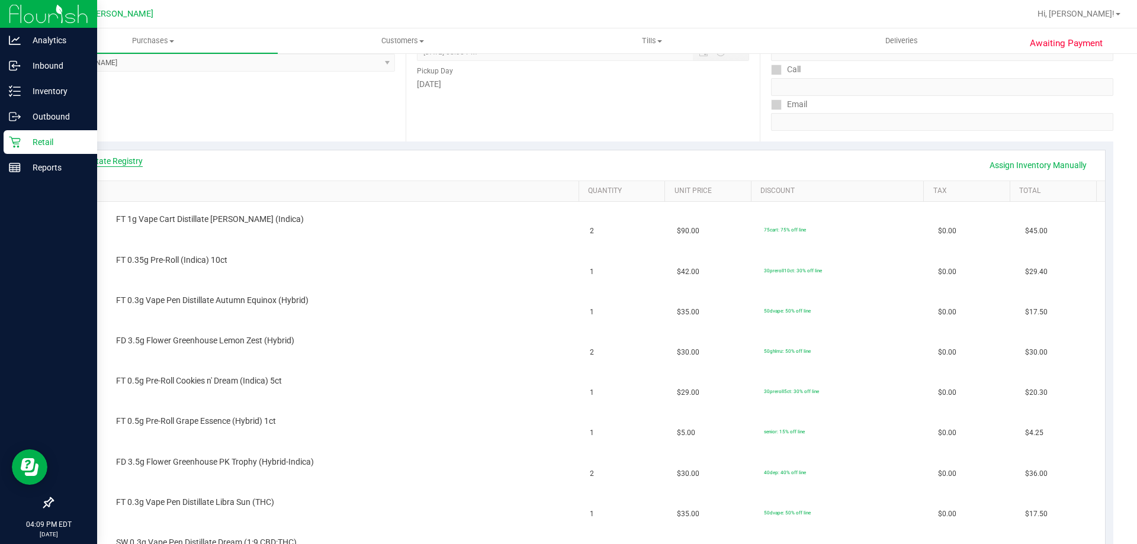
click at [102, 160] on link "View State Registry" at bounding box center [107, 161] width 71 height 12
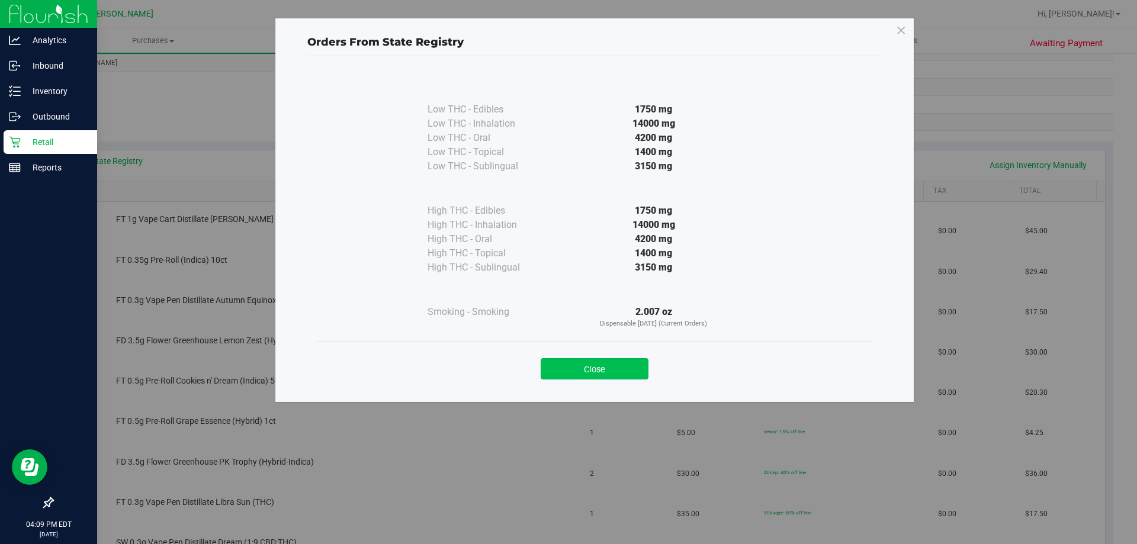
click at [620, 363] on button "Close" at bounding box center [595, 368] width 108 height 21
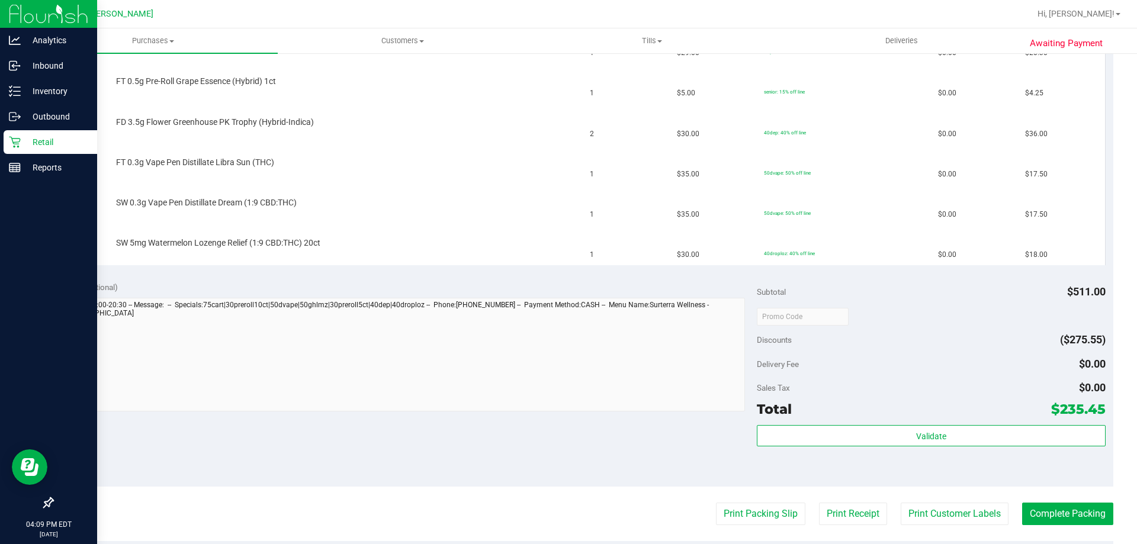
scroll to position [652, 0]
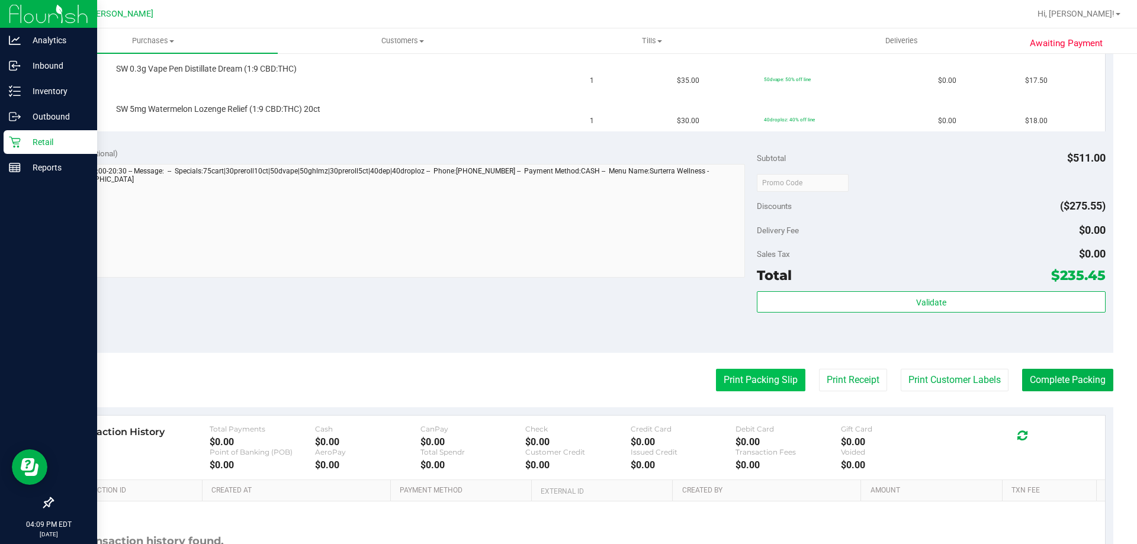
click at [753, 386] on button "Print Packing Slip" at bounding box center [760, 380] width 89 height 23
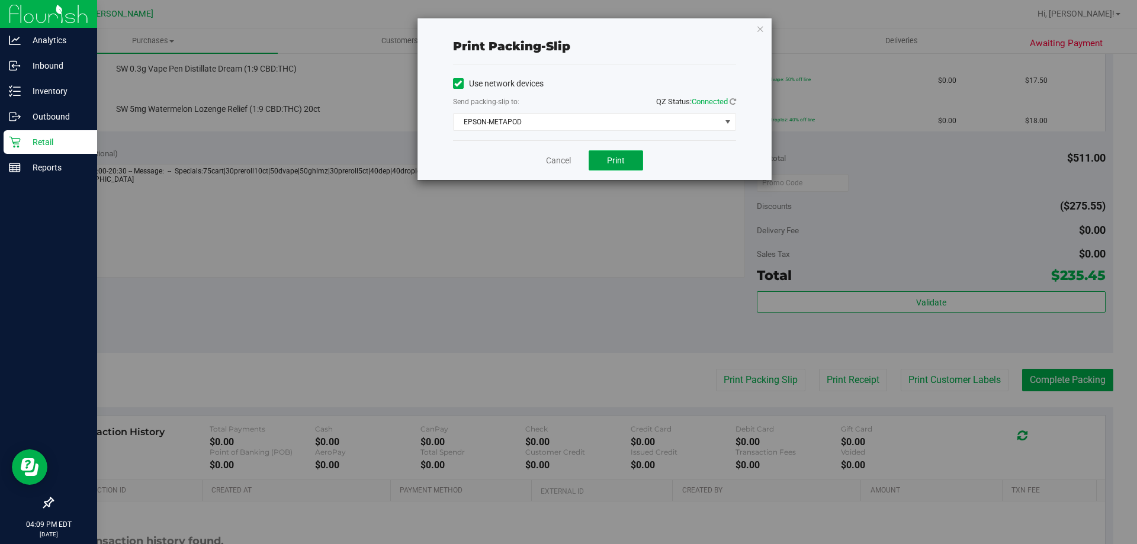
click at [629, 155] on button "Print" at bounding box center [616, 160] width 54 height 20
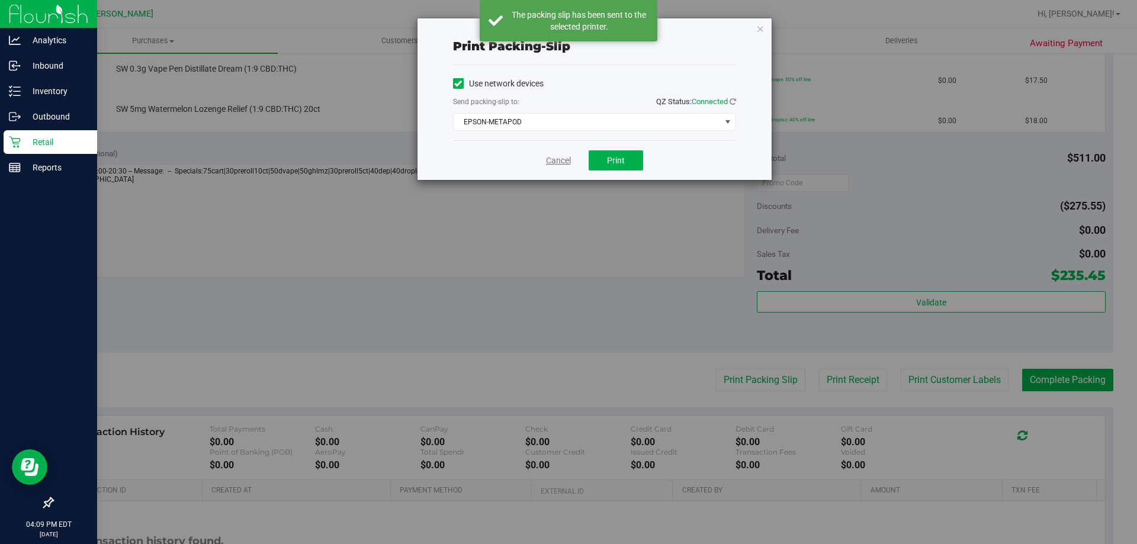
click at [567, 159] on link "Cancel" at bounding box center [558, 161] width 25 height 12
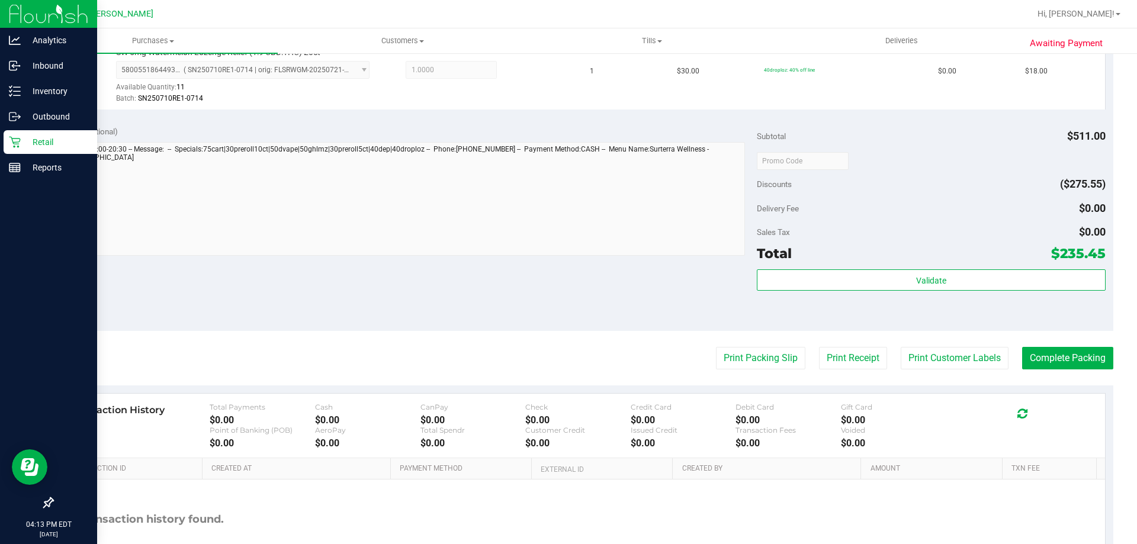
scroll to position [1041, 0]
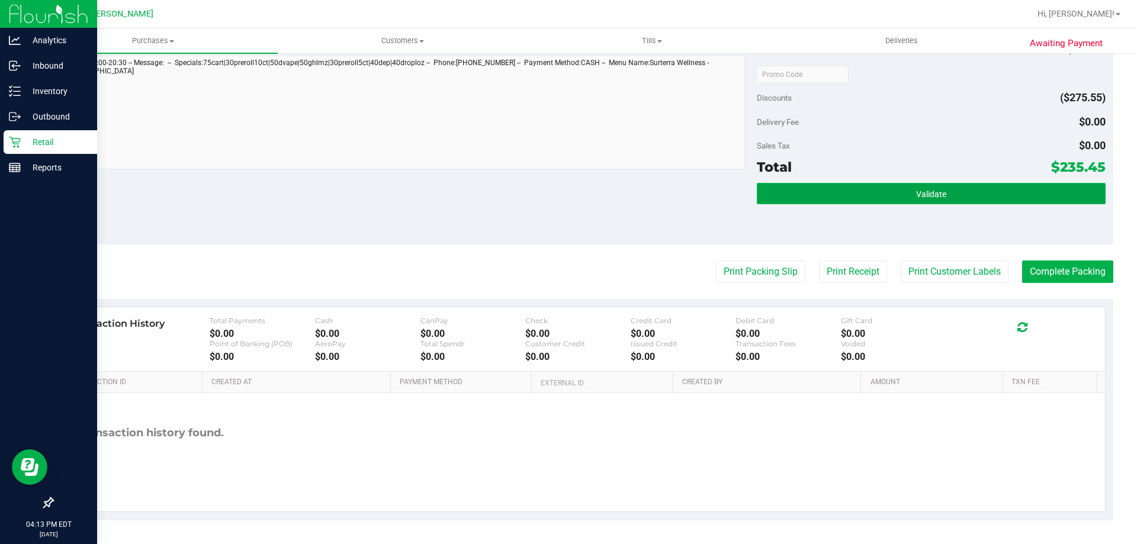
click at [925, 193] on span "Validate" at bounding box center [931, 194] width 30 height 9
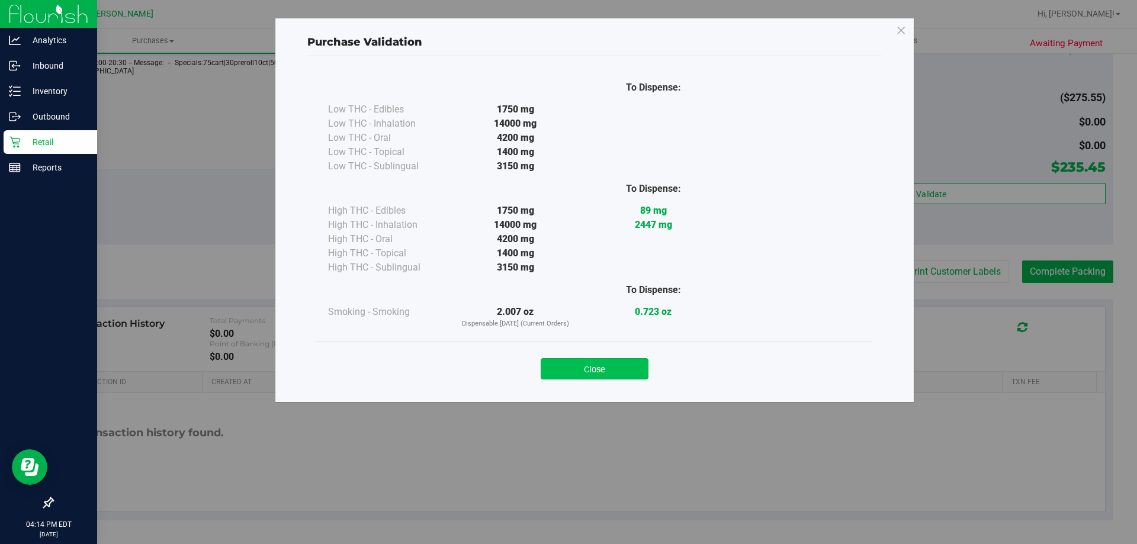
click at [623, 360] on button "Close" at bounding box center [595, 368] width 108 height 21
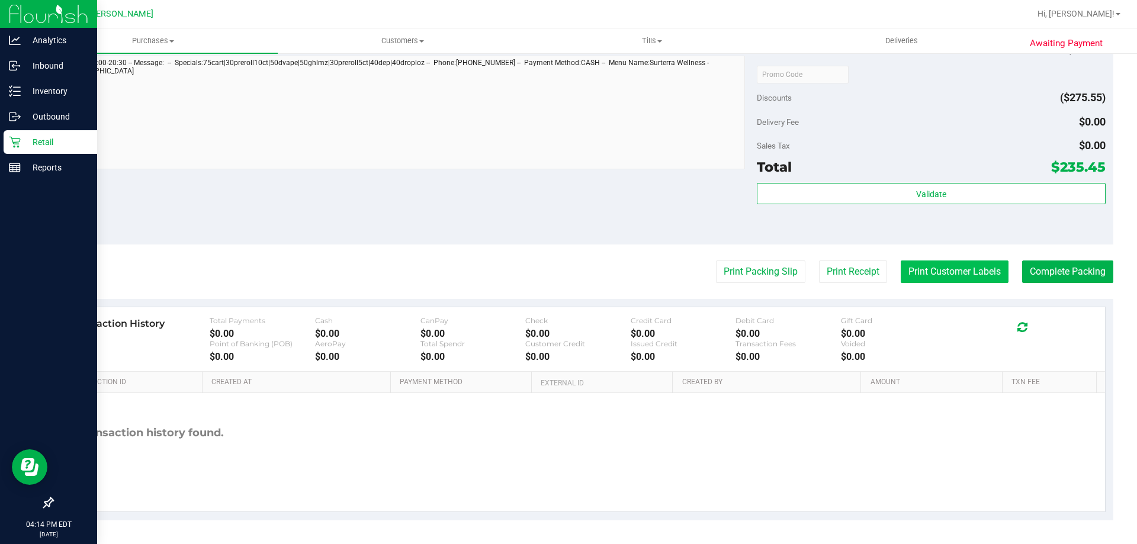
click at [971, 270] on button "Print Customer Labels" at bounding box center [955, 272] width 108 height 23
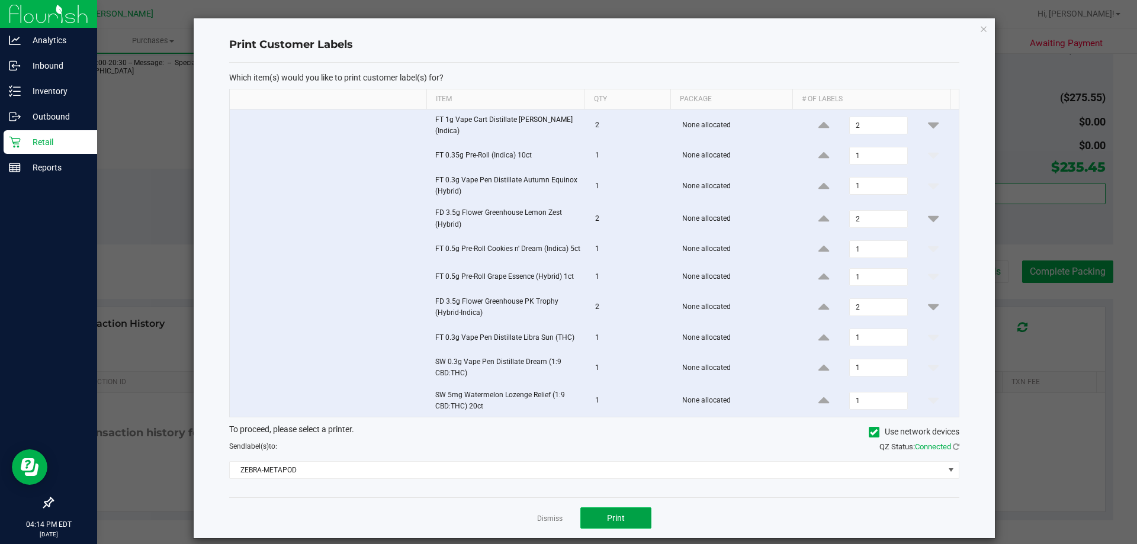
click at [608, 515] on button "Print" at bounding box center [616, 518] width 71 height 21
click at [550, 522] on link "Dismiss" at bounding box center [549, 519] width 25 height 10
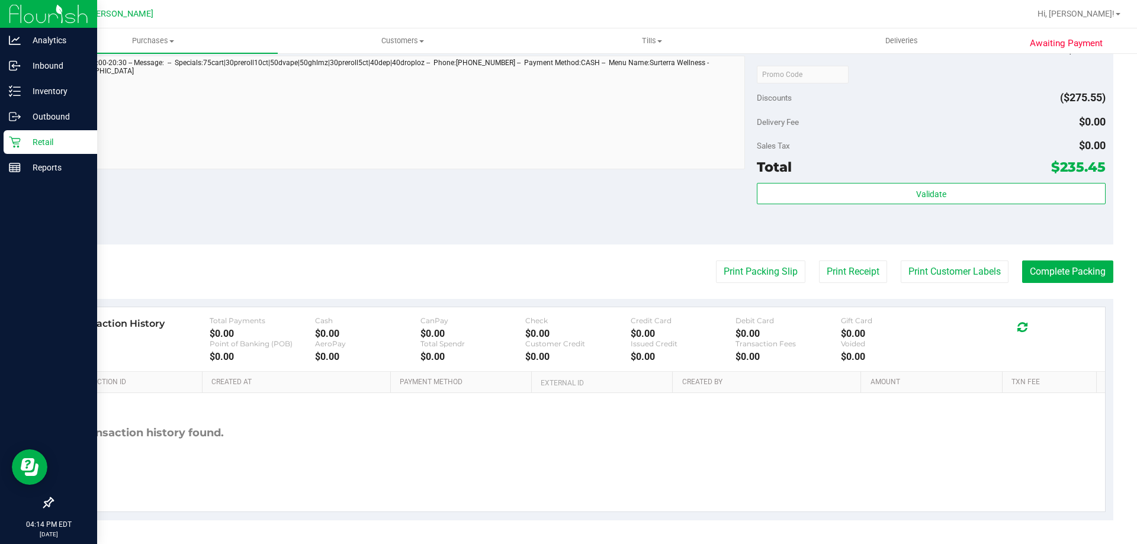
click at [1066, 262] on button "Complete Packing" at bounding box center [1067, 272] width 91 height 23
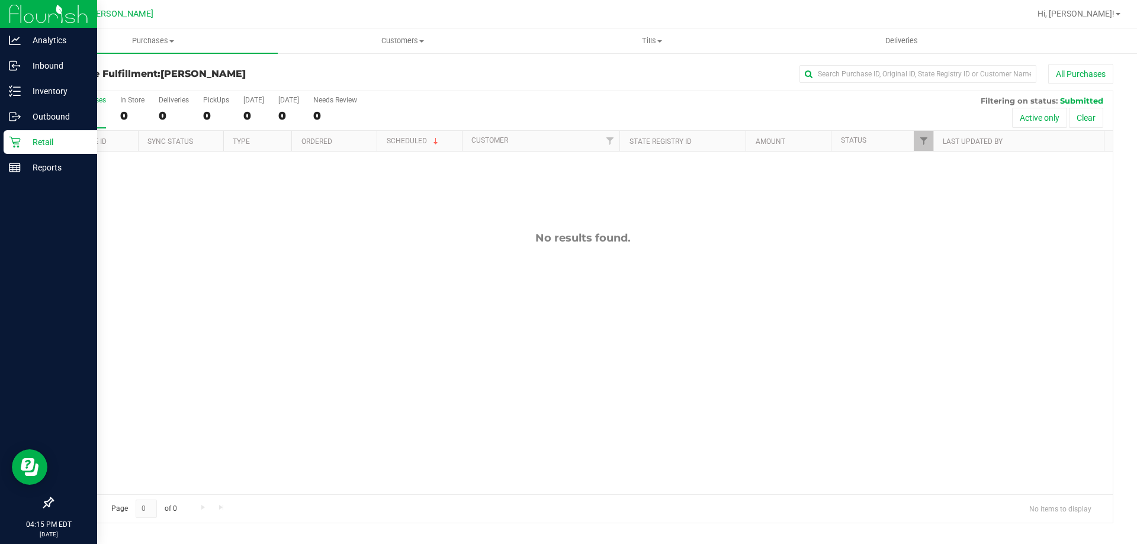
click at [30, 141] on p "Retail" at bounding box center [56, 142] width 71 height 14
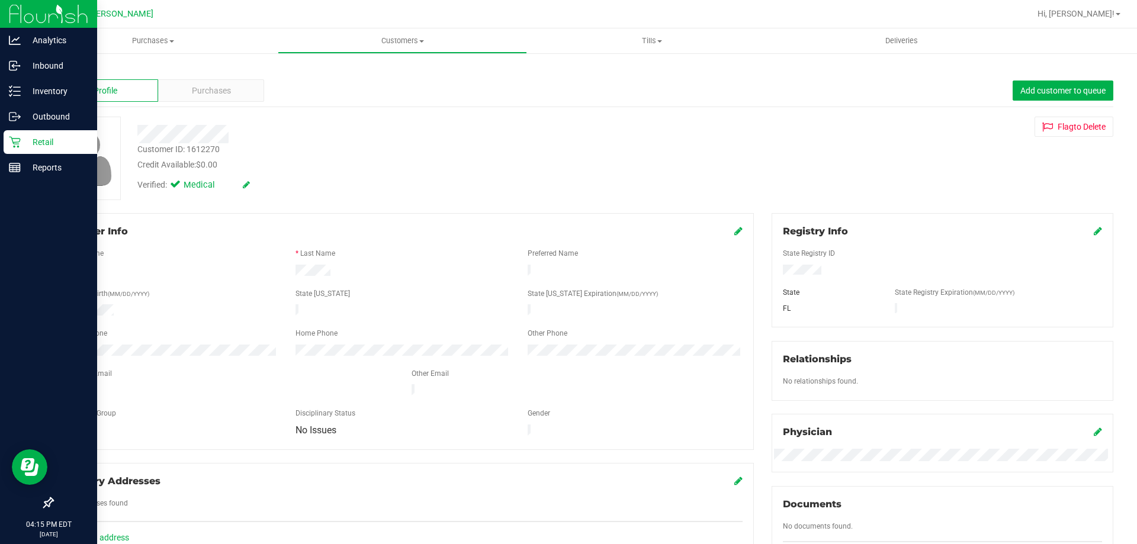
click at [37, 143] on p "Retail" at bounding box center [56, 142] width 71 height 14
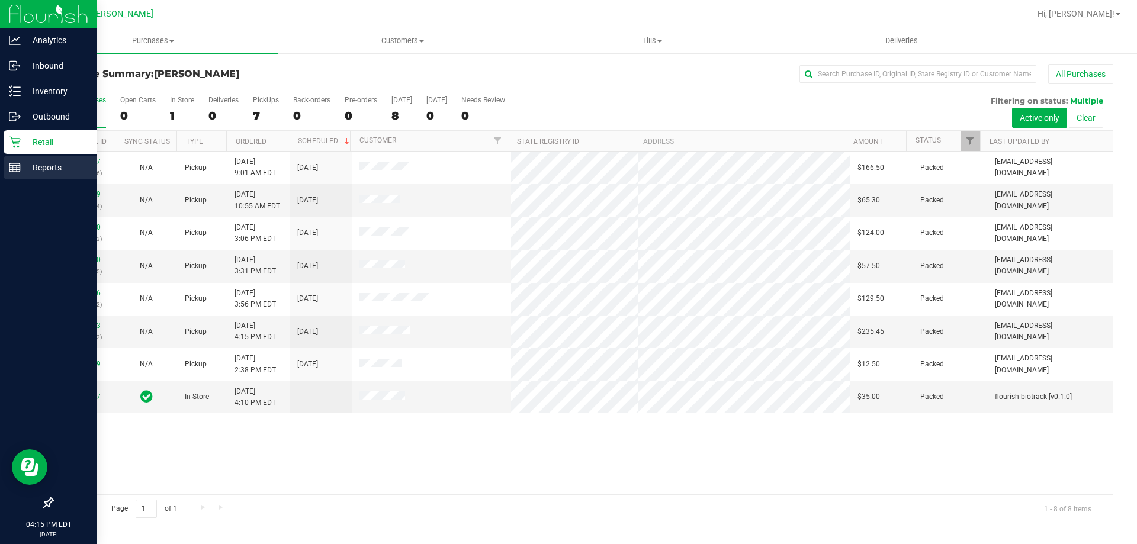
click at [32, 170] on p "Reports" at bounding box center [56, 168] width 71 height 14
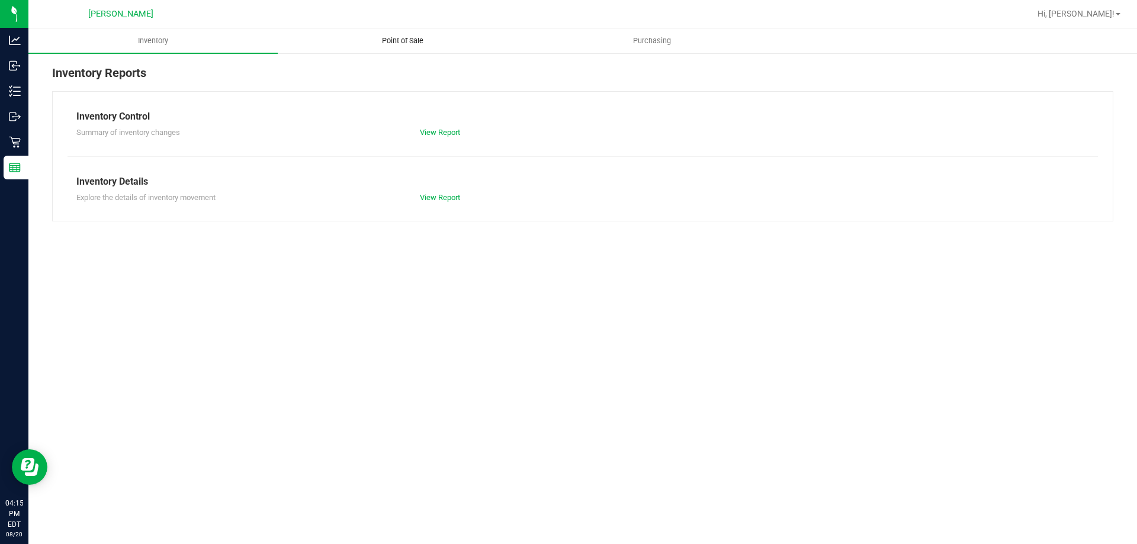
click at [418, 42] on span "Point of Sale" at bounding box center [402, 41] width 73 height 11
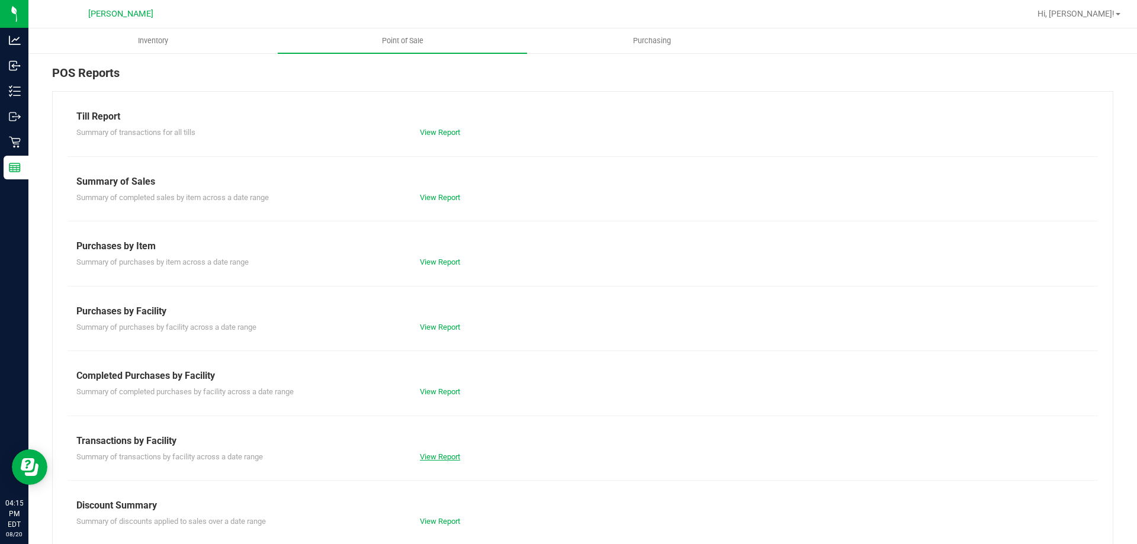
click at [441, 454] on link "View Report" at bounding box center [440, 457] width 40 height 9
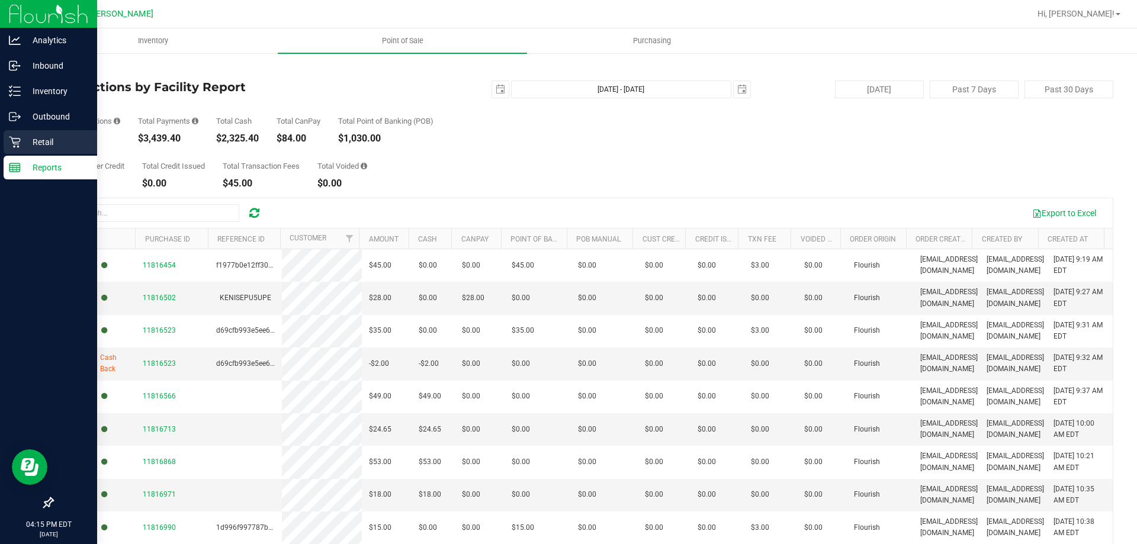
click at [37, 139] on p "Retail" at bounding box center [56, 142] width 71 height 14
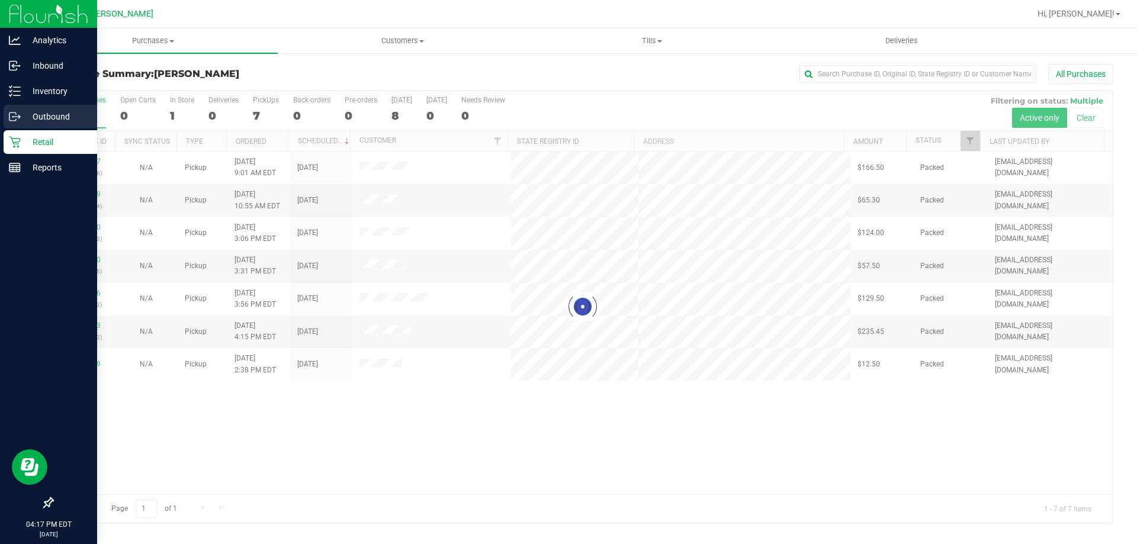
click at [46, 107] on div "Outbound" at bounding box center [51, 117] width 94 height 24
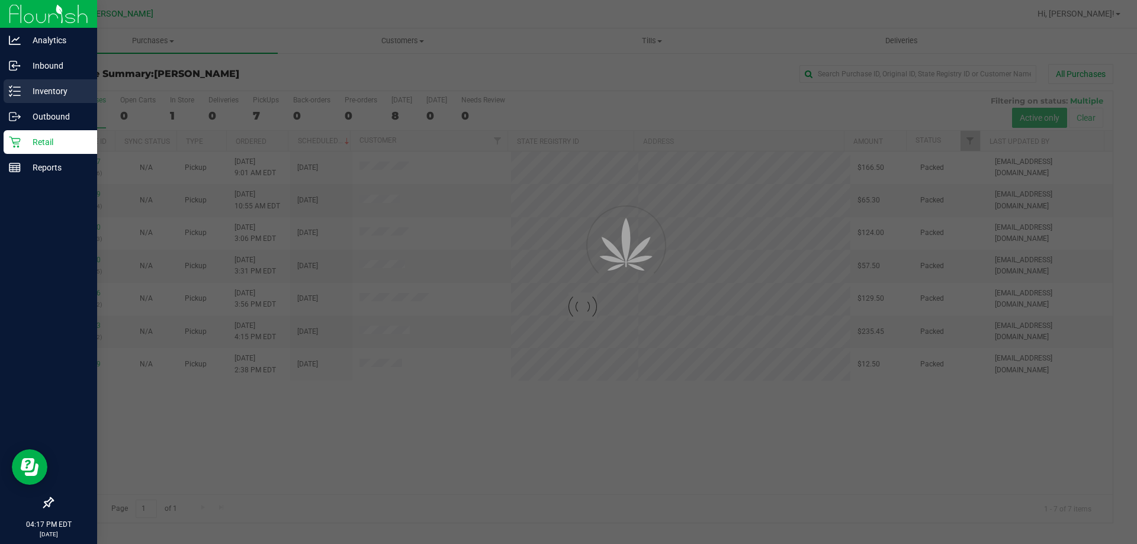
click at [56, 90] on p "Inventory" at bounding box center [56, 91] width 71 height 14
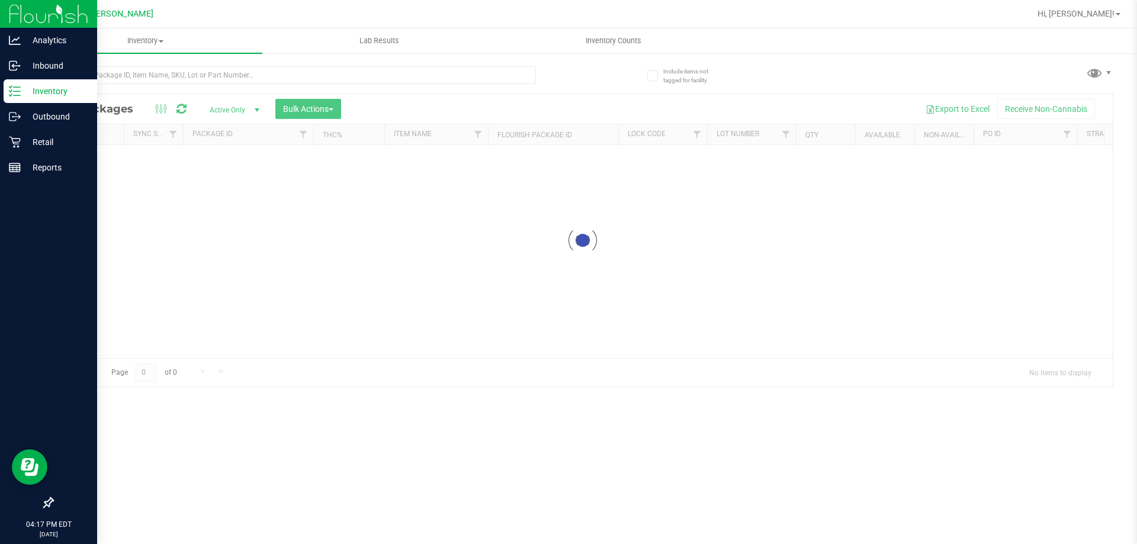
click at [58, 90] on p "Inventory" at bounding box center [56, 91] width 71 height 14
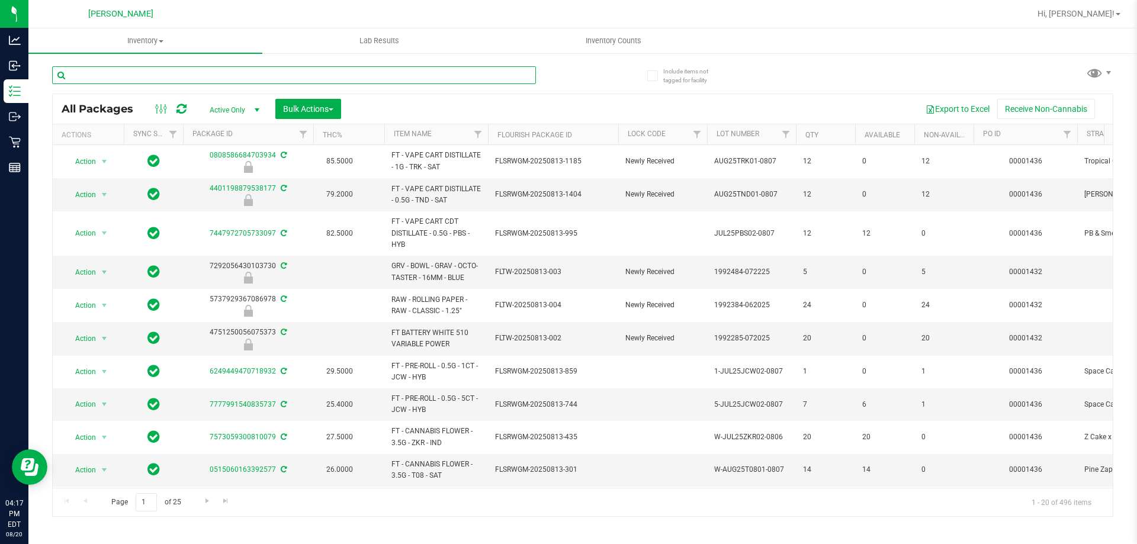
click at [153, 73] on input "text" at bounding box center [294, 75] width 484 height 18
type input "jcw"
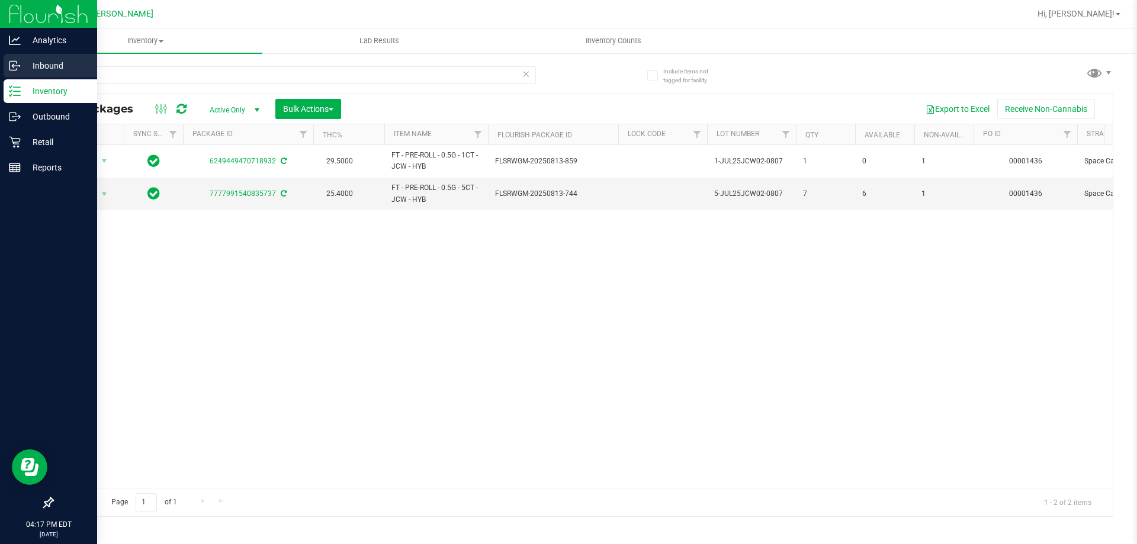
click at [57, 62] on p "Inbound" at bounding box center [56, 66] width 71 height 14
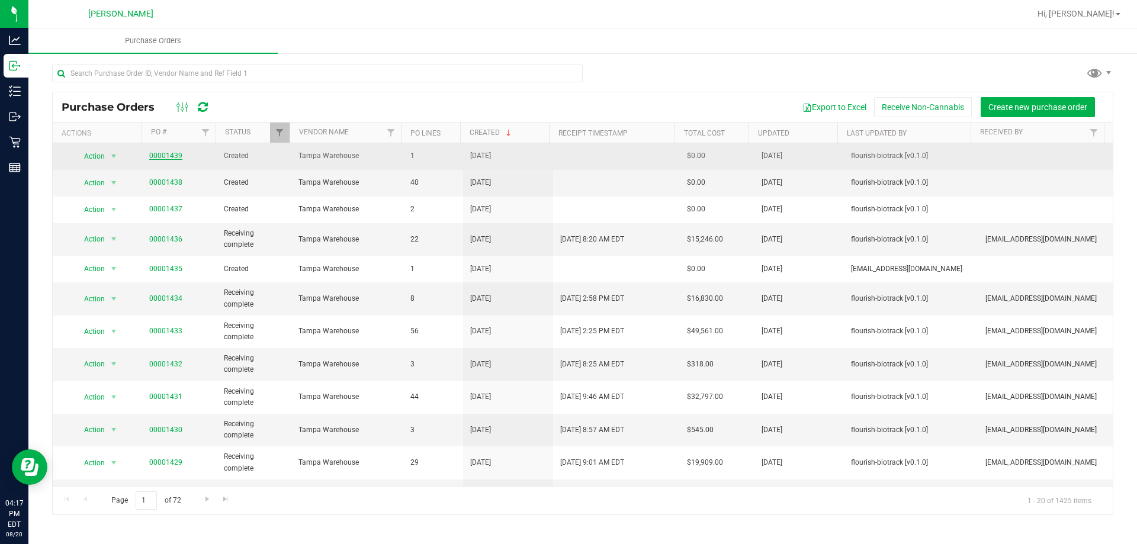
click at [171, 155] on link "00001439" at bounding box center [165, 156] width 33 height 8
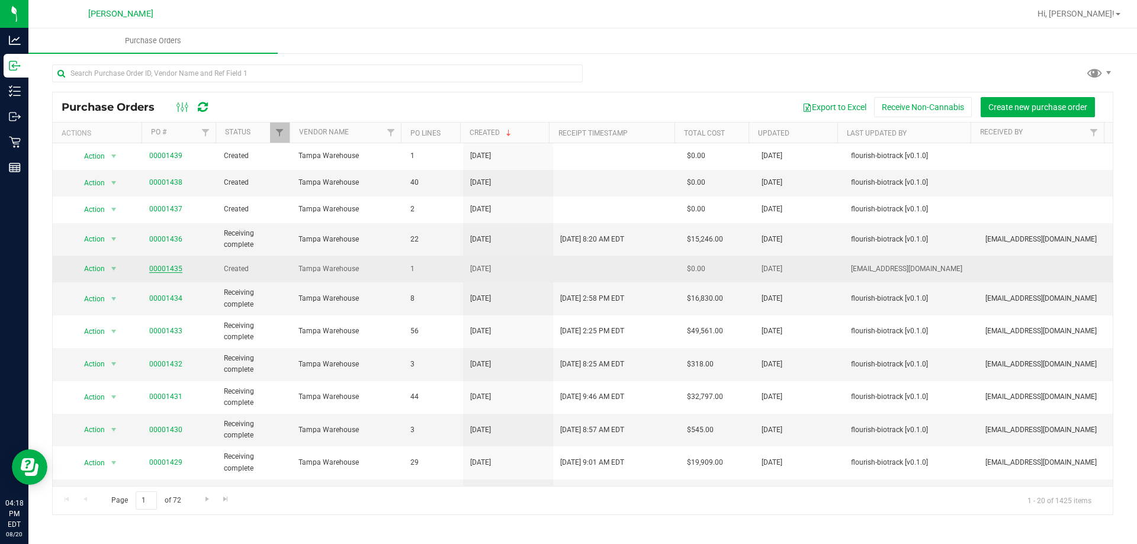
click at [155, 266] on link "00001435" at bounding box center [165, 269] width 33 height 8
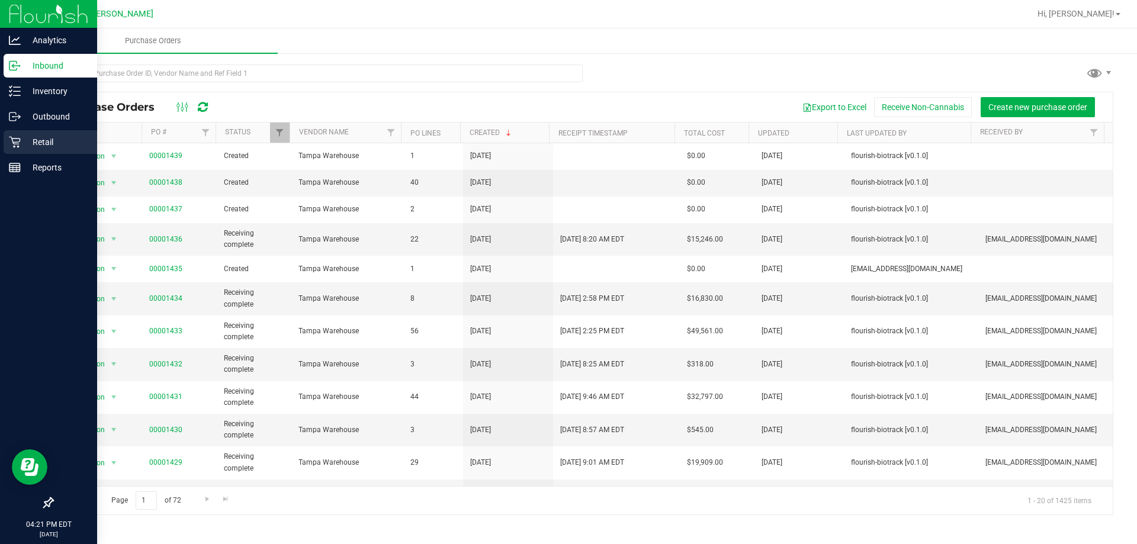
click at [46, 142] on p "Retail" at bounding box center [56, 142] width 71 height 14
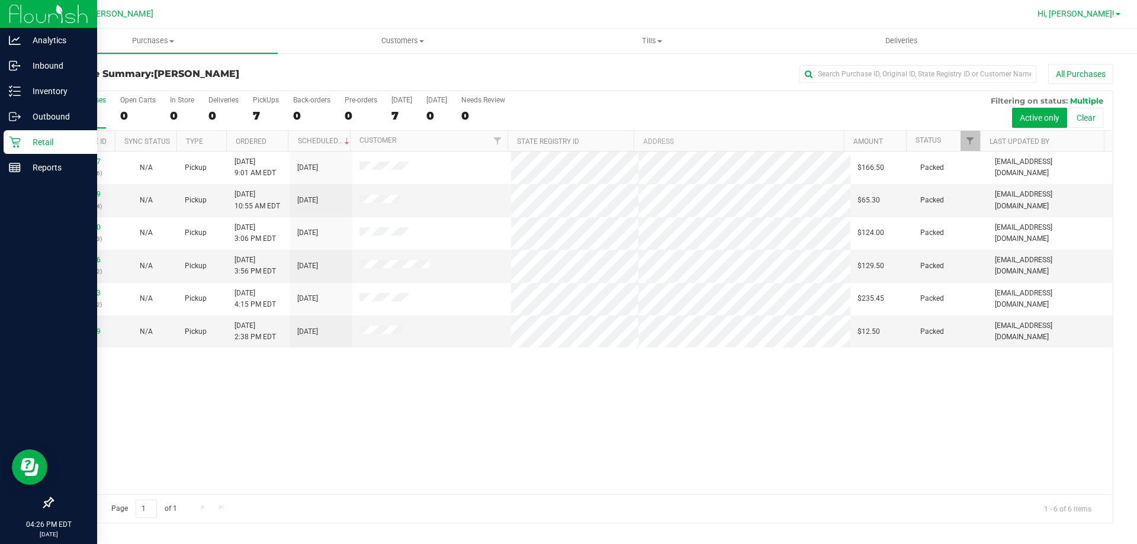
click at [1106, 13] on span "Hi, [PERSON_NAME]!" at bounding box center [1076, 13] width 77 height 9
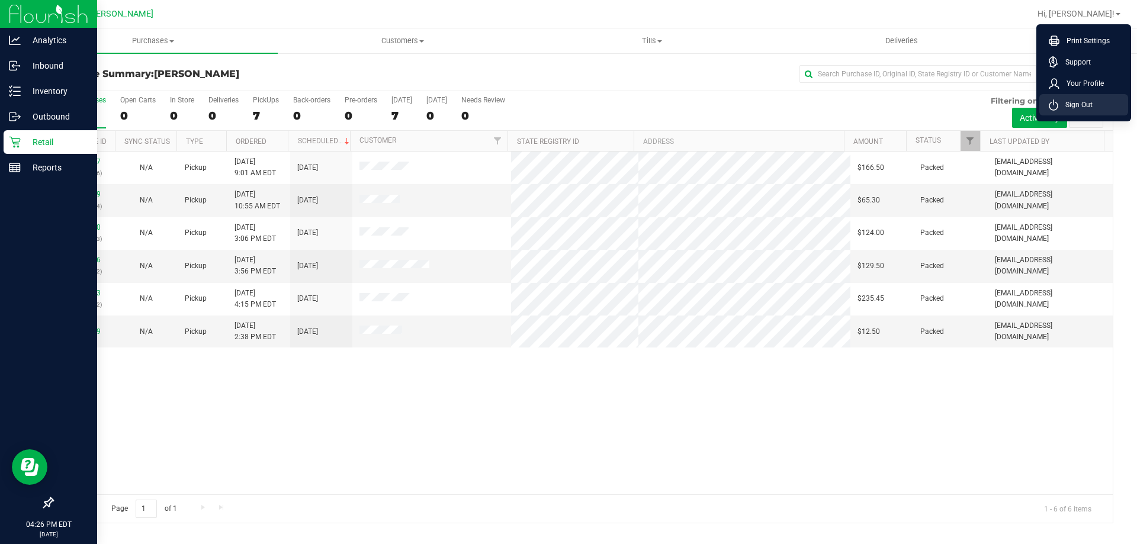
click at [1079, 102] on span "Sign Out" at bounding box center [1076, 105] width 34 height 12
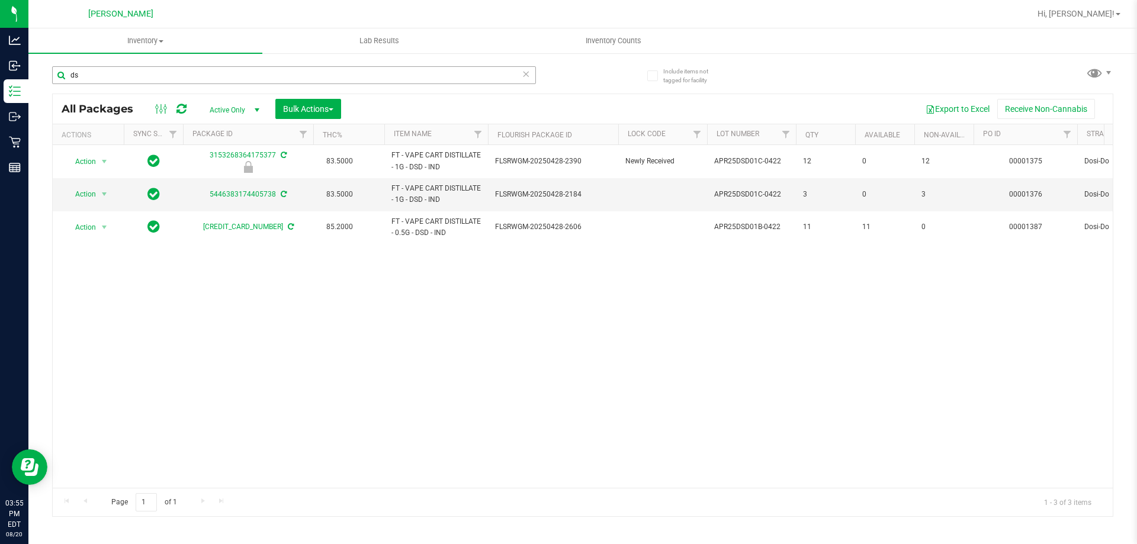
type input "d"
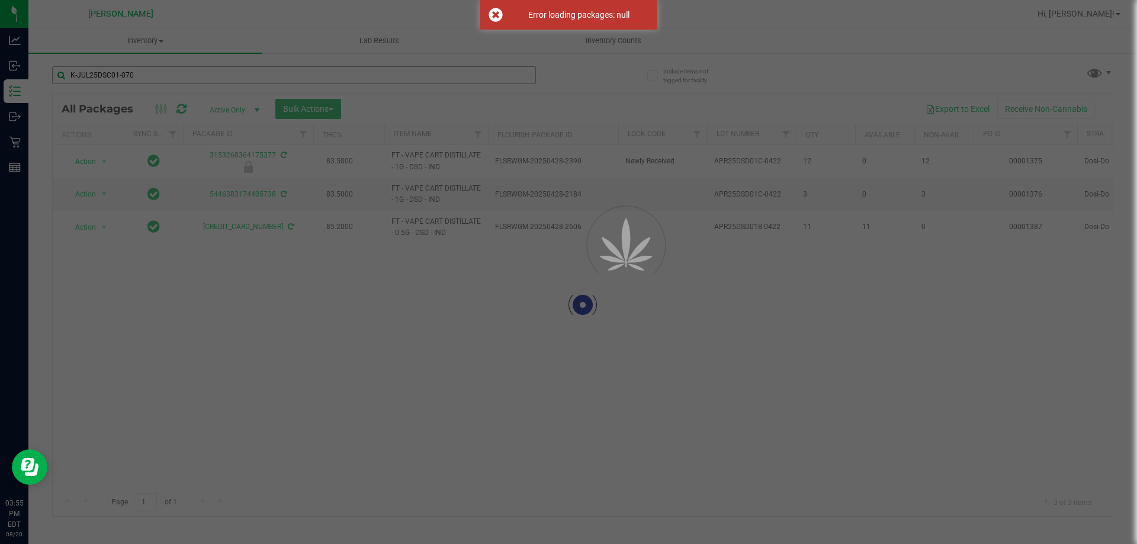
type input "K-JUL25DSC01-0702"
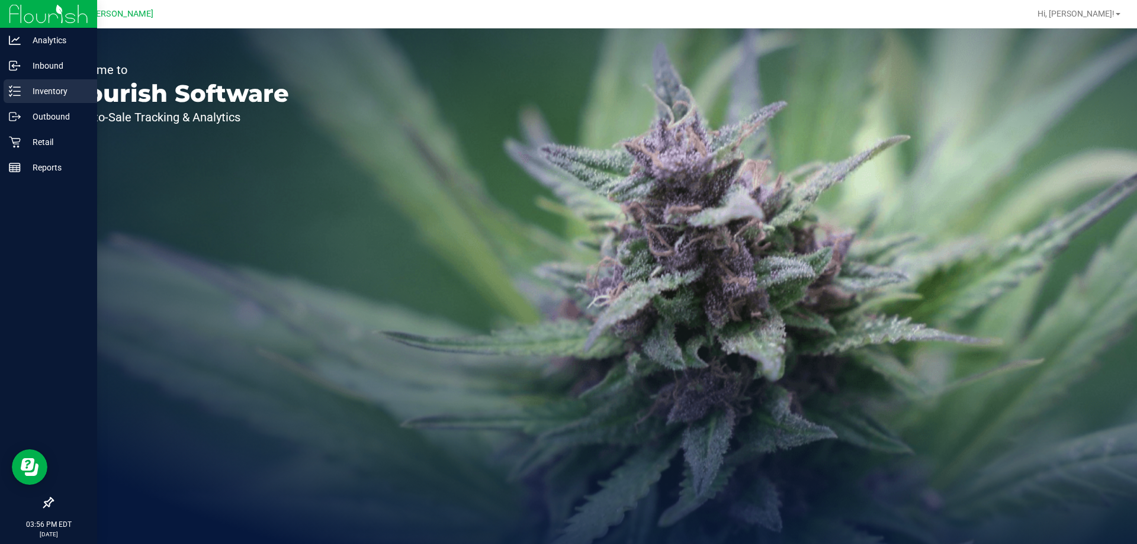
click at [61, 85] on p "Inventory" at bounding box center [56, 91] width 71 height 14
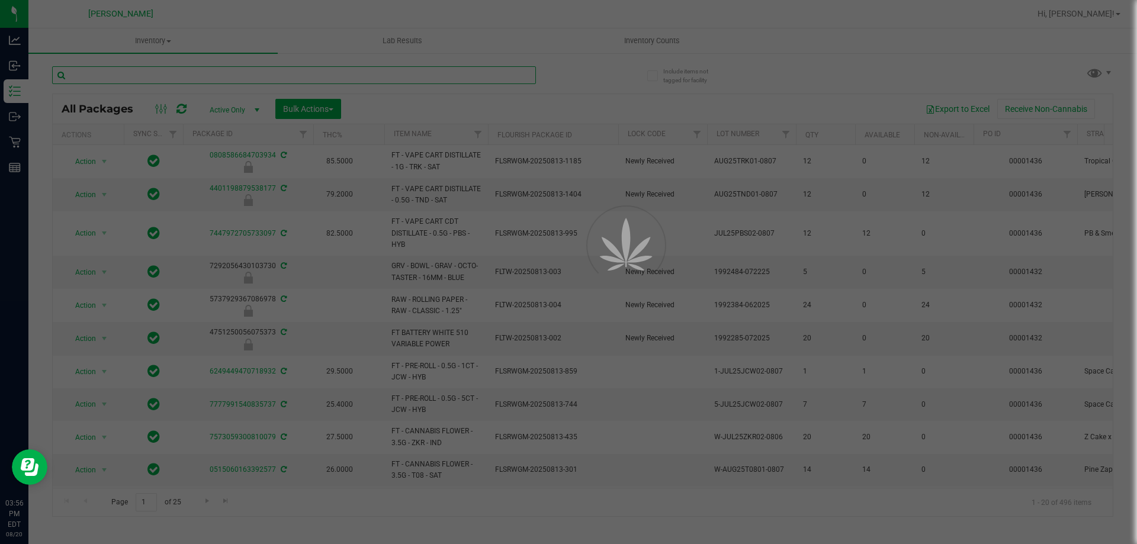
click at [201, 70] on input "text" at bounding box center [294, 75] width 484 height 18
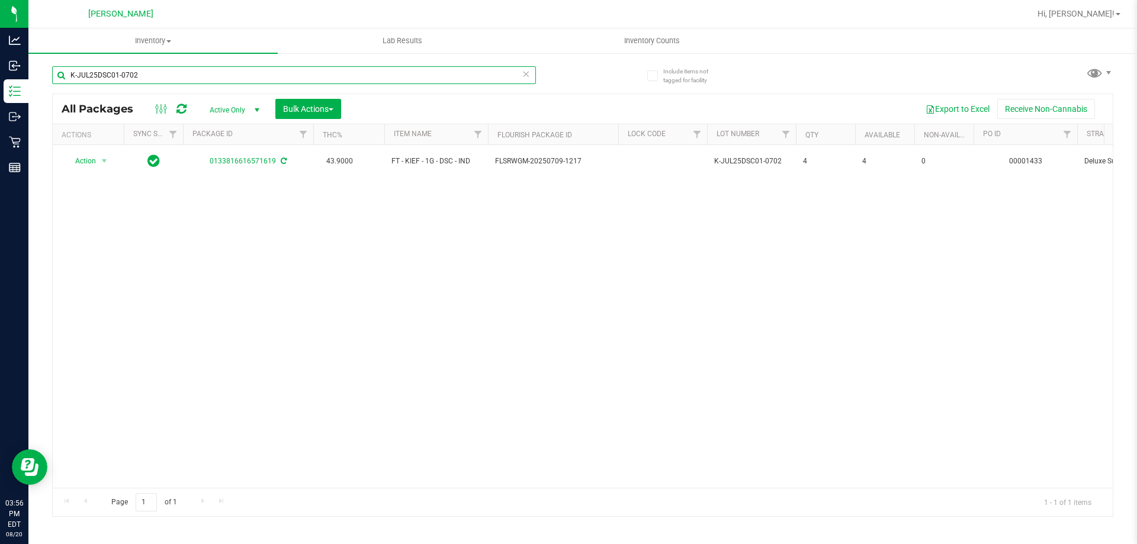
type input "K-JUL25DSC01-0702"
